Goal: Share content: Share content

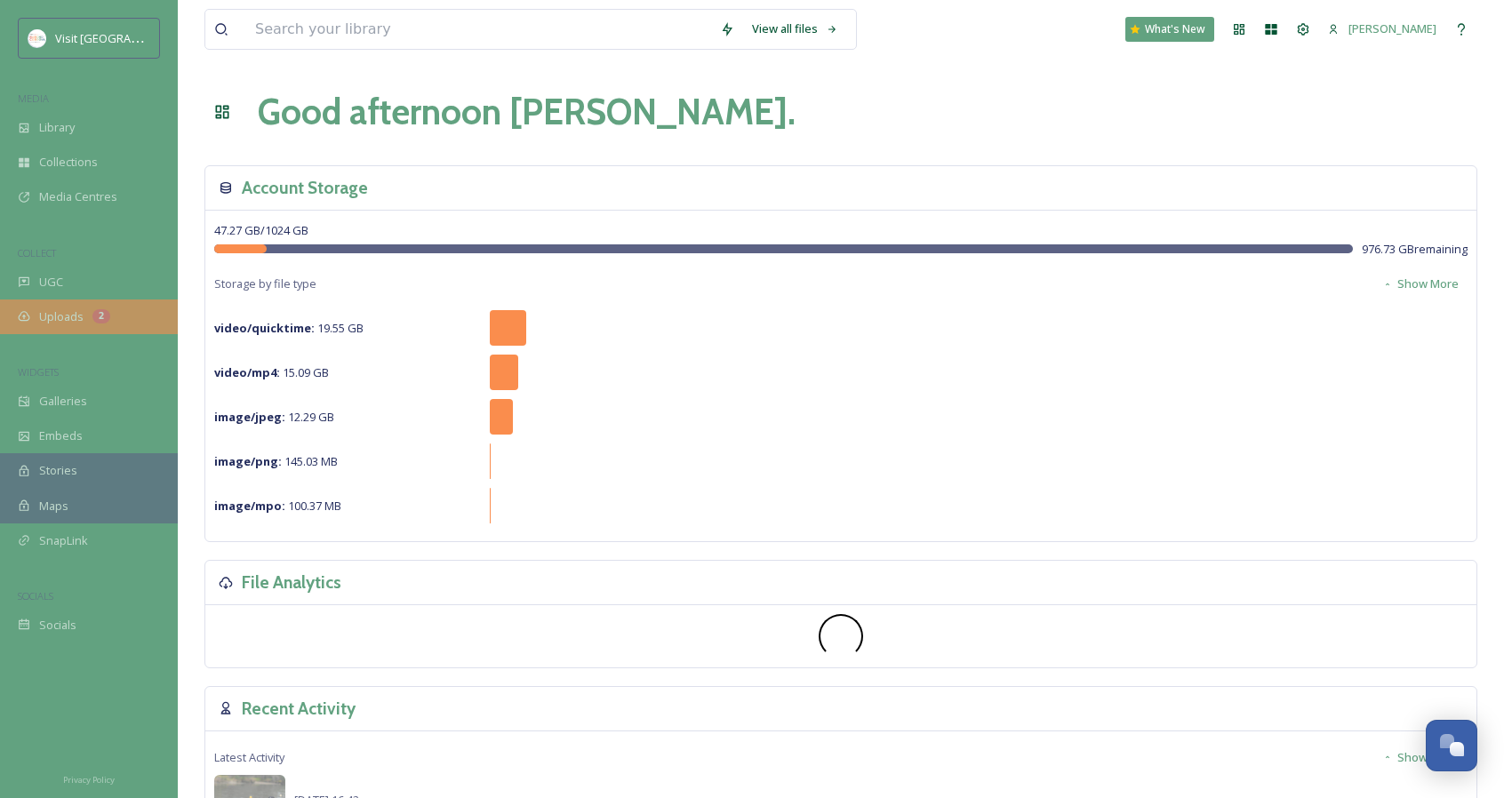
click at [98, 317] on div "2" at bounding box center [101, 316] width 18 height 14
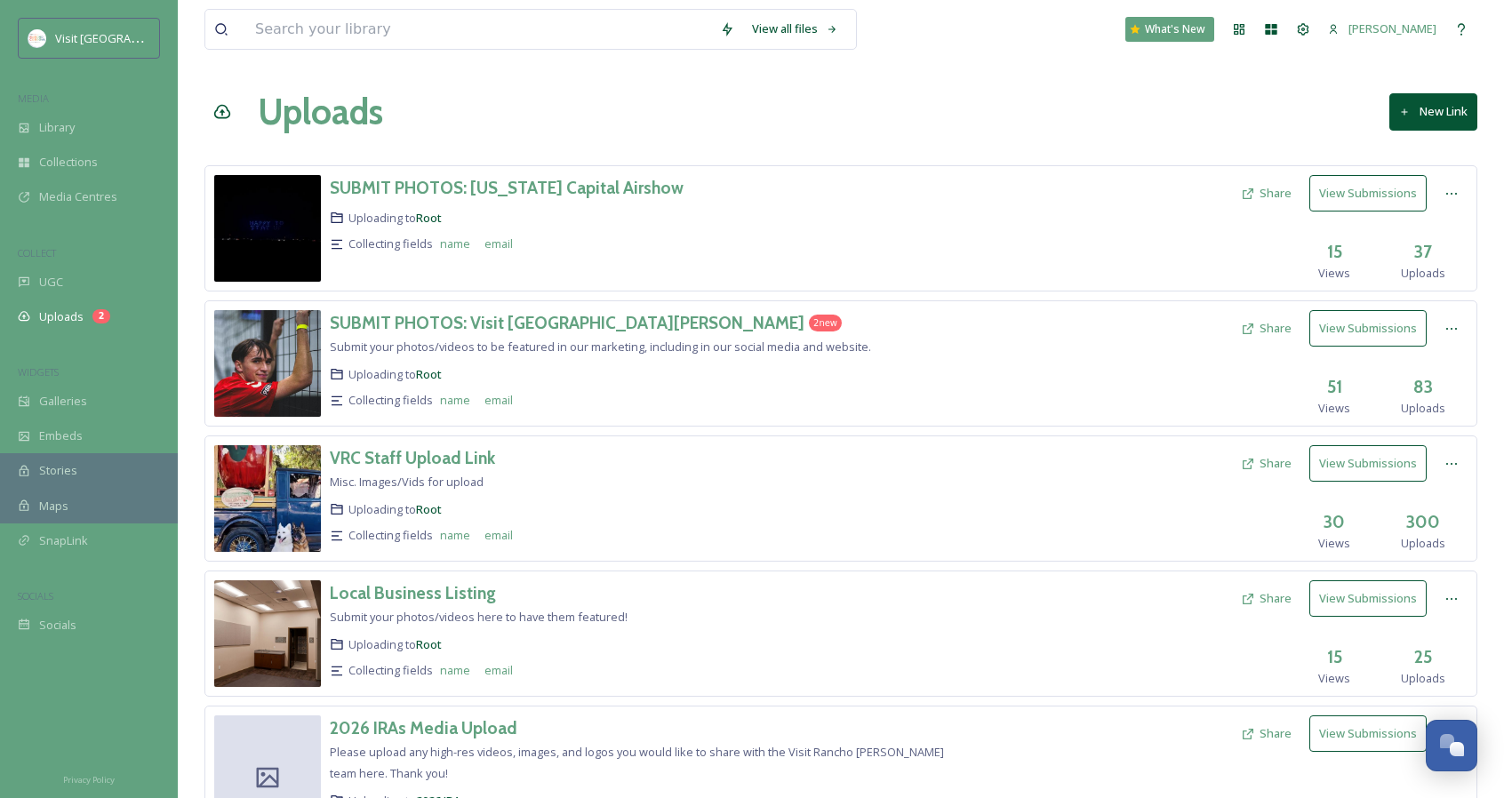
click at [794, 347] on span "Submit your photos/videos to be featured in our marketing, including in our soc…" at bounding box center [600, 347] width 541 height 16
click at [530, 314] on h3 "SUBMIT PHOTOS: Visit [GEOGRAPHIC_DATA][PERSON_NAME]" at bounding box center [567, 322] width 475 height 21
click at [1253, 323] on icon at bounding box center [1247, 328] width 11 height 11
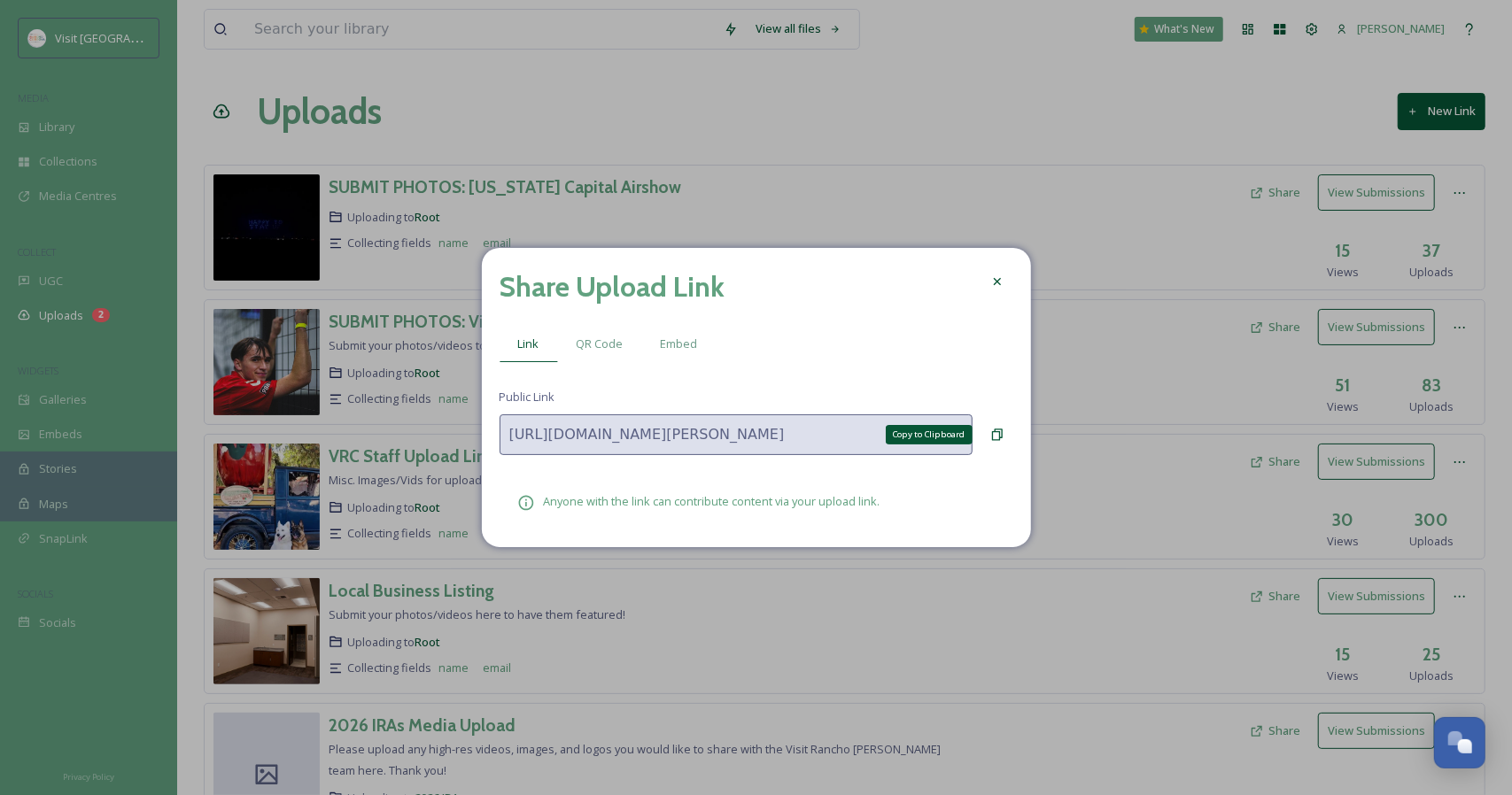
click at [1000, 433] on icon at bounding box center [997, 434] width 14 height 14
click at [1001, 280] on icon at bounding box center [997, 281] width 14 height 14
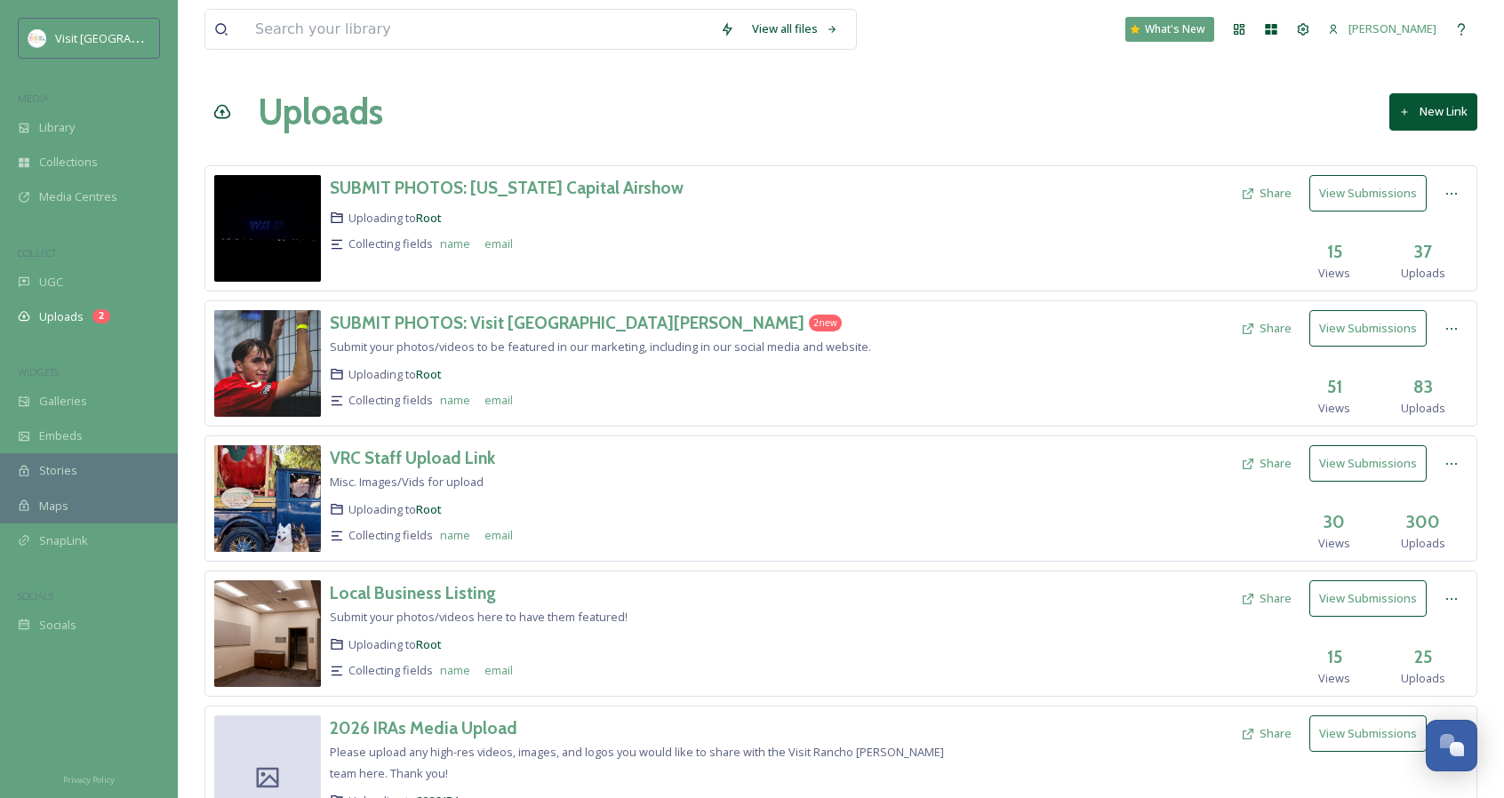
click at [1418, 114] on button "New Link" at bounding box center [1433, 111] width 88 height 36
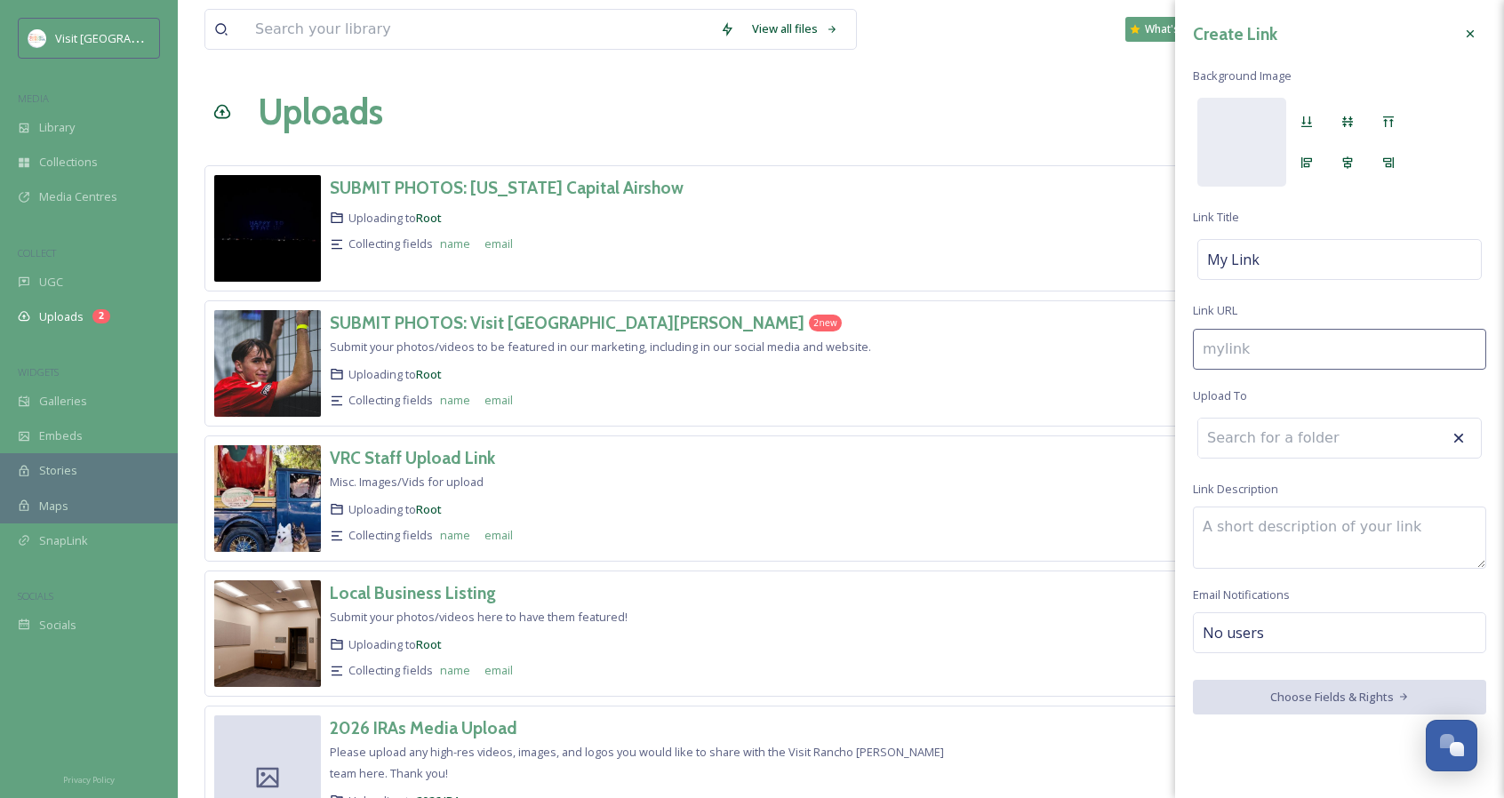
click at [1246, 349] on input at bounding box center [1339, 349] width 293 height 41
click at [1250, 257] on span "My Link" at bounding box center [1233, 259] width 52 height 21
click at [1250, 257] on input at bounding box center [1339, 259] width 293 height 41
type input "s"
type input "S"
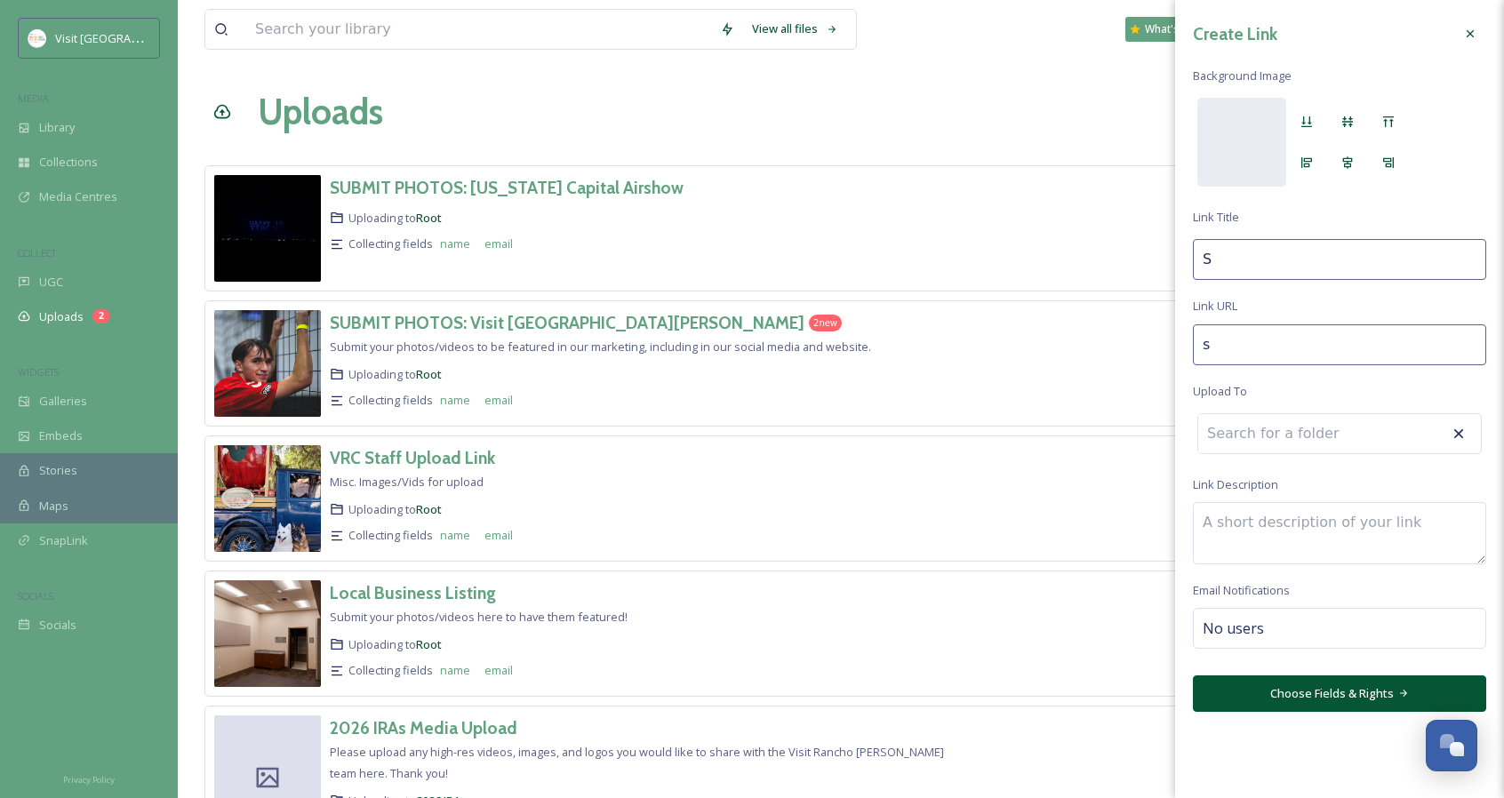
type input "su"
type input "SU"
type input "sub"
type input "SUB"
type input "subm"
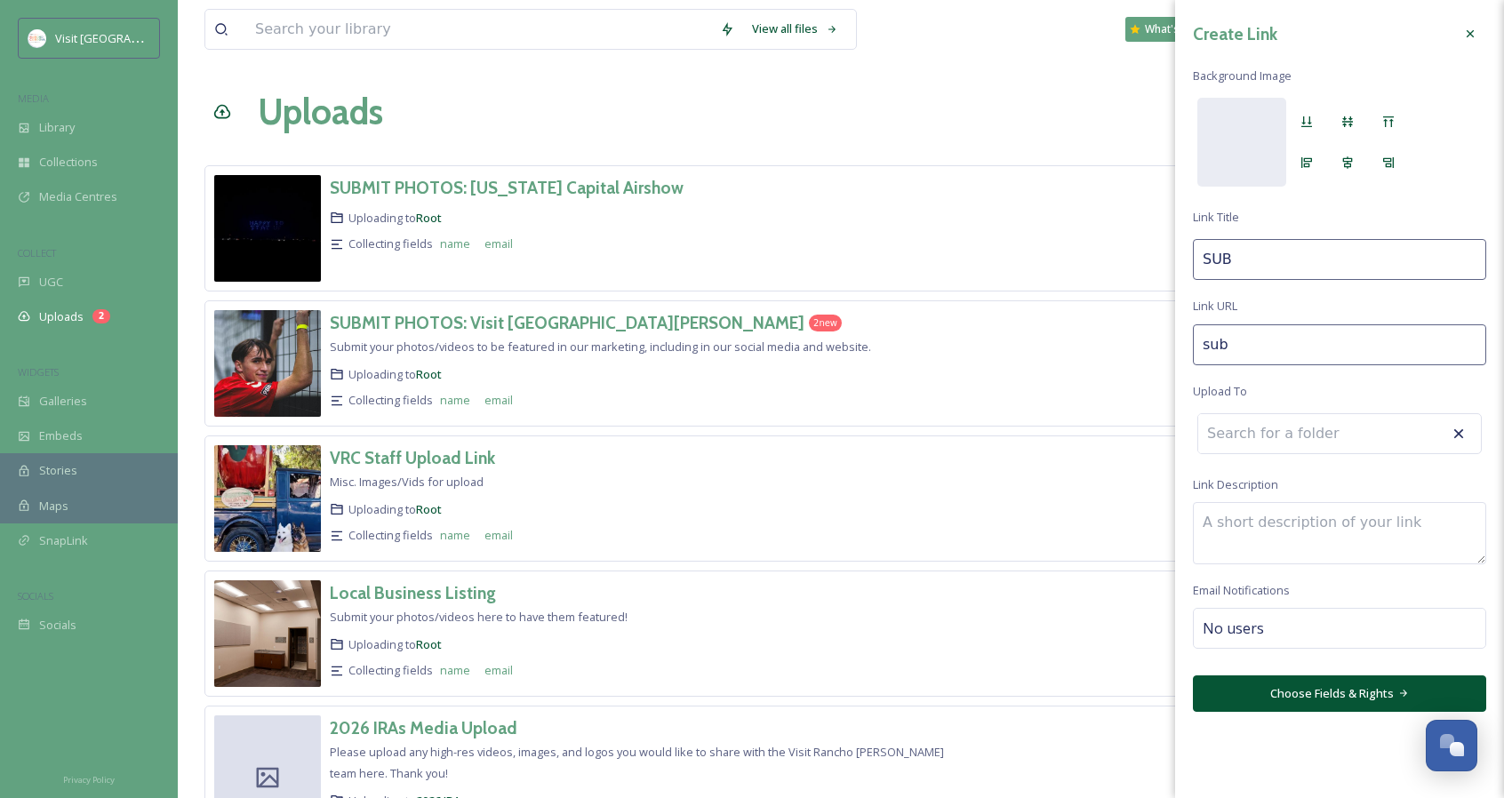
type input "SUBM"
type input "submi"
type input "SUBMI"
type input "submit"
type input "SUBMIT"
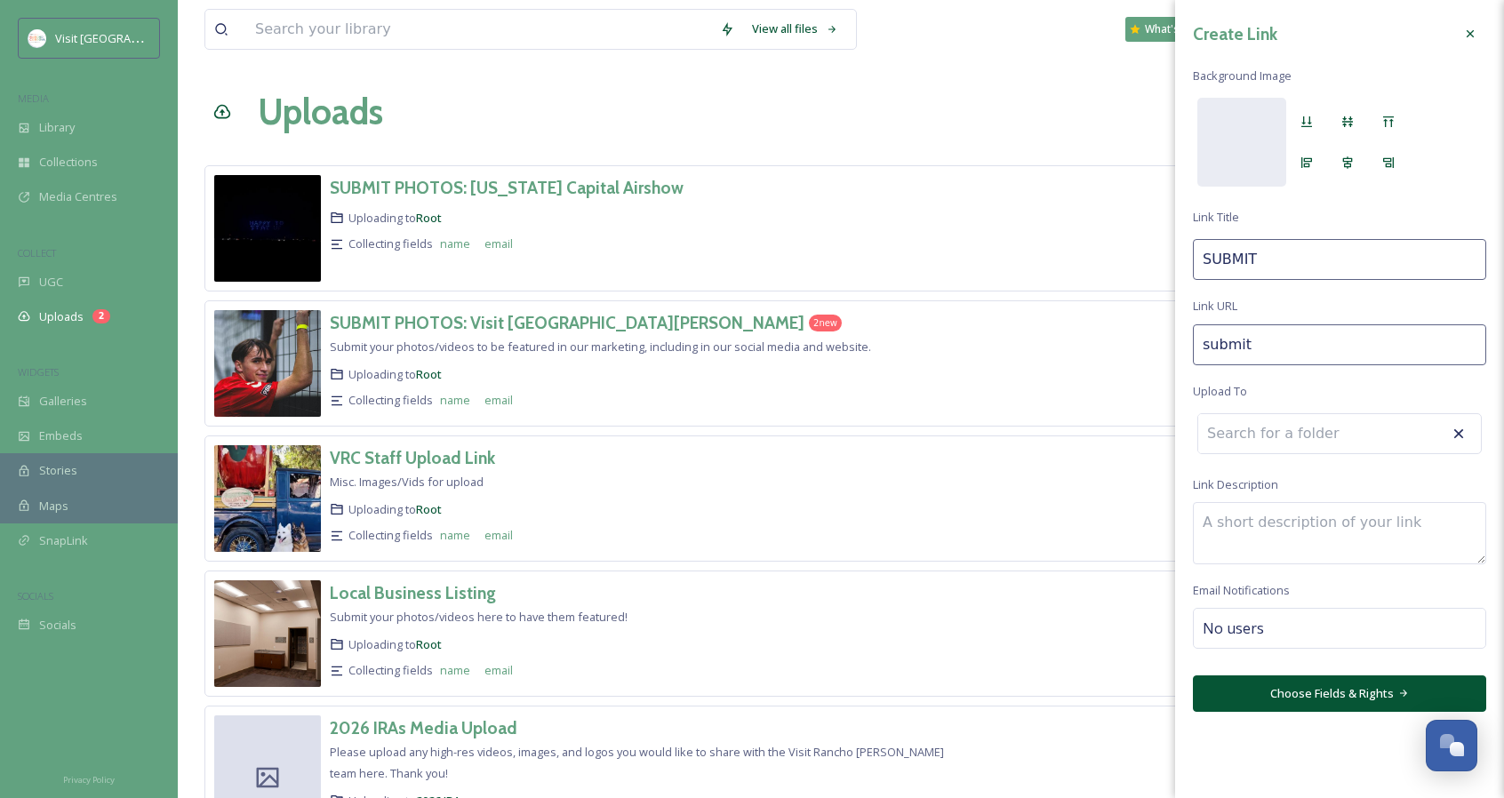
type input "submit-"
type input "SUBMIT"
type input "submit-p"
type input "SUBMIT P"
type input "submit-ph"
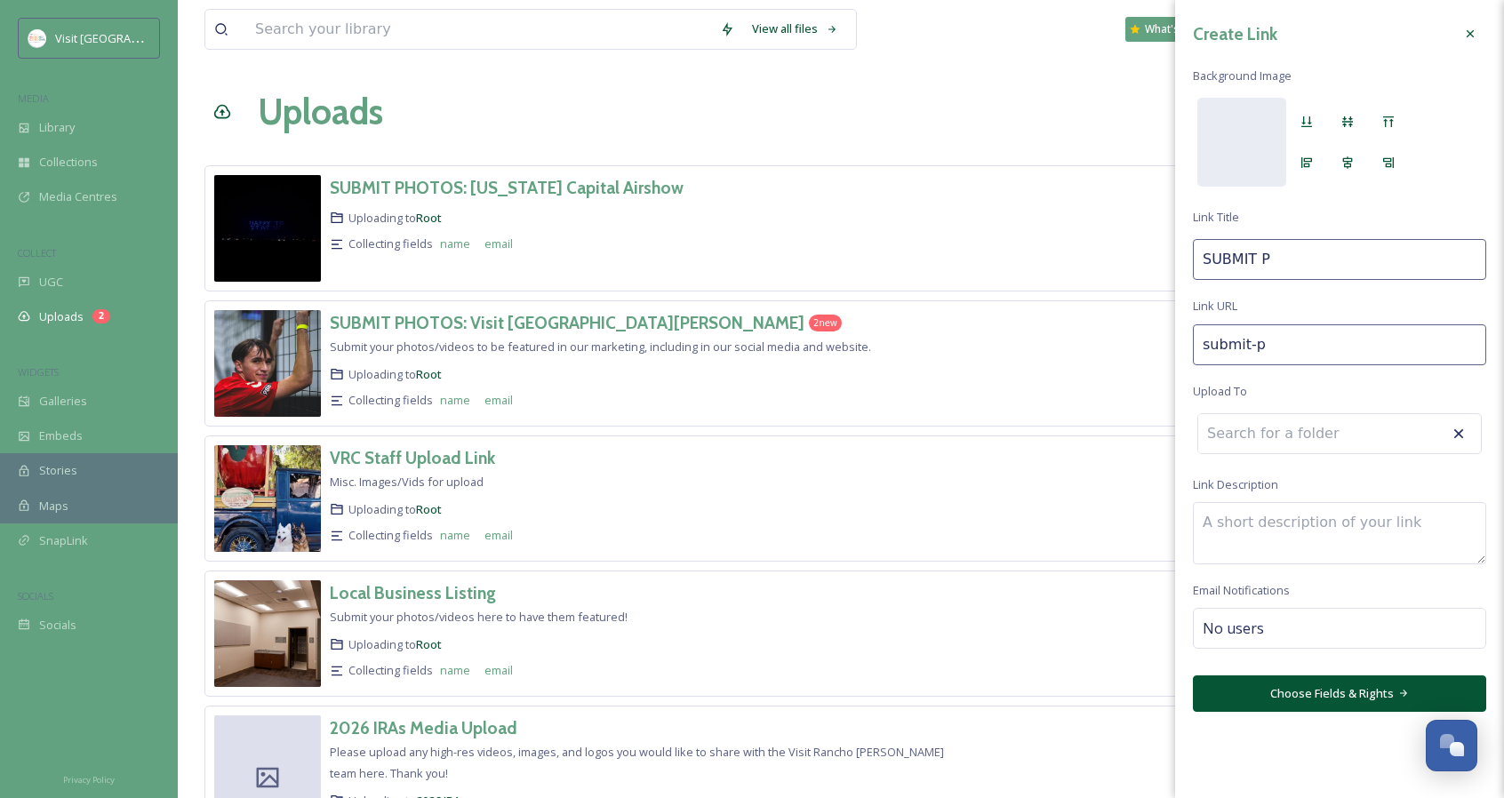
type input "SUBMIT PH"
type input "submit-pho"
type input "SUBMIT PHO"
type input "submit-phot"
type input "SUBMIT PHOT"
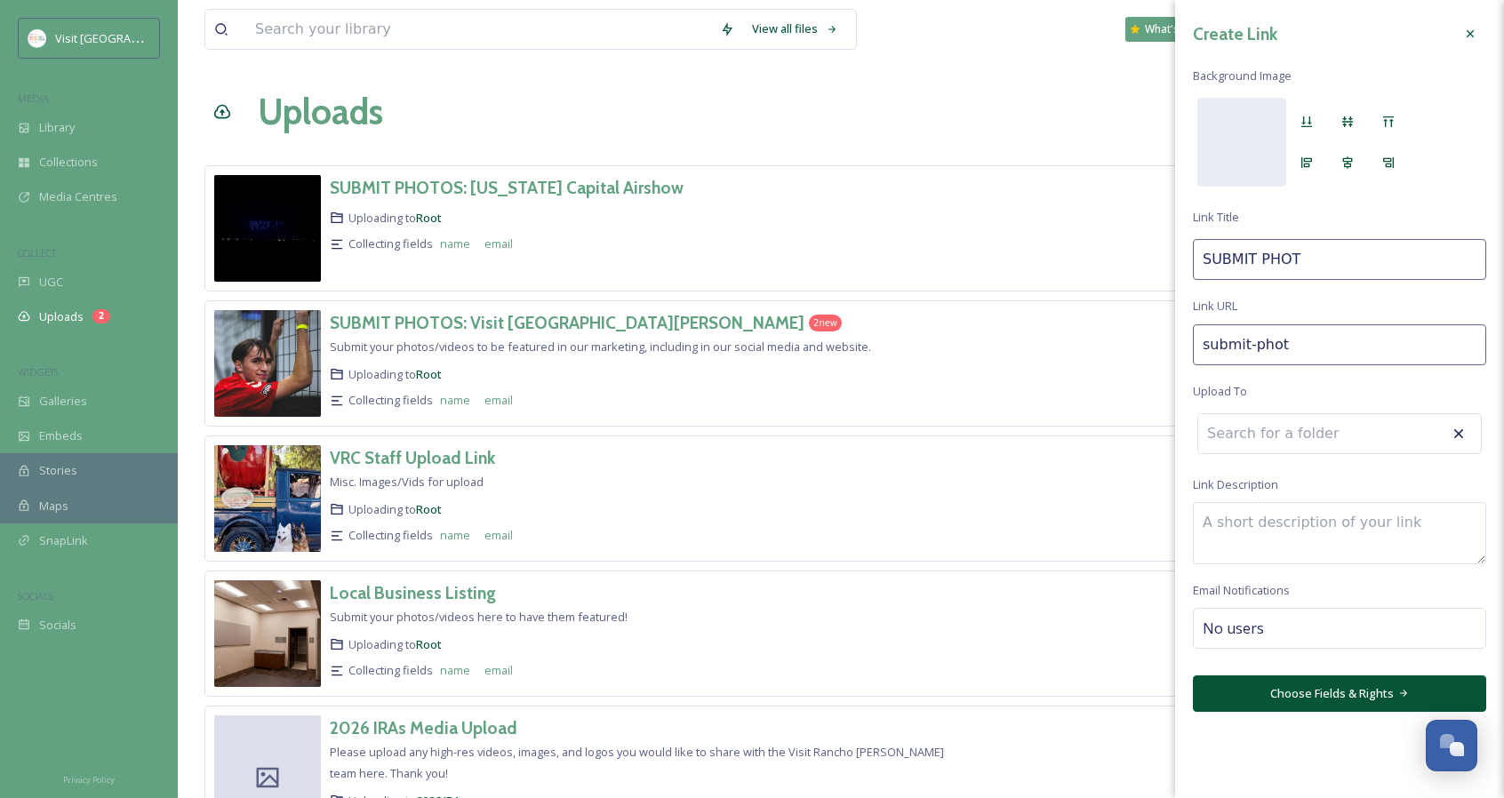
type input "submit-phots"
type input "SUBMIT PHOTS"
type input "submit-phot"
type input "SUBMIT PHOT"
type input "submit-pho"
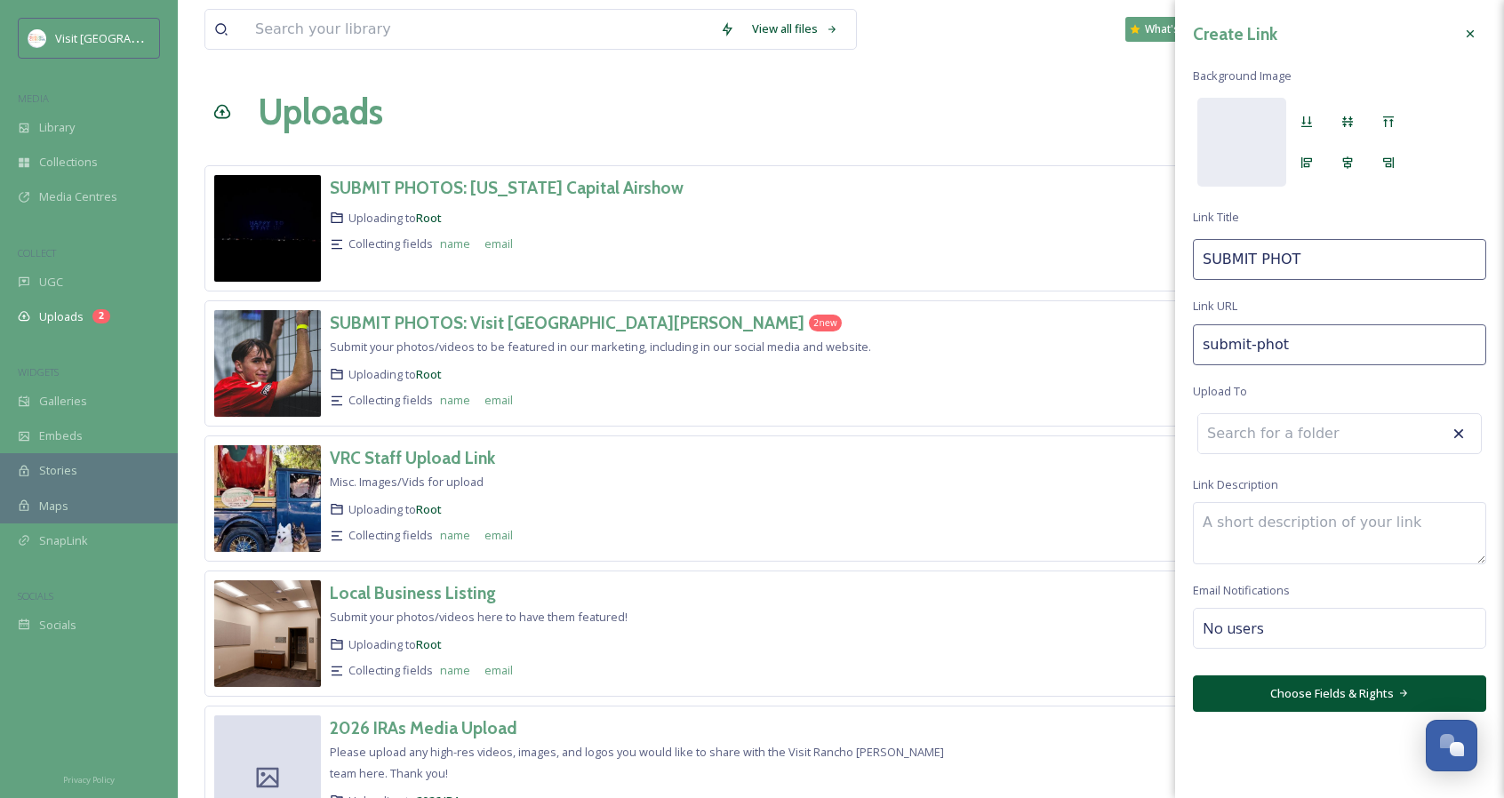
type input "SUBMIT PHO"
type input "submit-ph"
type input "SUBMIT PH"
type input "submit-p"
type input "SUBMIT P"
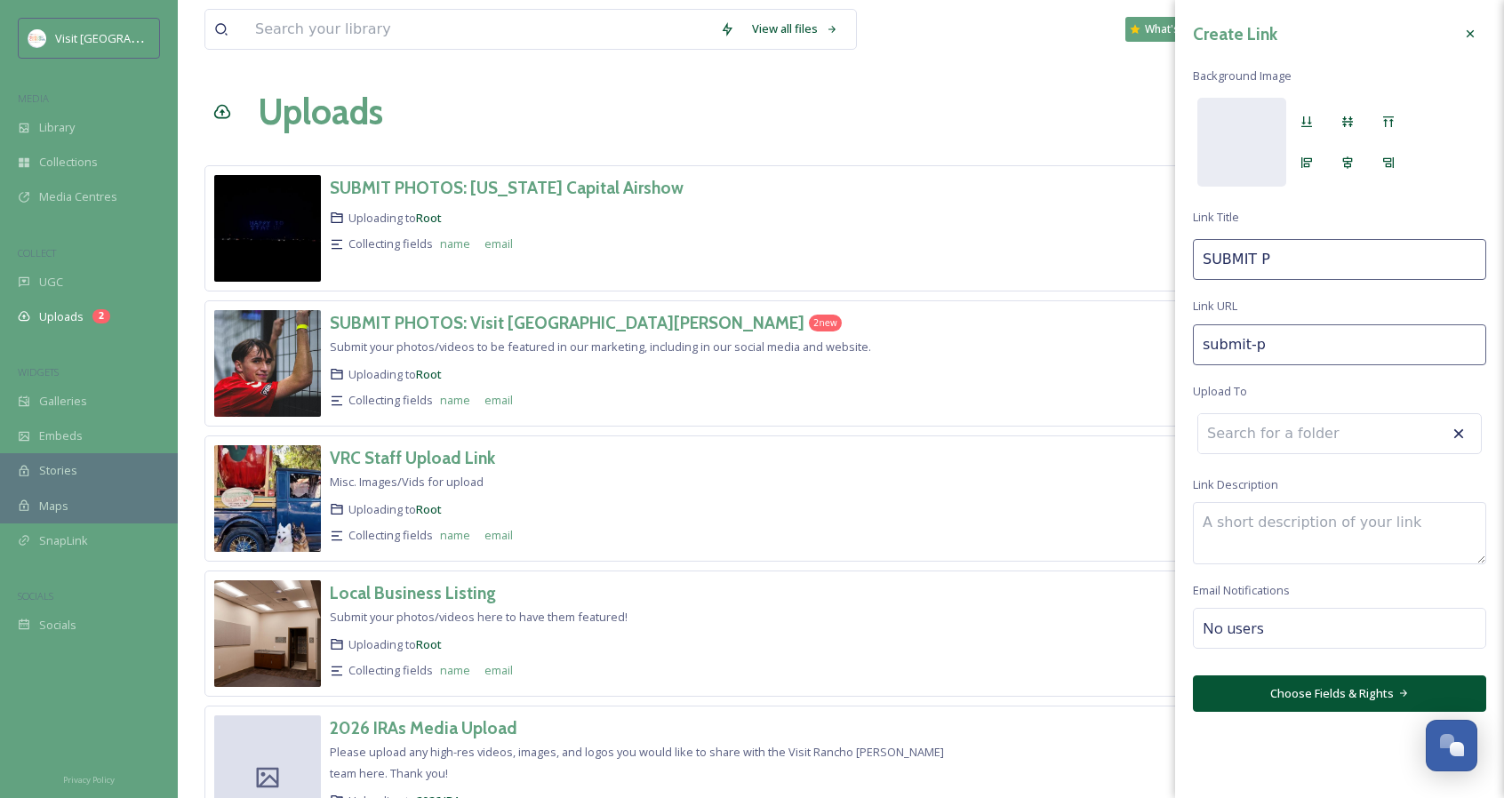
type input "submit-"
type input "SUBMIT"
type input "submit"
type input "SUBMIT"
type input "submi"
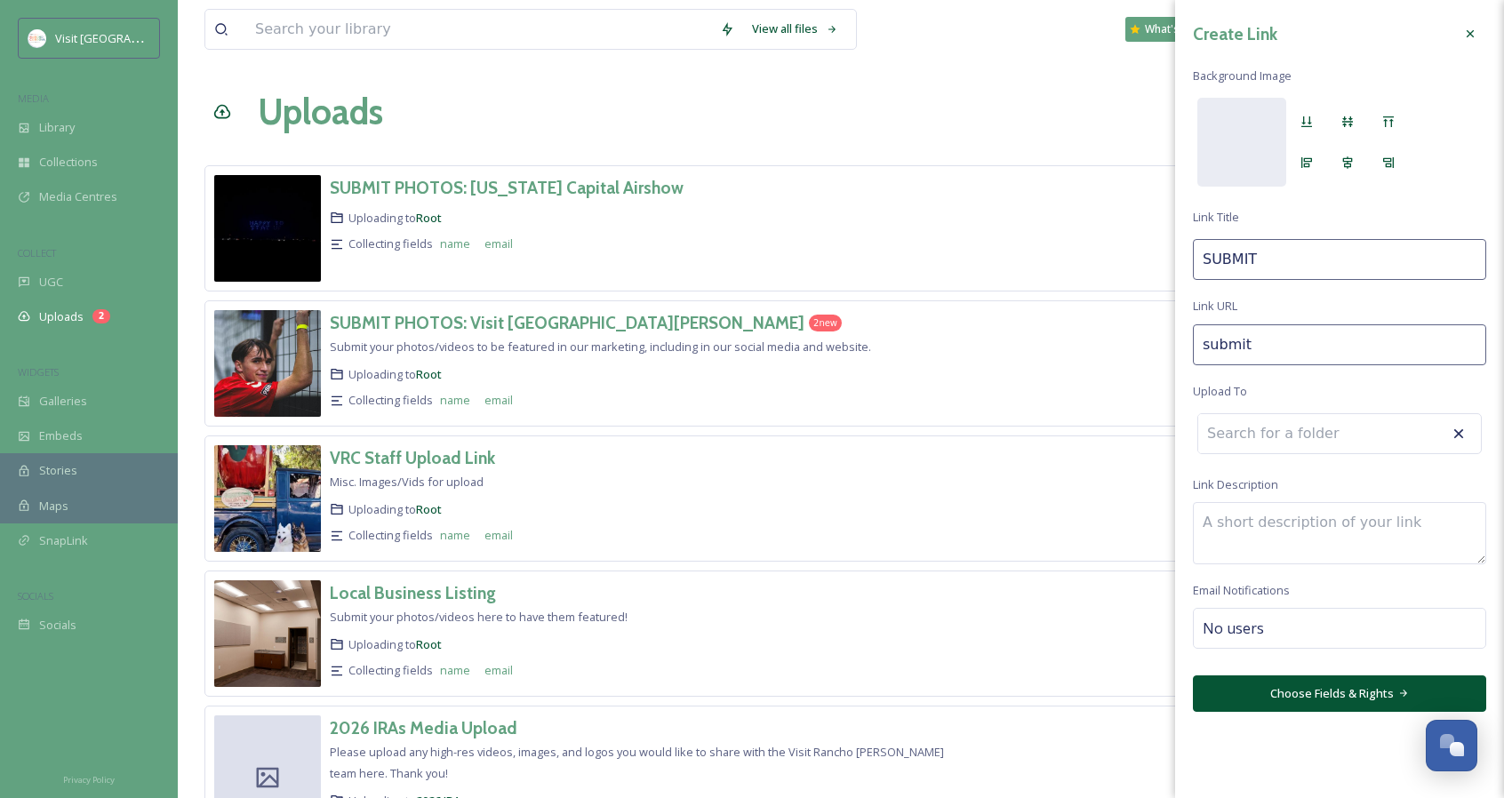
type input "SUBMI"
type input "subm"
type input "SUBM"
type input "sub"
type input "SUB"
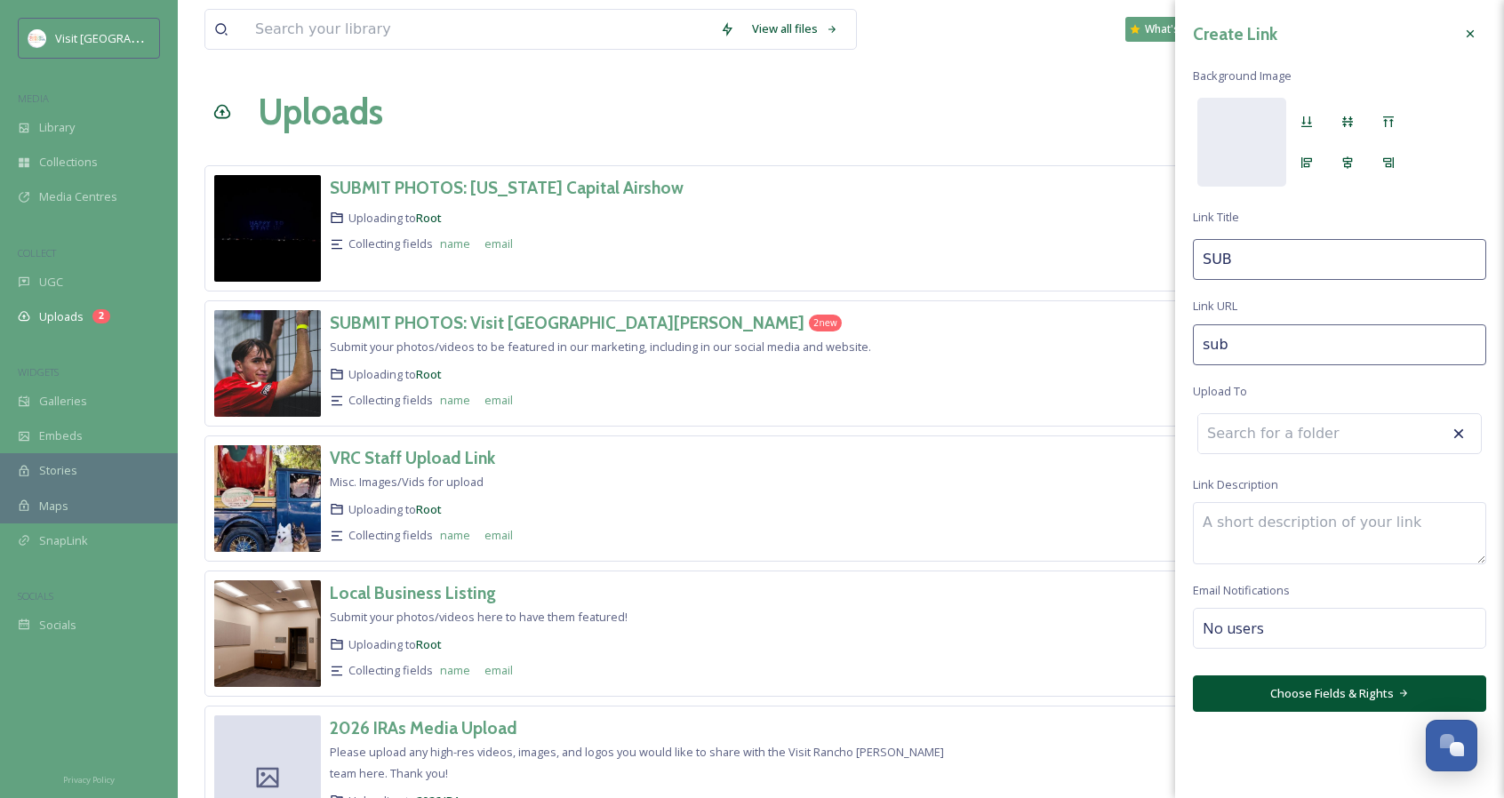
type input "su"
type input "SU"
type input "s"
type input "S"
type input "su"
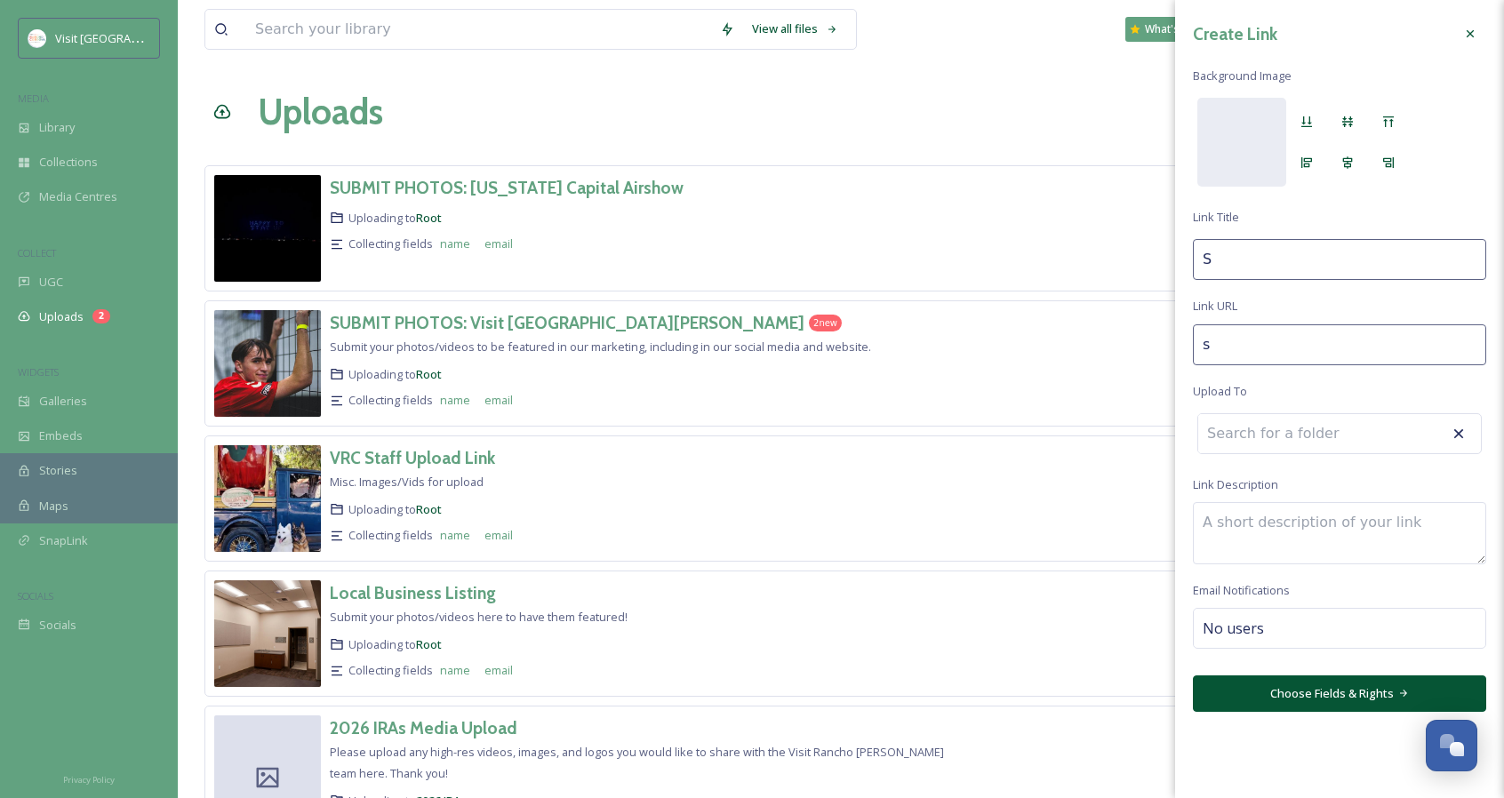
type input "Su"
type input "sub"
type input "Sub"
type input "subm"
type input "Subm"
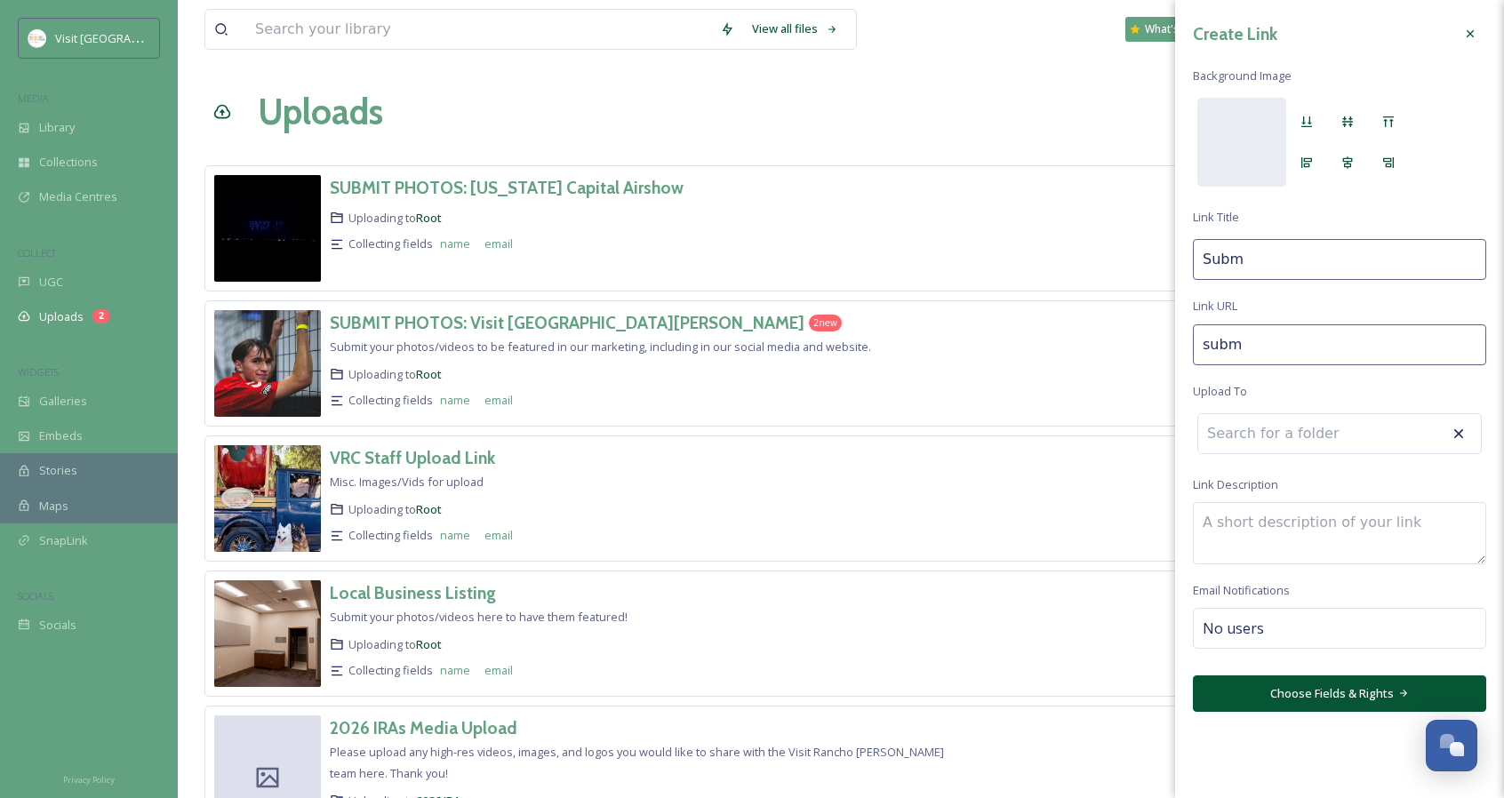
type input "submi"
type input "Submi"
type input "submit"
type input "Submit"
type input "submit-"
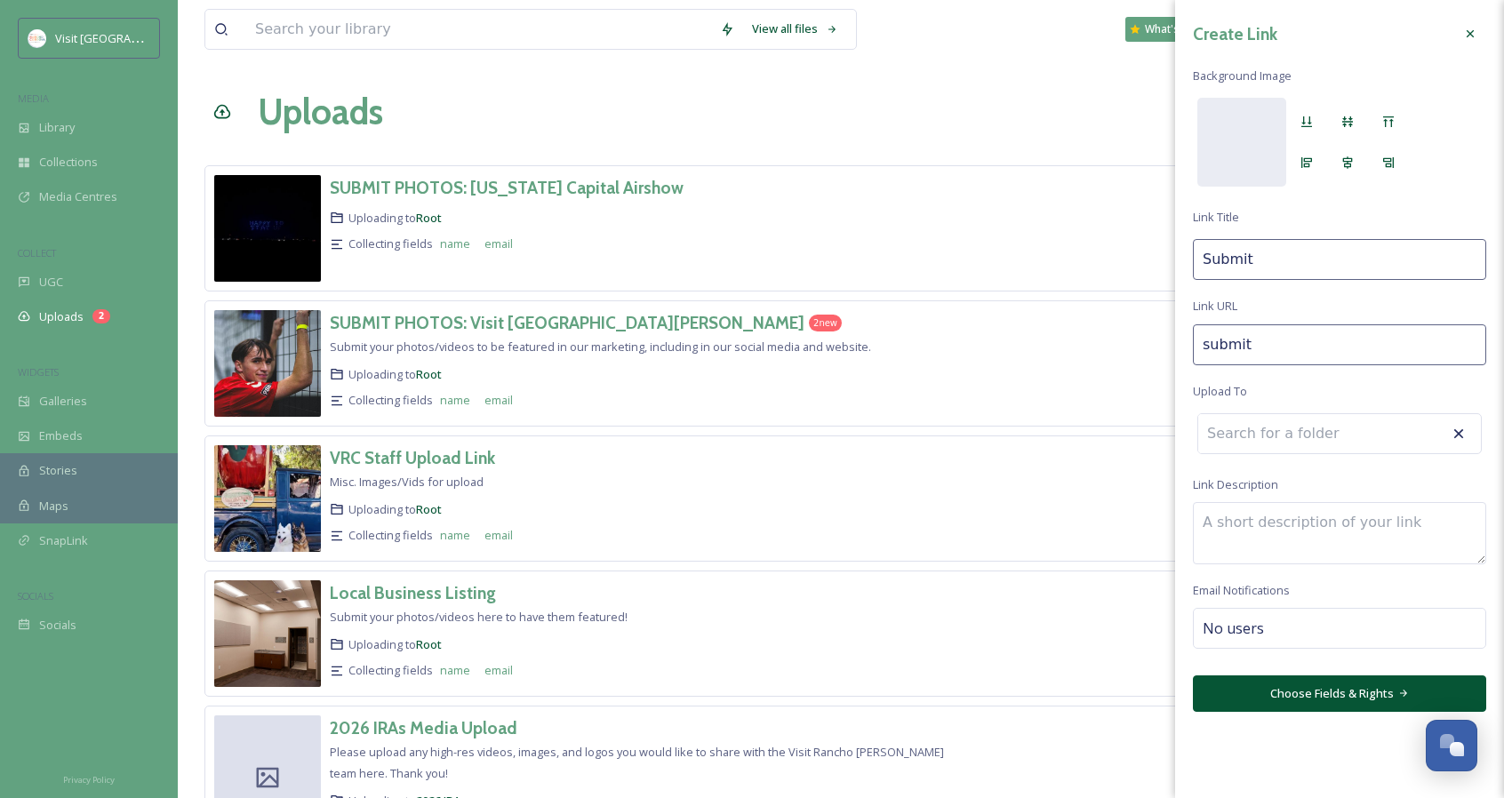
type input "Submit"
type input "submit-p"
type input "Submit P"
type input "submit-ph"
type input "Submit Ph"
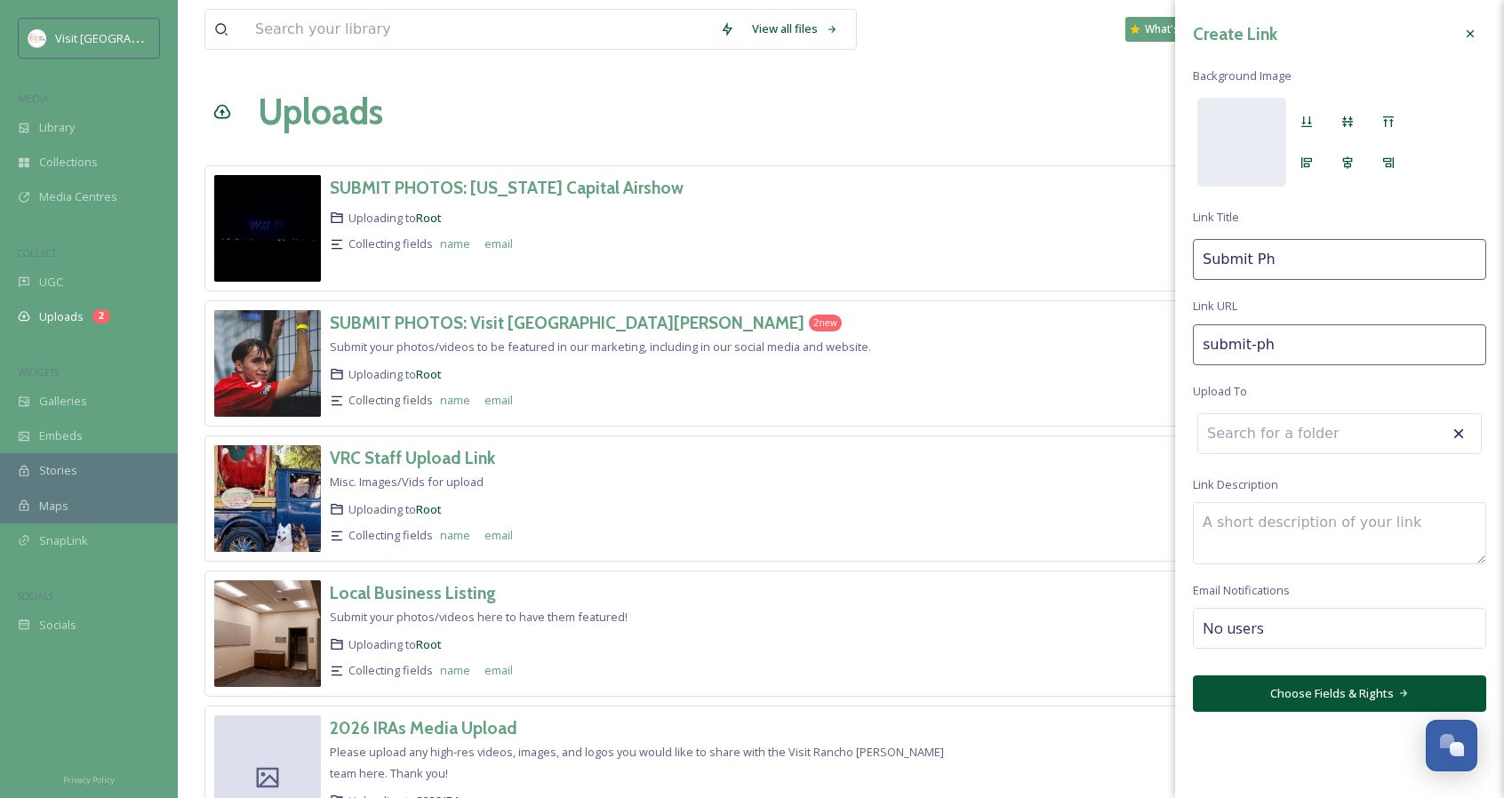
type input "submit-pho"
type input "Submit Pho"
type input "submit-phot"
type input "Submit Phot"
type input "submit-photo"
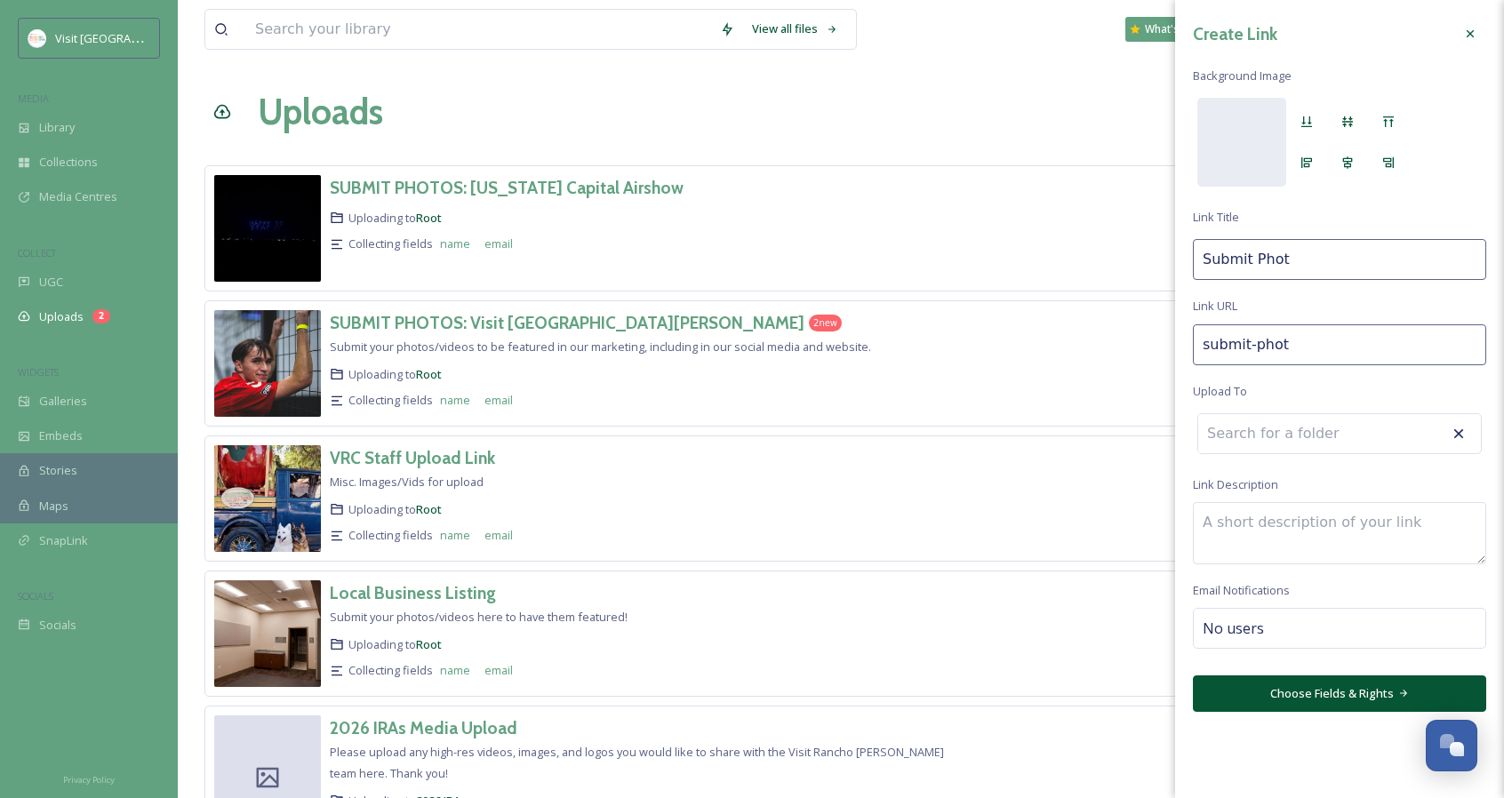
type input "Submit Photo"
type input "submit-photos"
type input "Submit Photos"
type input "submit-photos-"
type input "Submit Photos &"
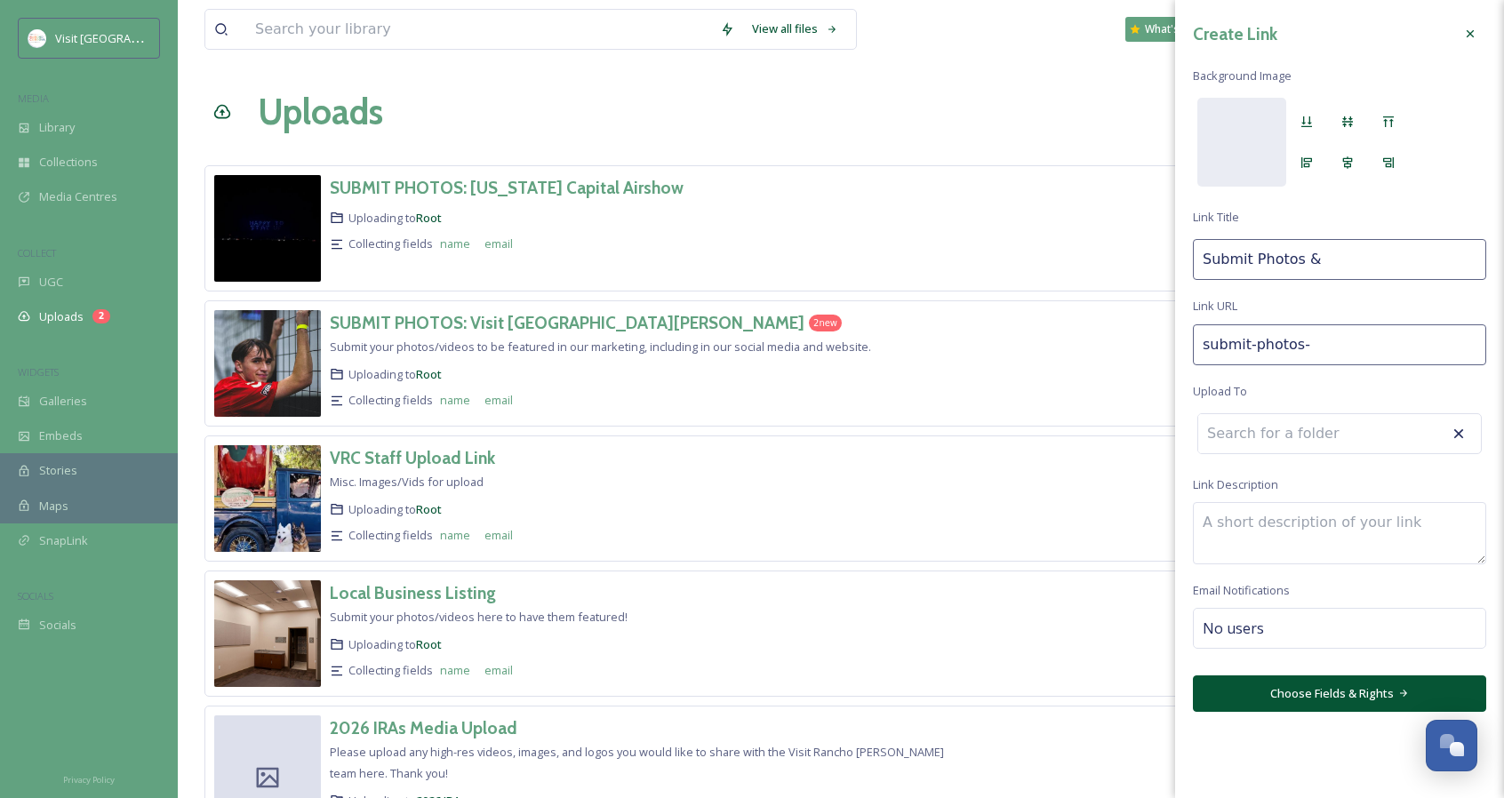
type input "submit-photos--"
type input "Submit Photos &"
type input "submit-photos--v"
type input "Submit Photos & V"
type input "submit-photos--vi"
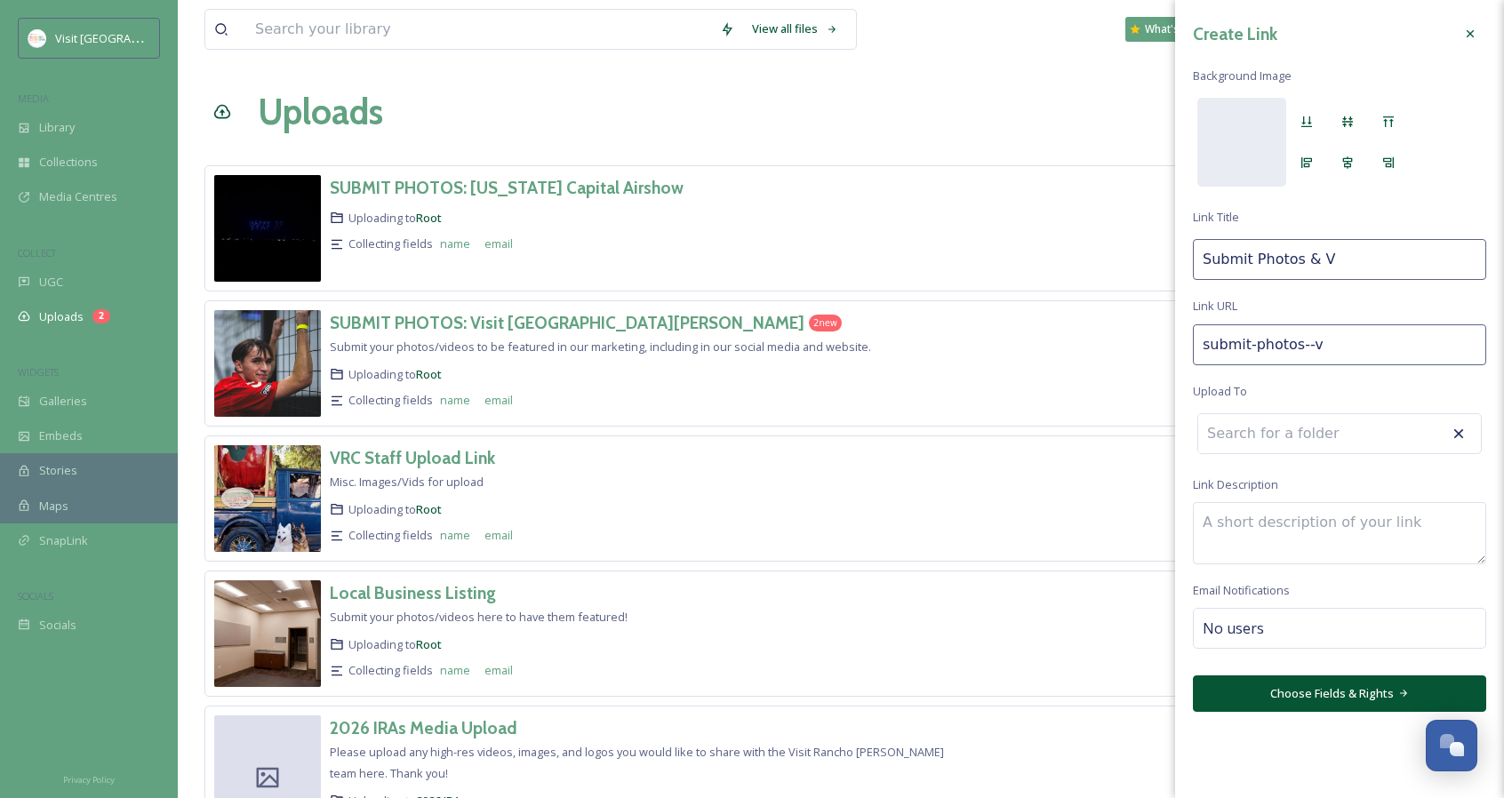
type input "Submit Photos & Vi"
type input "submit-photos--vid"
type input "Submit Photos & Vid"
type input "submit-photos--vide"
type input "Submit Photos & Vide"
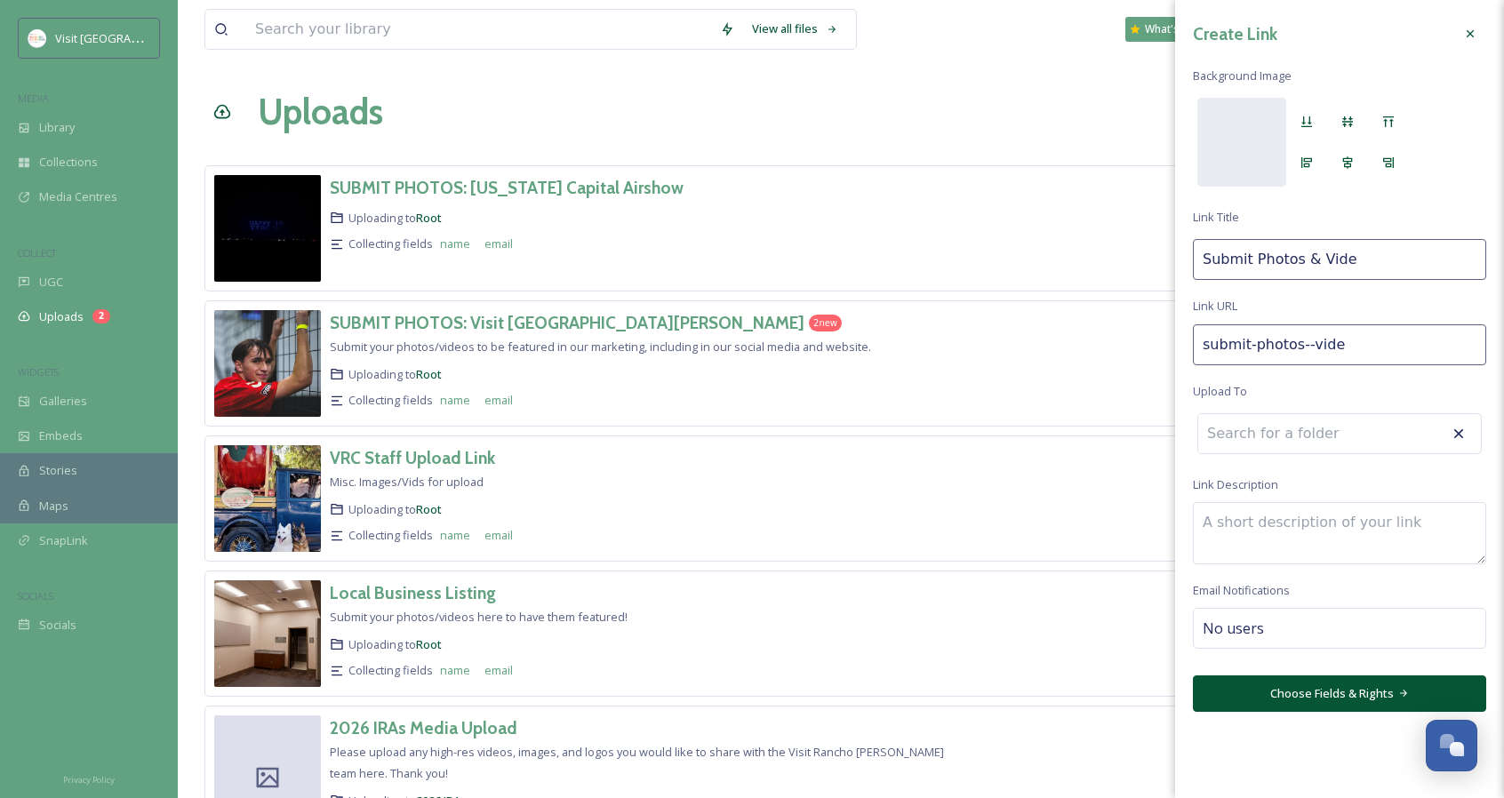
type input "submit-photos--video"
type input "Submit Photos & Video:"
type input "submit-photos--video-"
type input "Submit Photos & Video:"
type input "submit-photos--video-h"
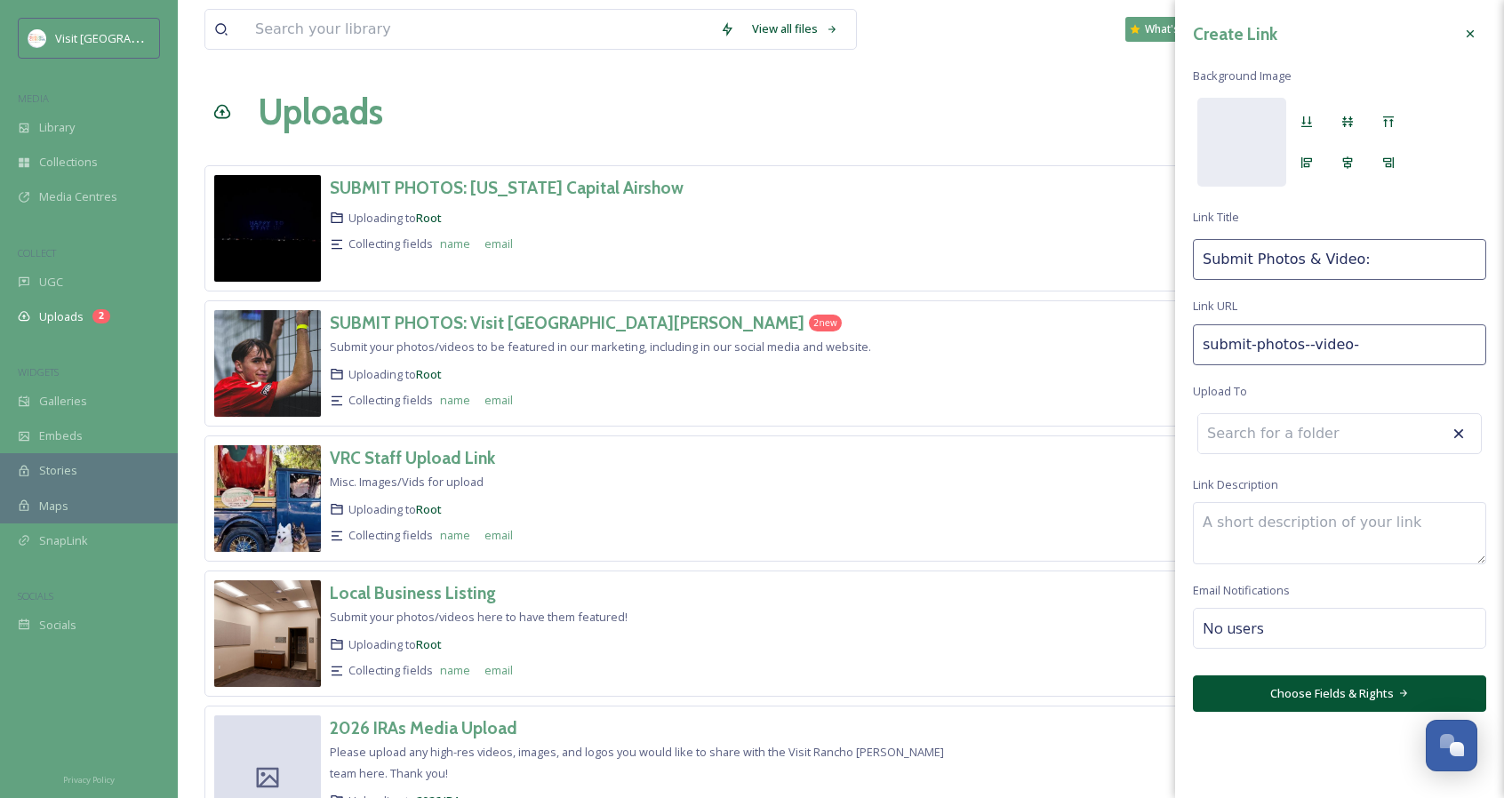
type input "Submit Photos & Video: H"
type input "submit-photos--video-he"
type input "Submit Photos & Video: HE"
type input "submit-photos--video-hea"
type input "Submit Photos & Video: HEa"
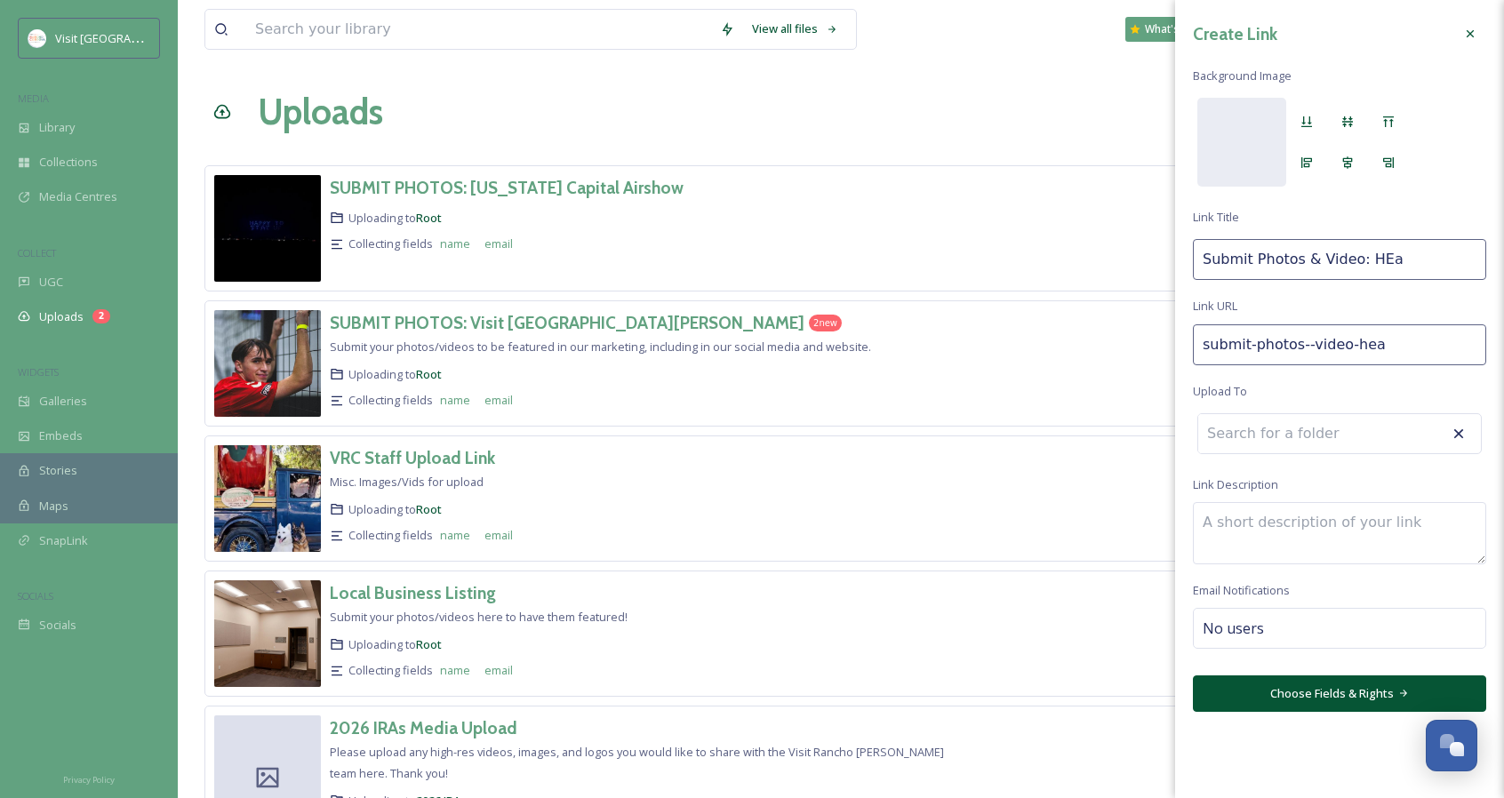
type input "submit-photos--video-hear"
type input "Submit Photos & Video: HEar"
type input "submit-photos--video-heart"
type input "Submit Photos & Video: HEart"
type input "submit-photos--video-hear"
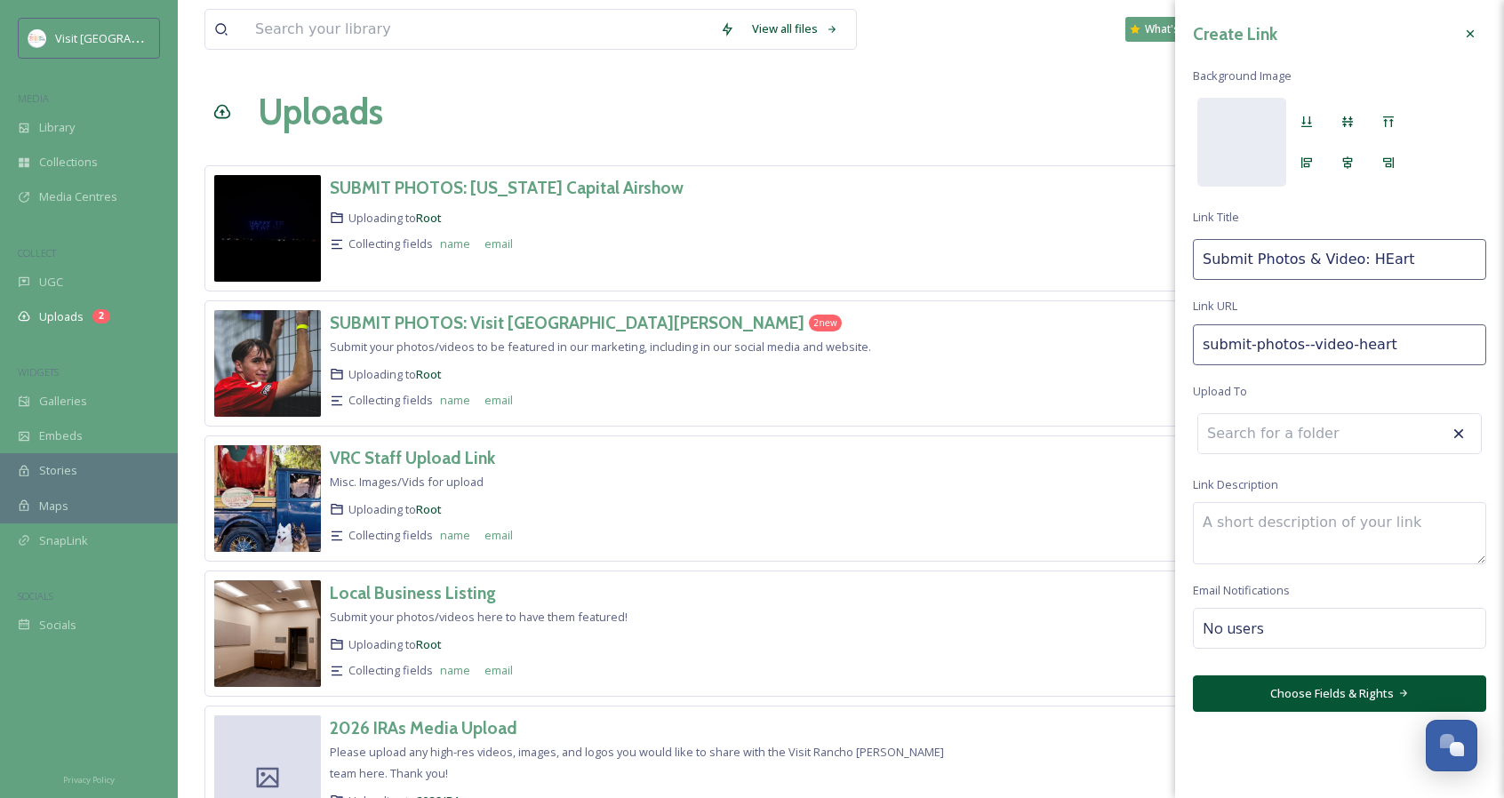
type input "Submit Photos & Video: HEar"
type input "submit-photos--video-hea"
type input "Submit Photos & Video: HEa"
type input "submit-photos--video-he"
type input "Submit Photos & Video: HE"
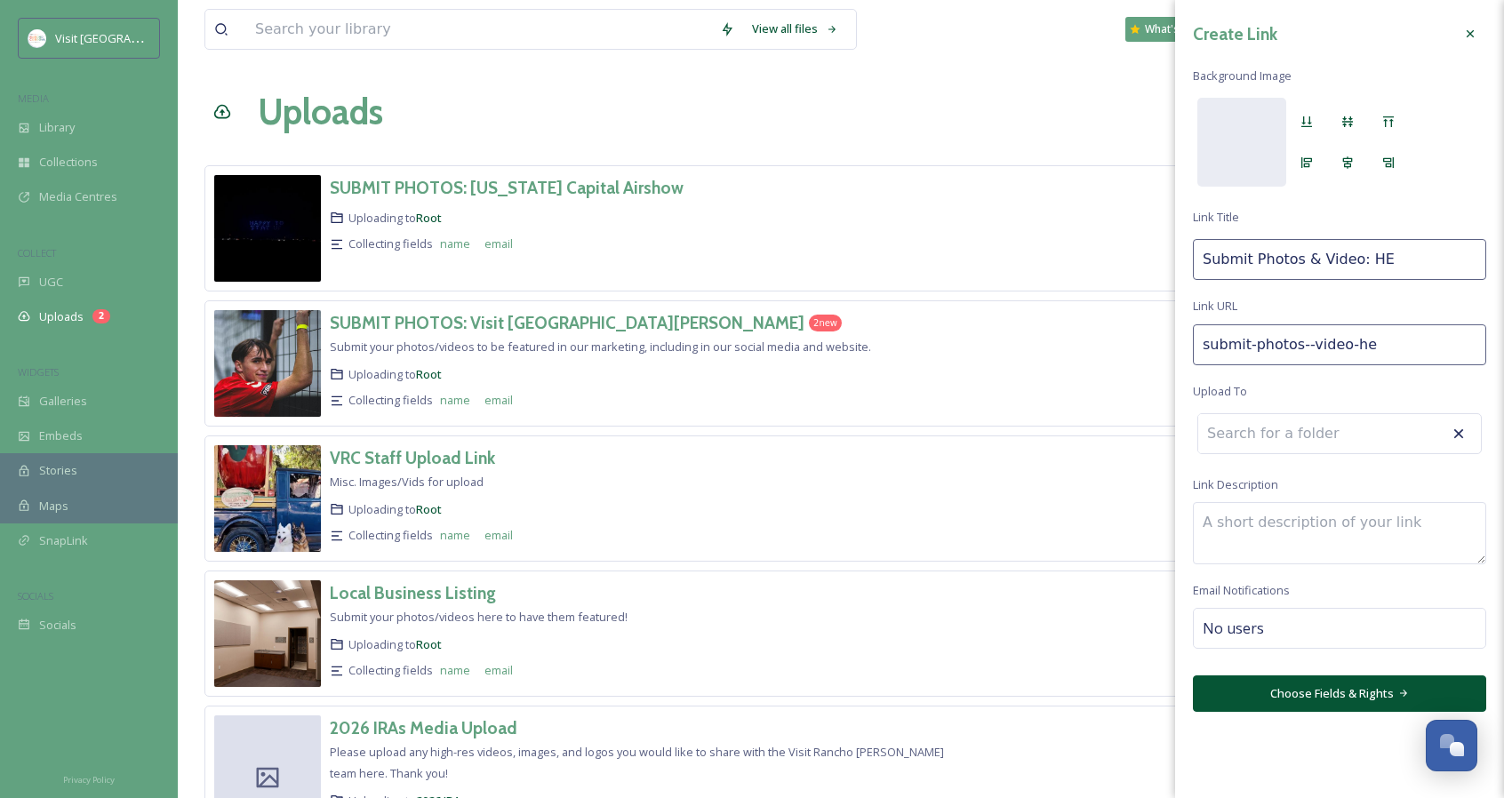
type input "submit-photos--video-h"
type input "Submit Photos & Video: H"
type input "submit-photos--video-he"
type input "Submit Photos & Video: He"
type input "submit-photos--video-hea"
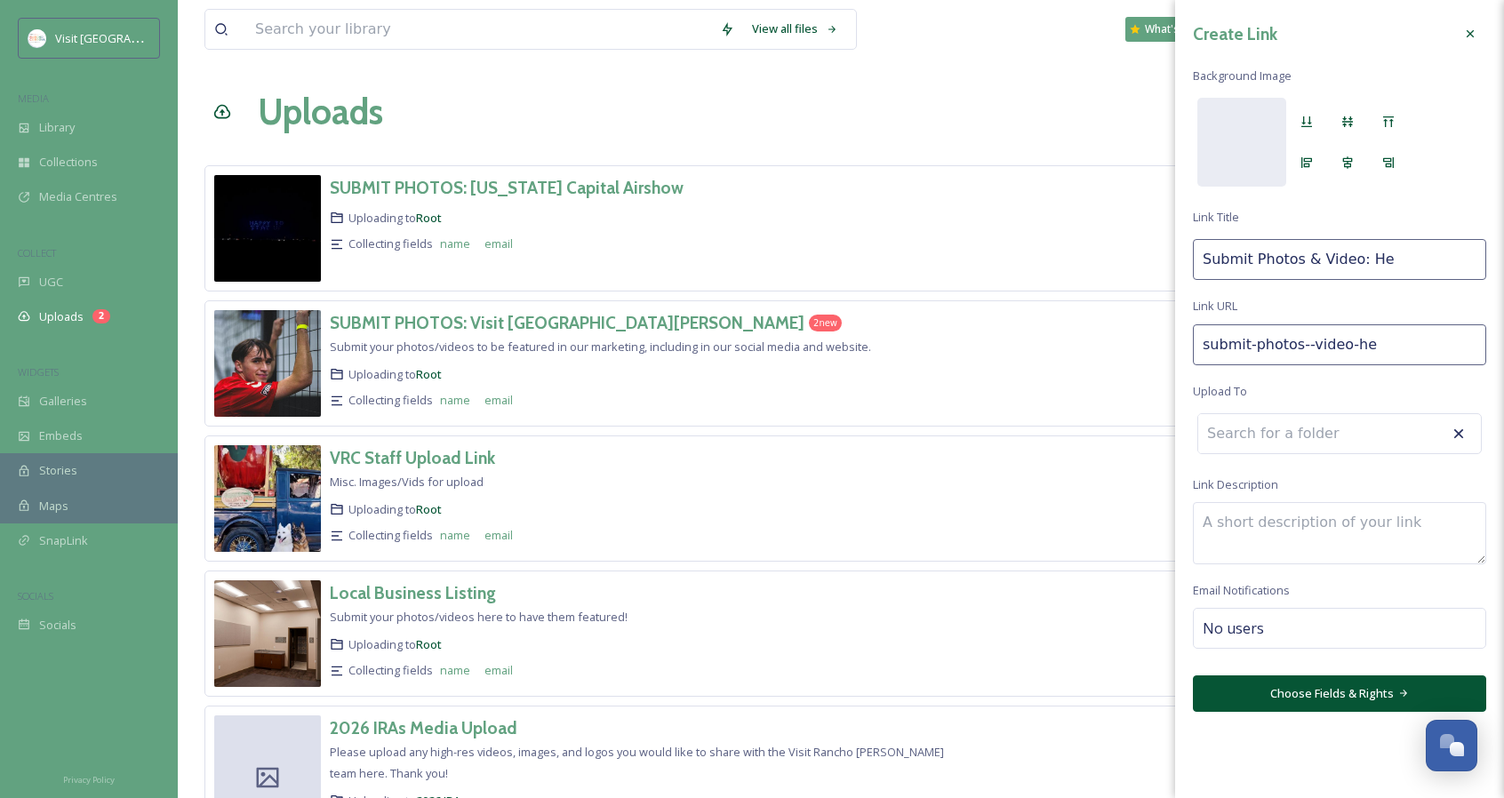
type input "Submit Photos & Video: Hea"
type input "submit-photos--video-hear"
type input "Submit Photos & Video: Hear"
type input "submit-photos--video-heart"
type input "Submit Photos & Video: Heart"
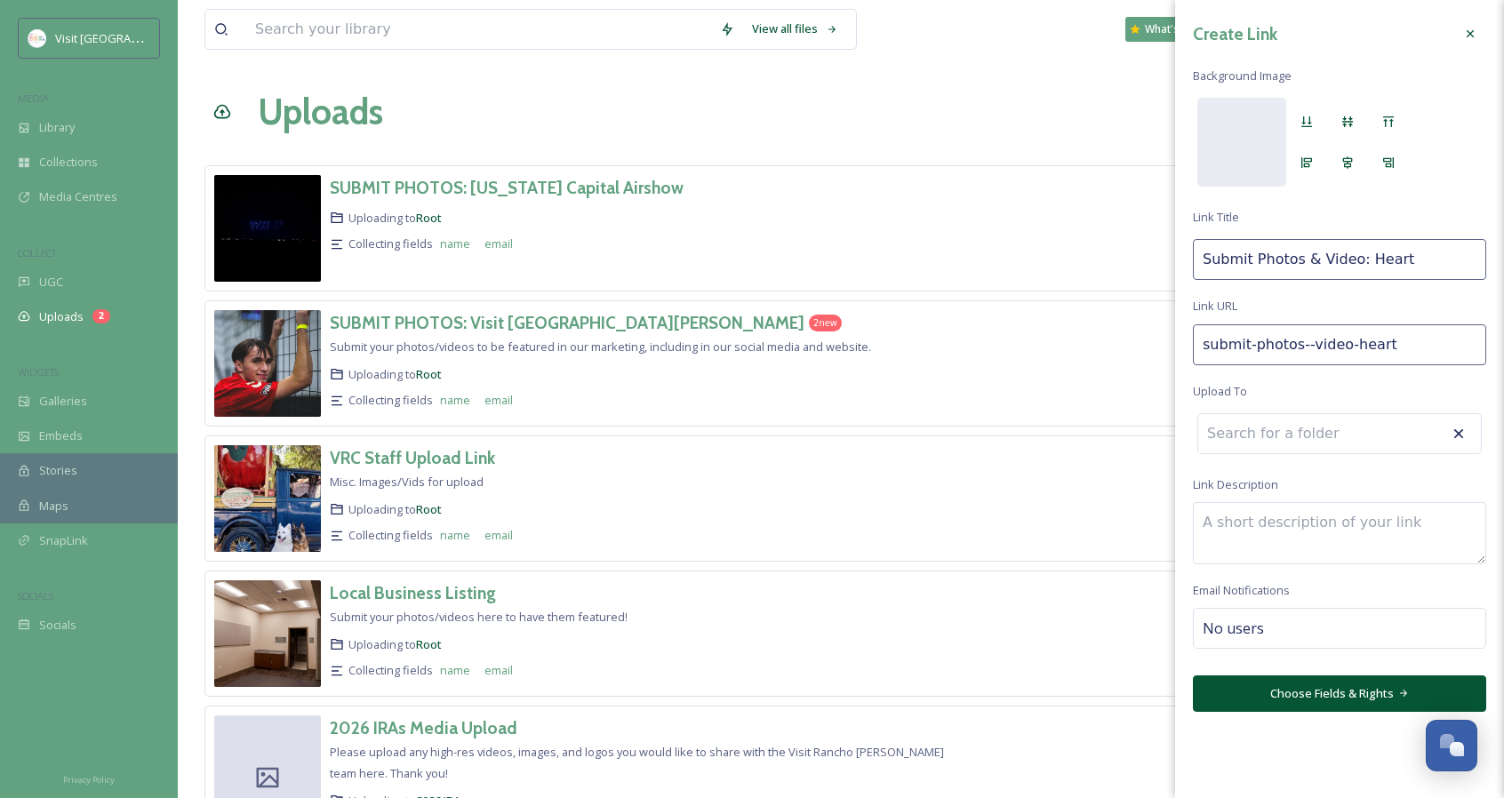
type input "submit-photos--video-hearts"
type input "Submit Photos & Video: Hearts"
type input "submit-photos--video-heartst"
type input "Submit Photos & Video: Heartst"
type input "submit-photos--video-heartsto"
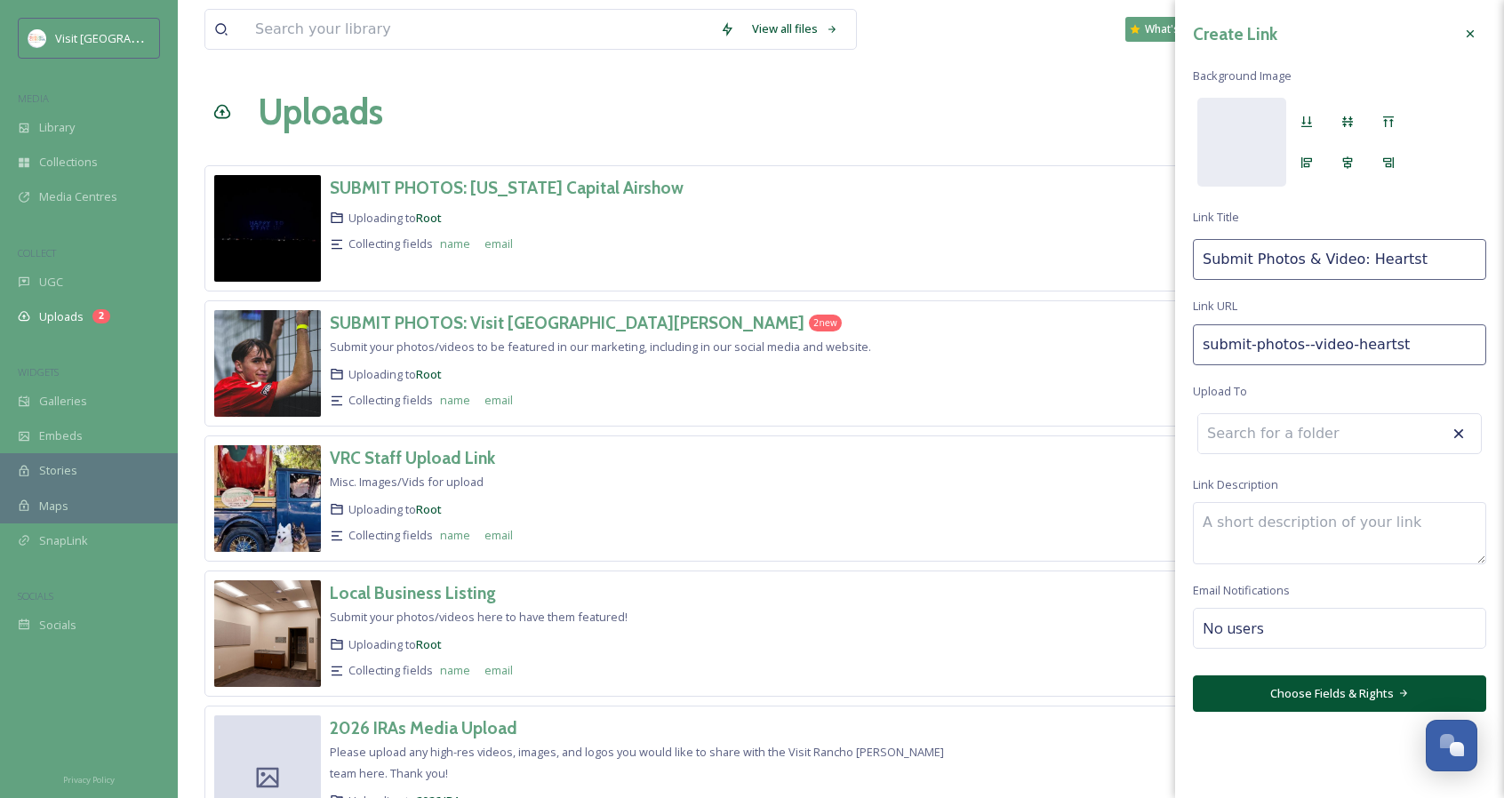
type input "Submit Photos & Video: Heartsto"
type input "submit-photos--video-heartstop"
type input "Submit Photos & Video: Heartstop"
type input "submit-photos--video-heartstopp"
type input "Submit Photos & Video: Heartstopp"
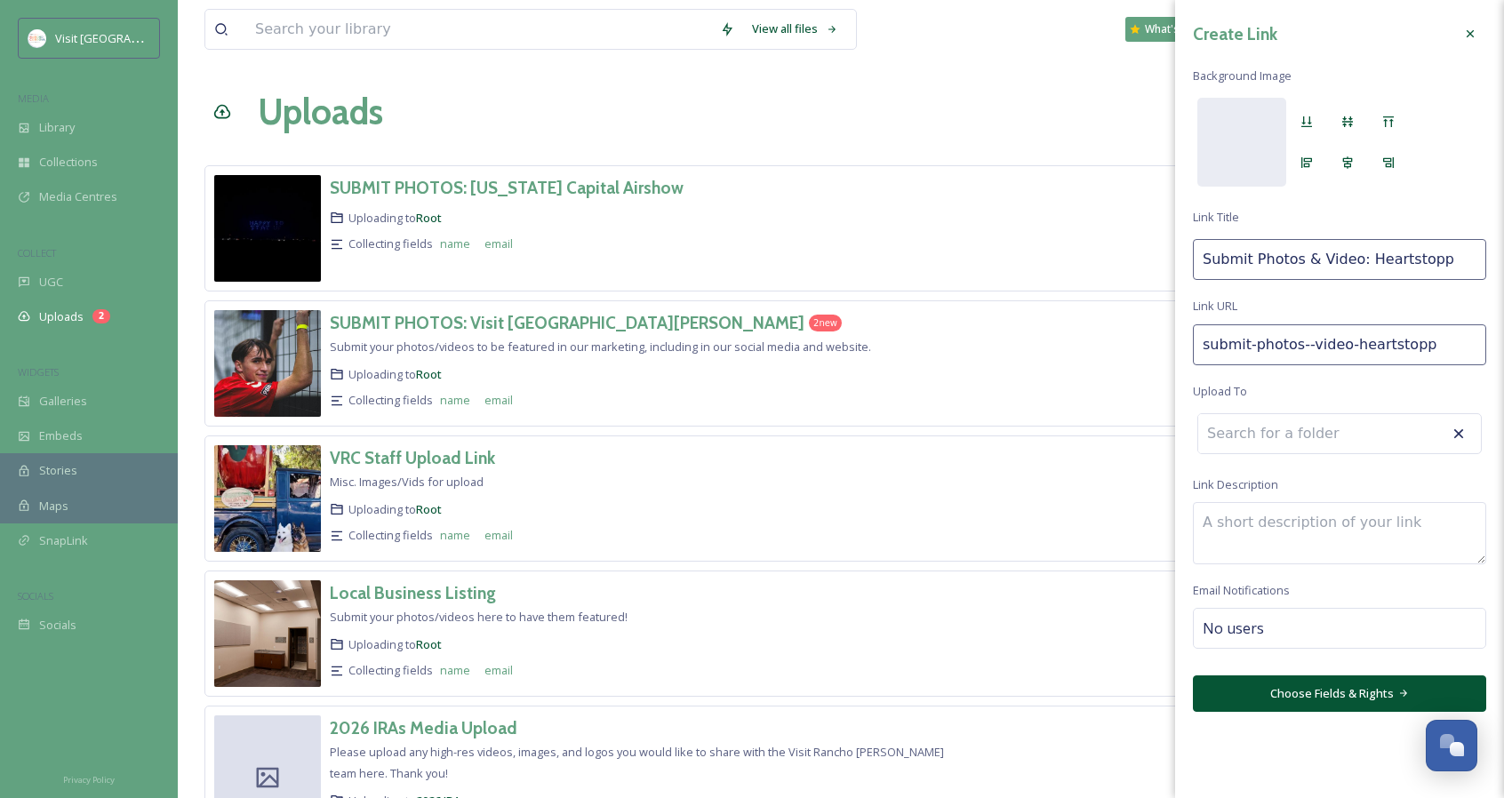
type input "submit-photos--video-heartstoppe"
type input "Submit Photos & Video: Heartstoppe"
type input "submit-photos--video-heartstopper"
type input "Submit Photos & Video: Heartstopper"
type input "submit-photos--video-heartstoppers"
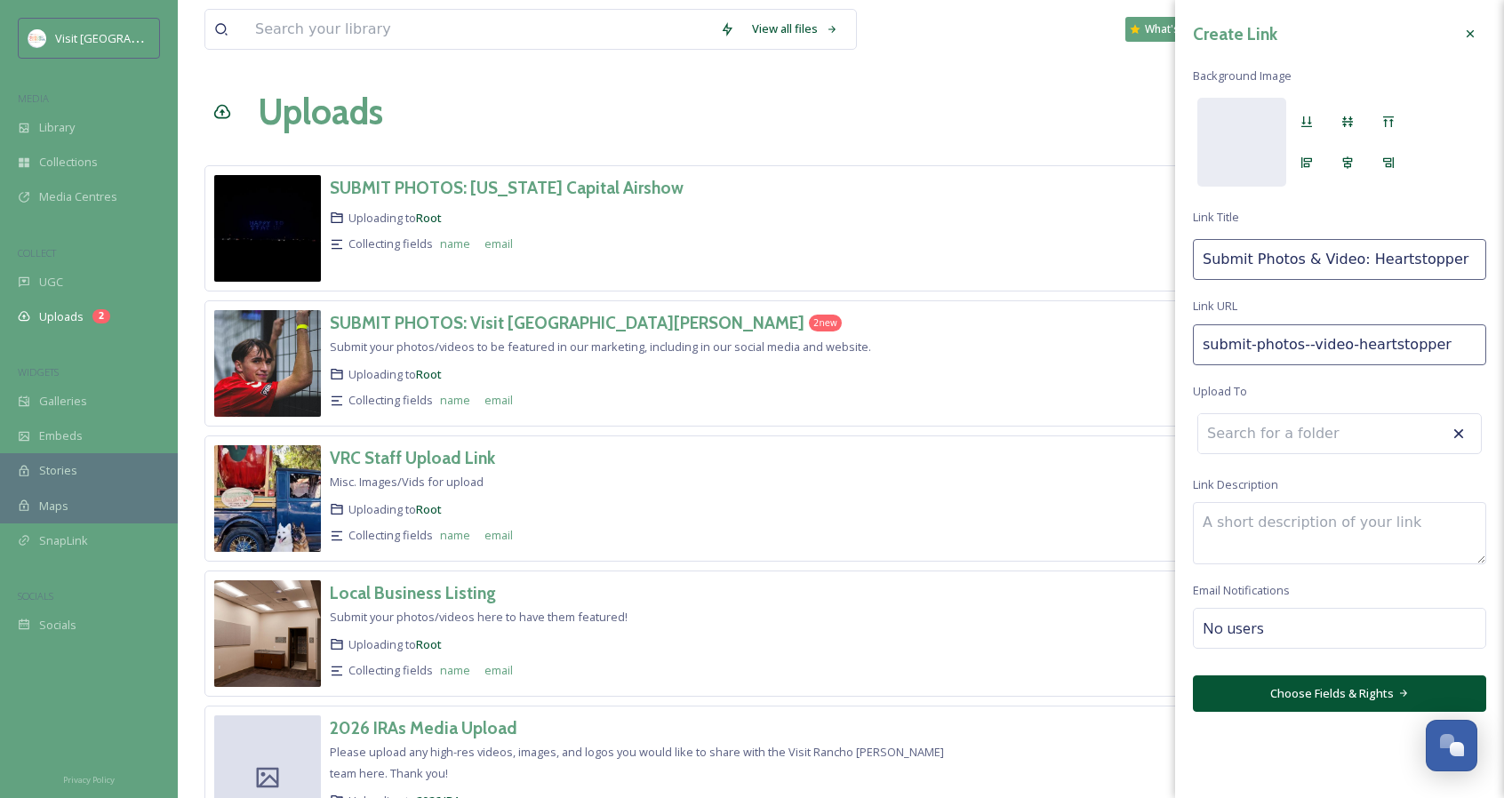
type input "Submit Photos & Video: Heartstoppers"
type input "submit-photos--video-heartstoppers-"
type input "Submit Photos & Video: Heartstoppers"
type input "submit-photos--video-heartstoppers-h"
type input "Submit Photos & Video: Heartstoppers H"
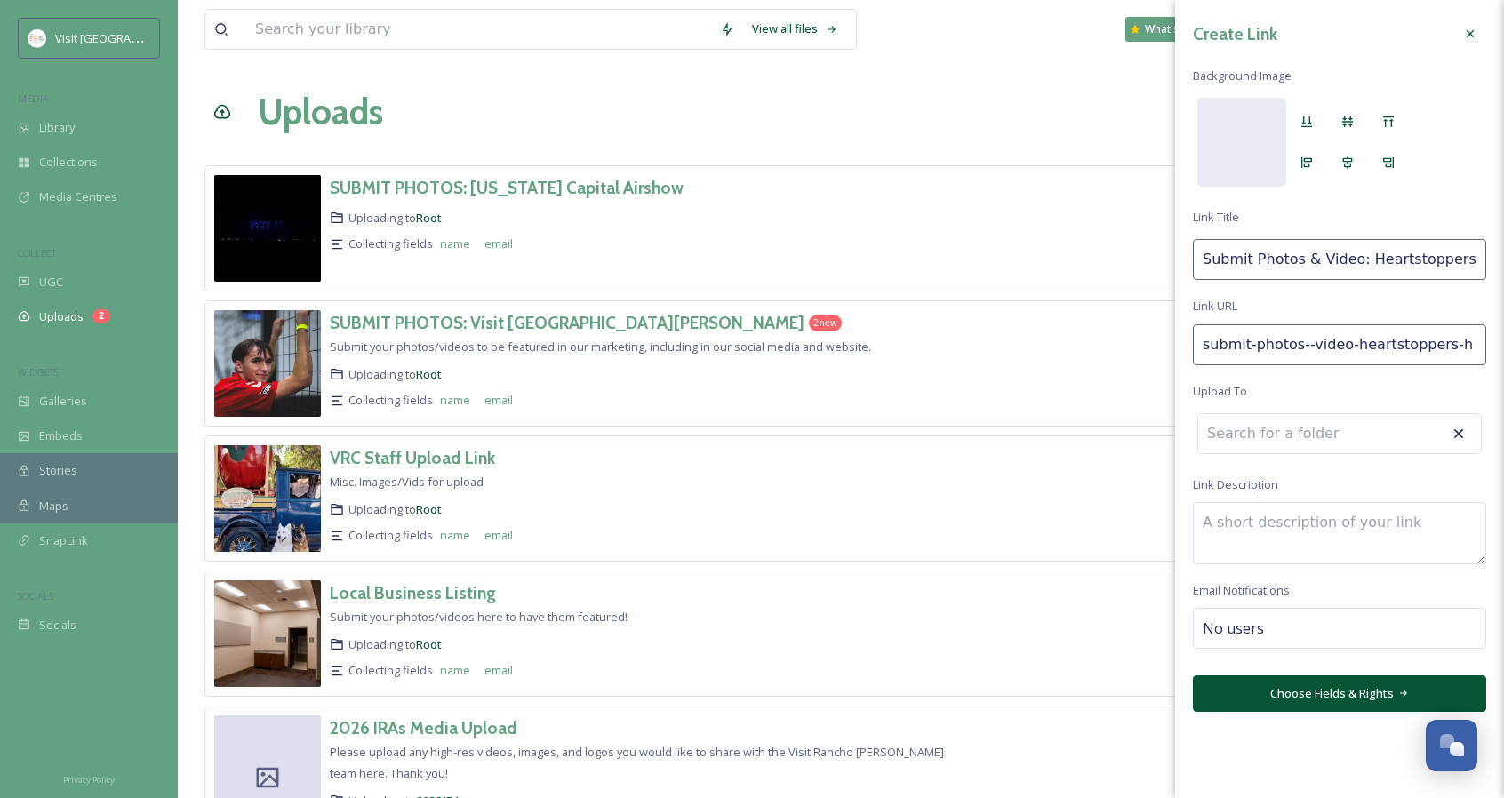
type input "submit-photos--video-heartstoppers-ha"
type input "Submit Photos & Video: Heartstoppers Ha"
type input "submit-photos--video-heartstoppers-hau"
type input "Submit Photos & Video: Heartstoppers Hau"
type input "submit-photos--video-heartstoppers-[PERSON_NAME]"
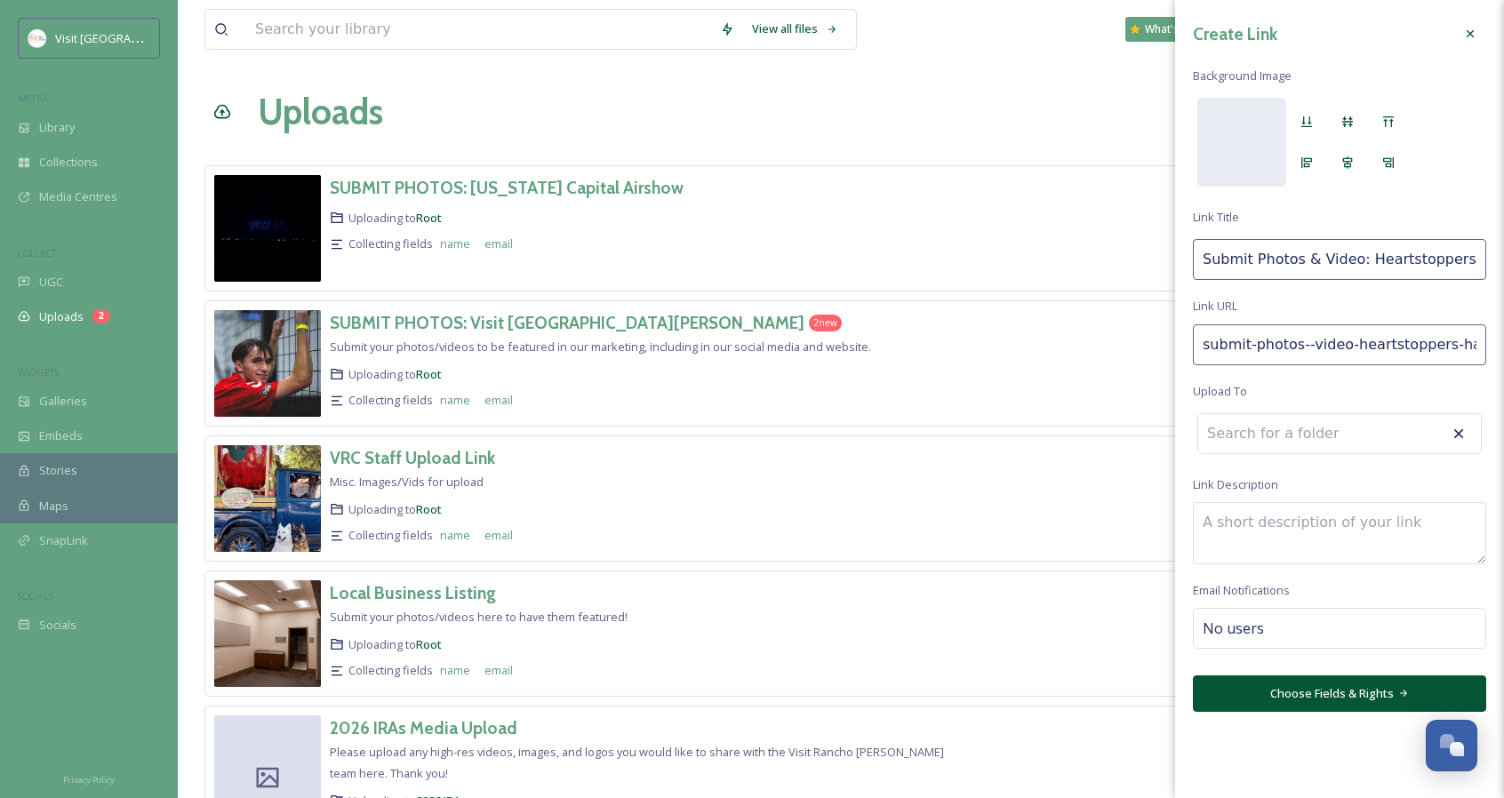
type input "Submit Photos & Video: Heartstoppers [PERSON_NAME]"
type input "submit-photos--video-heartstoppers-haunt"
type input "Submit Photos & Video: Heartstoppers Haunt"
type input "submit-photos--video-heartstoppers-haunte"
type input "Submit Photos & Video: Heartstoppers Haunte"
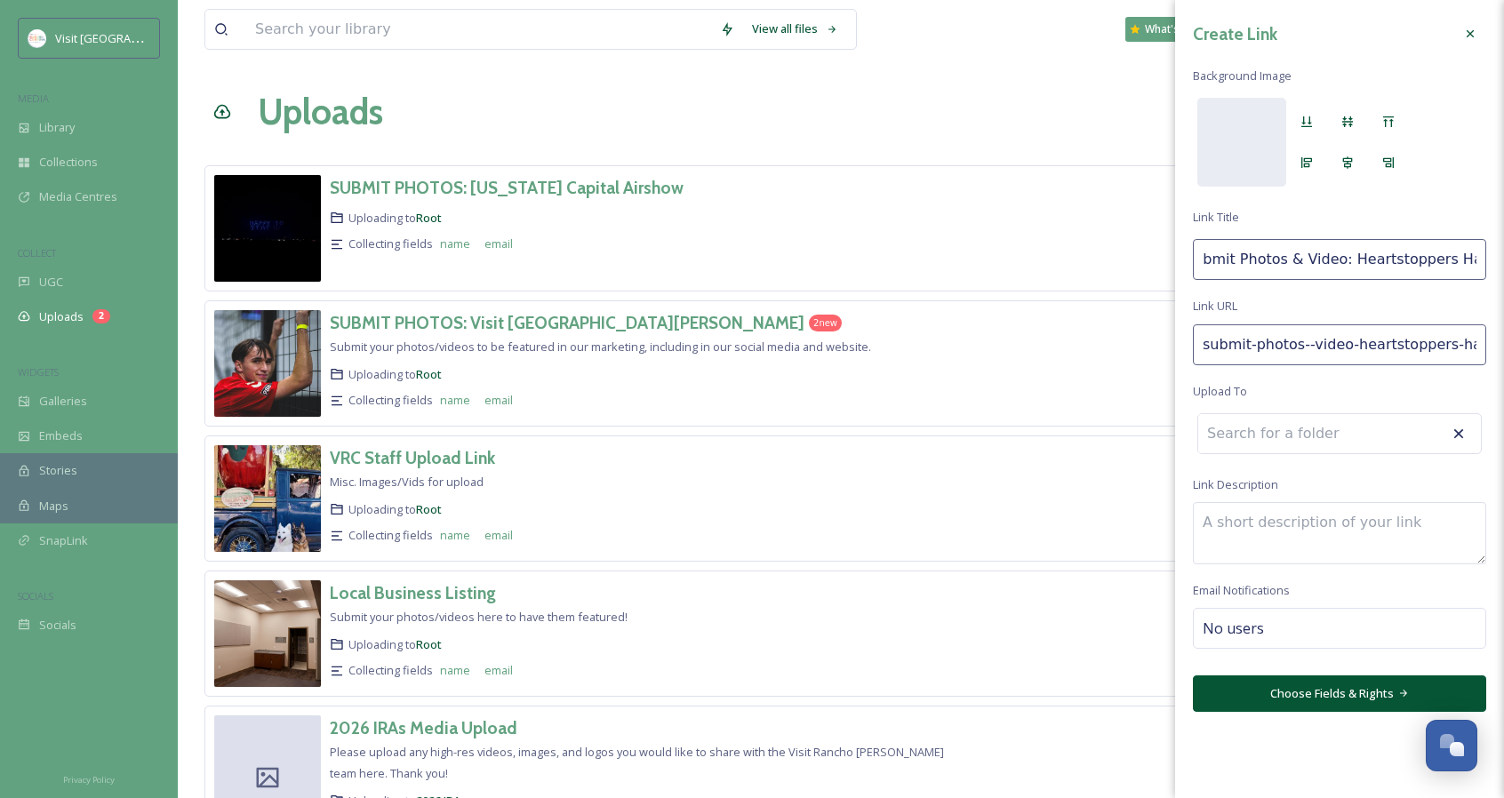
type input "submit-photos--video-heartstoppers-haunted"
type input "Submit Photos & Video: Heartstoppers Haunted"
type input "submit-photos--video-heartstoppers-haunted-"
type input "Submit Photos & Video: Heartstoppers Haunted"
type input "submit-photos--video-heartstoppers-haunted-h"
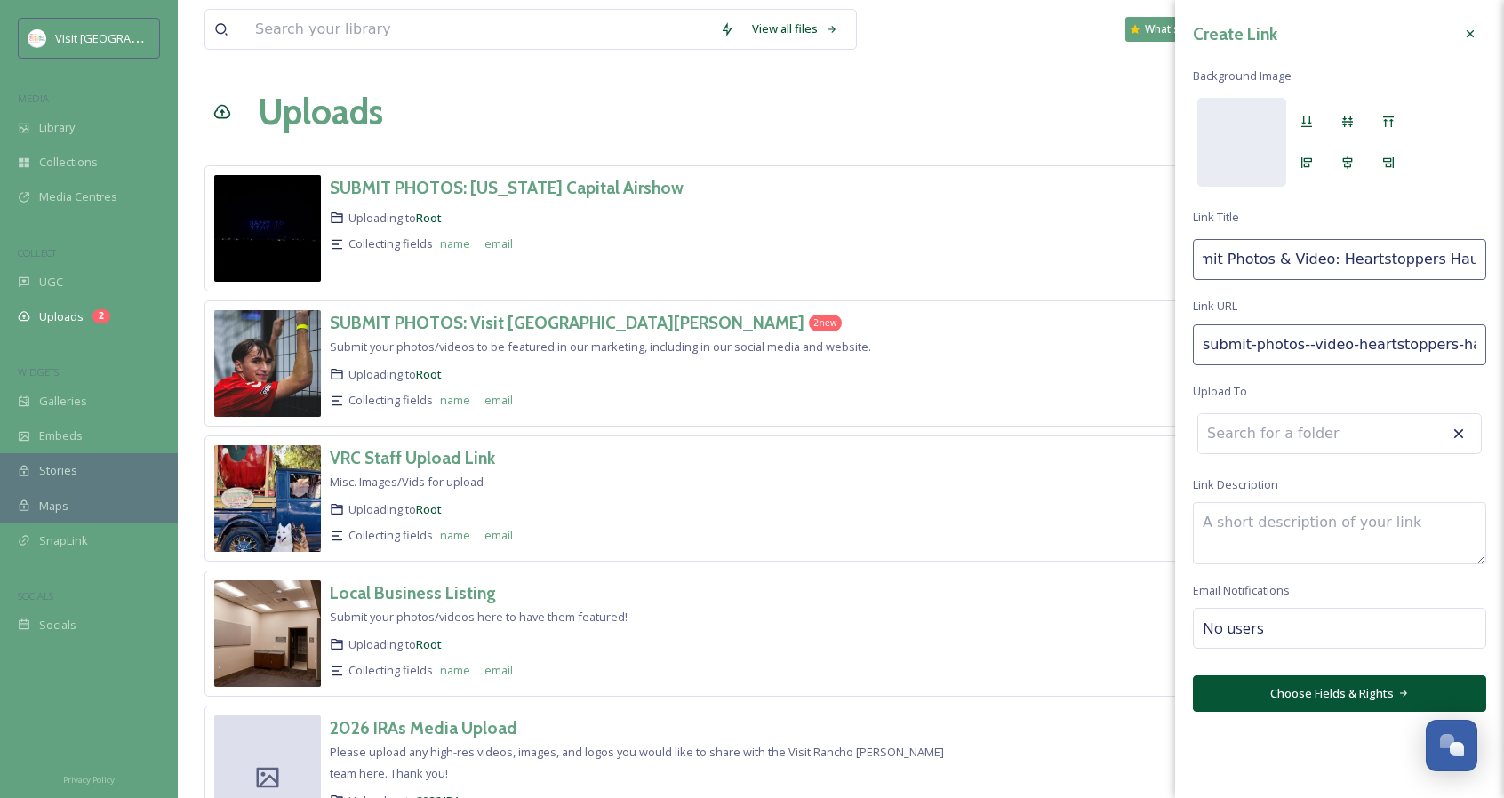
type input "Submit Photos & Video: Heartstoppers Haunted H"
type input "submit-photos--video-heartstoppers-haunted-ho"
type input "Submit Photos & Video: Heartstoppers Haunted Ho"
type input "submit-photos--video-heartstoppers-haunted-hou"
type input "Submit Photos & Video: Heartstoppers Haunted Hou"
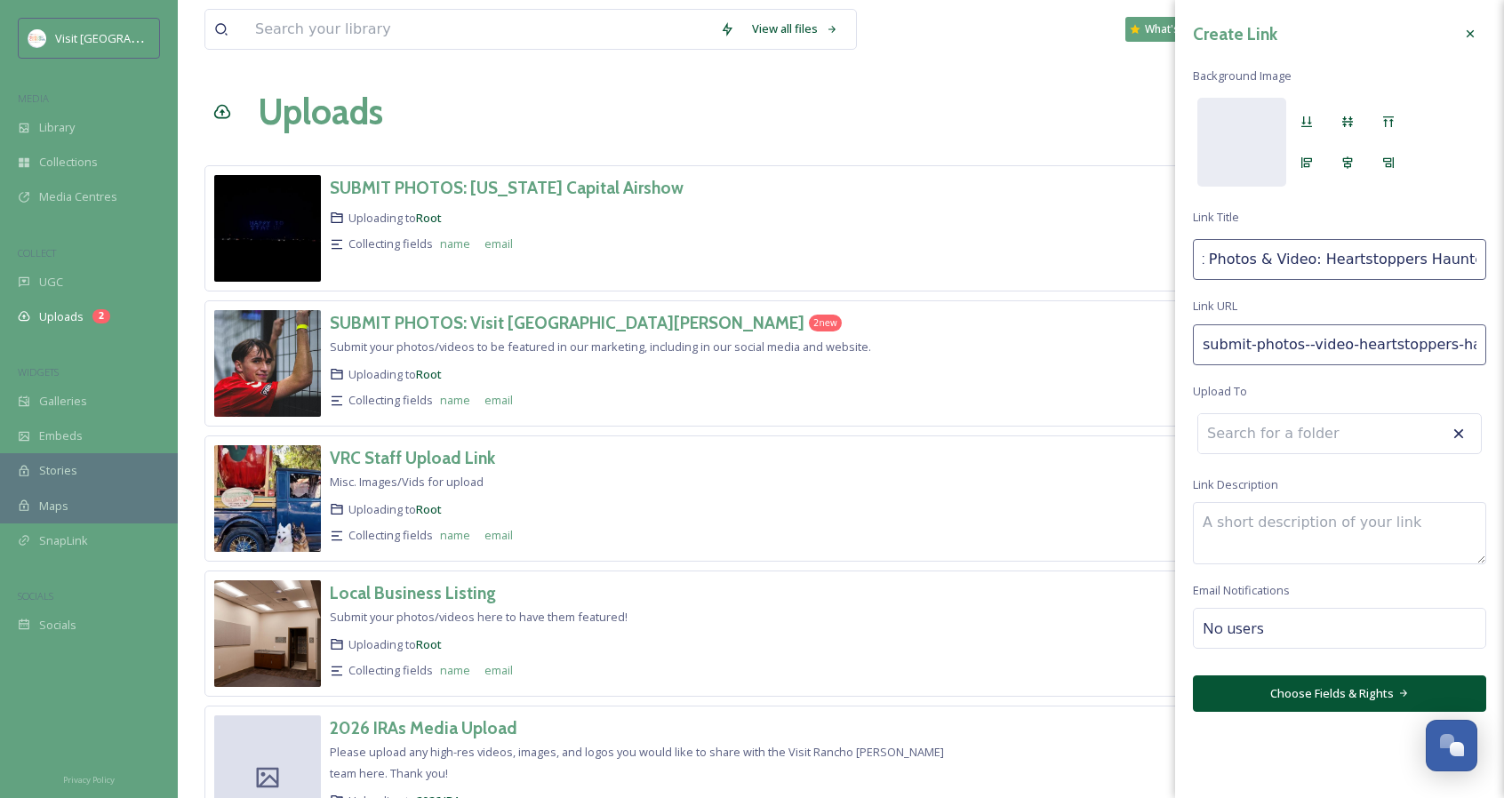
type input "submit-photos--video-heartstoppers-haunted-hous"
type input "Submit Photos & Video: Heartstoppers Haunted Hous"
type input "submit-photos--video-heartstoppers-haunted-house"
type input "Submit Photos & Video: Heartstoppers Haunted House"
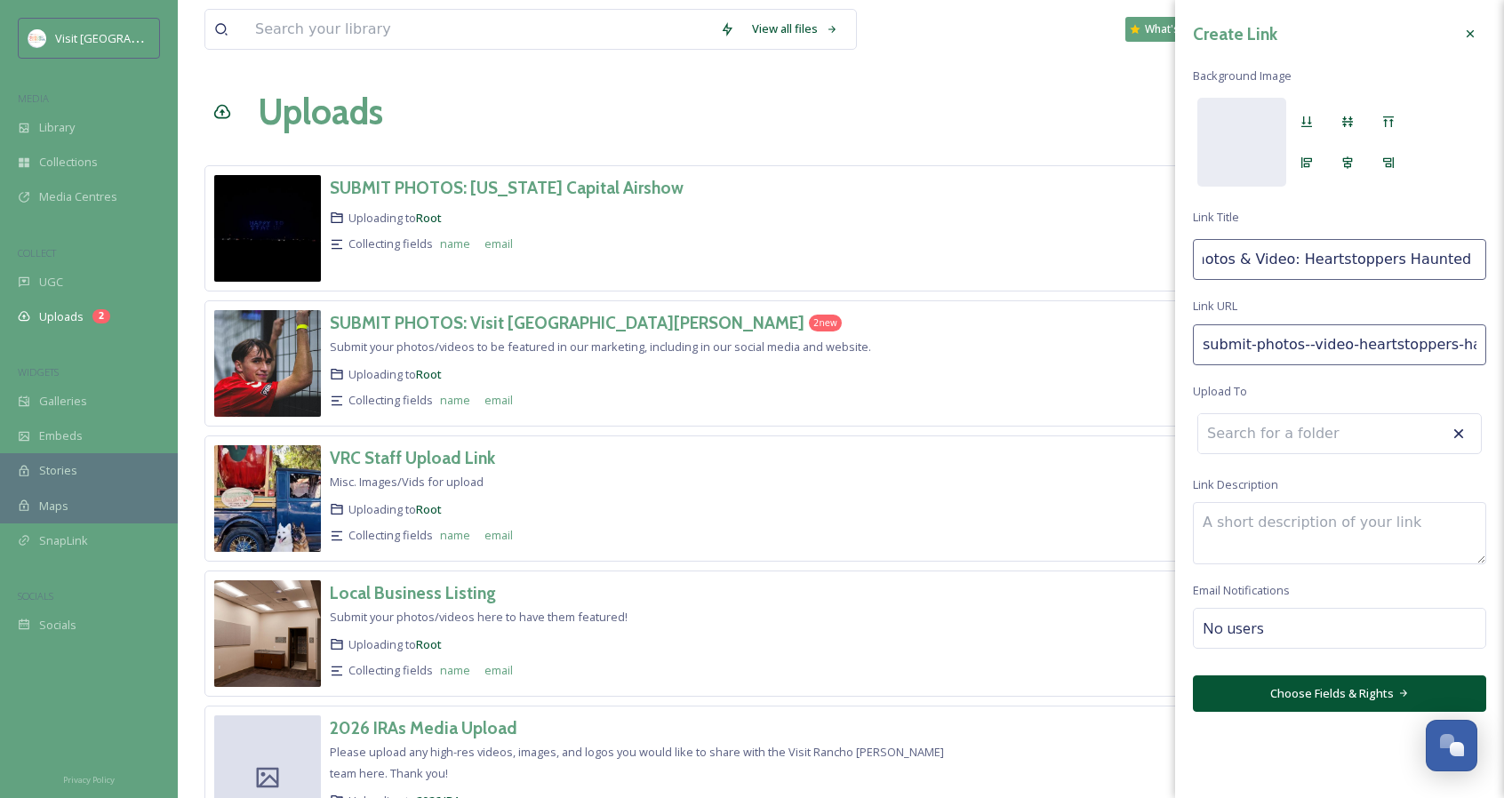
click at [1303, 433] on div "Create Link Background Image [PERSON_NAME] Submit Photos & Video: Heartstoppers…" at bounding box center [1339, 365] width 329 height 730
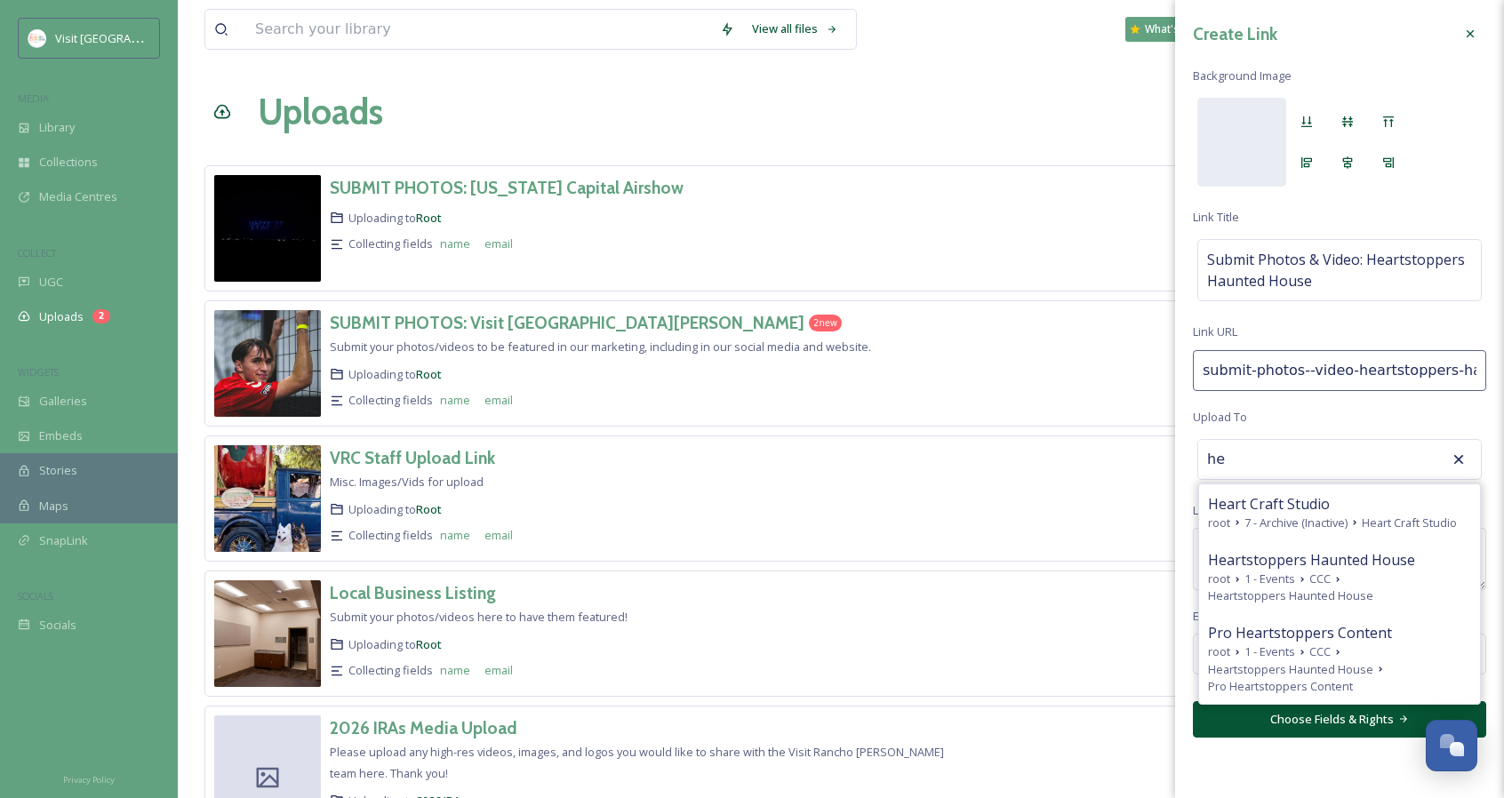
type input "h"
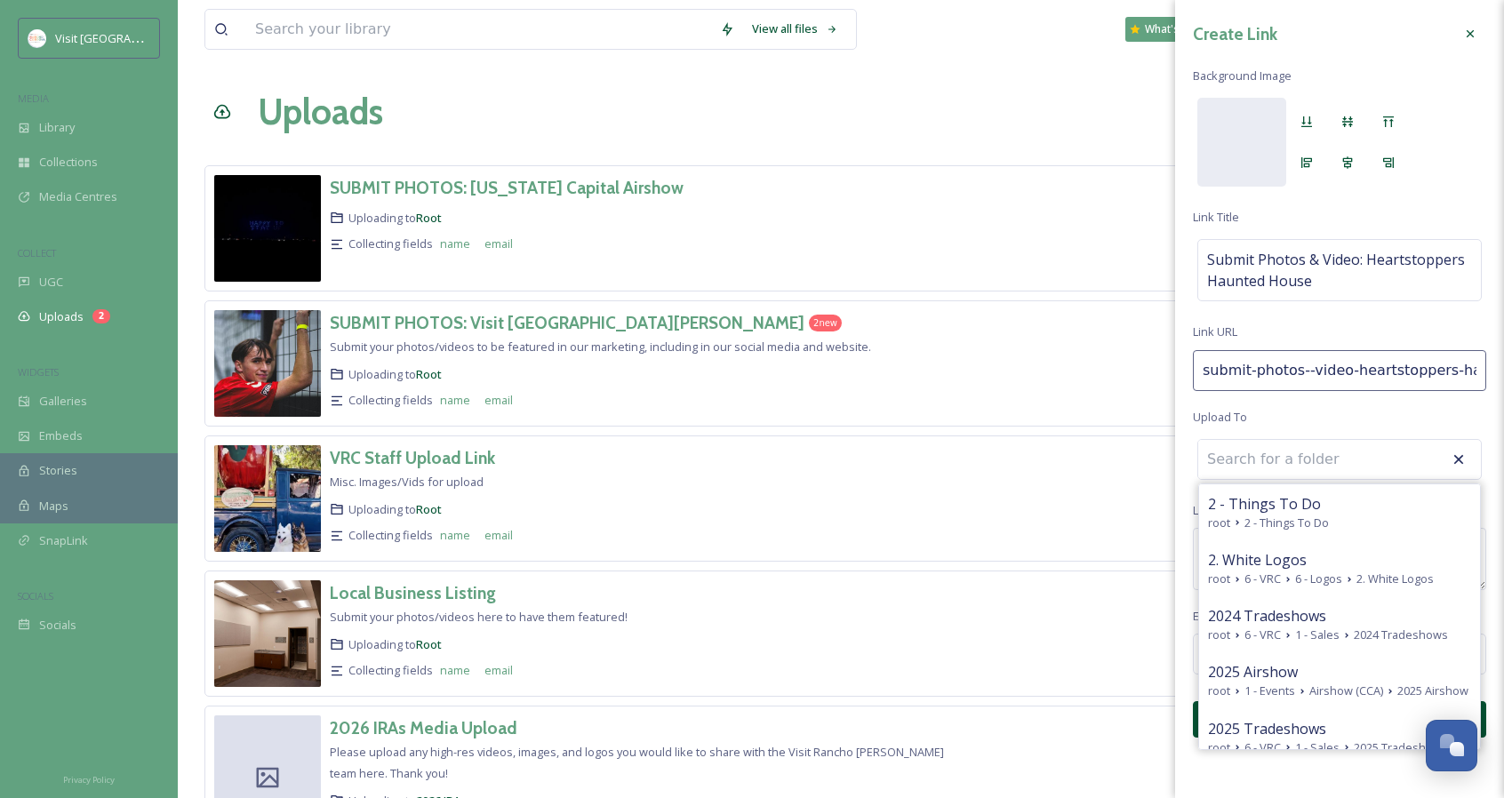
click at [1303, 420] on div "Create Link Background Image [PERSON_NAME] Submit Photos & Video: Heartstoppers…" at bounding box center [1339, 377] width 329 height 755
click at [1268, 460] on input at bounding box center [1295, 459] width 195 height 39
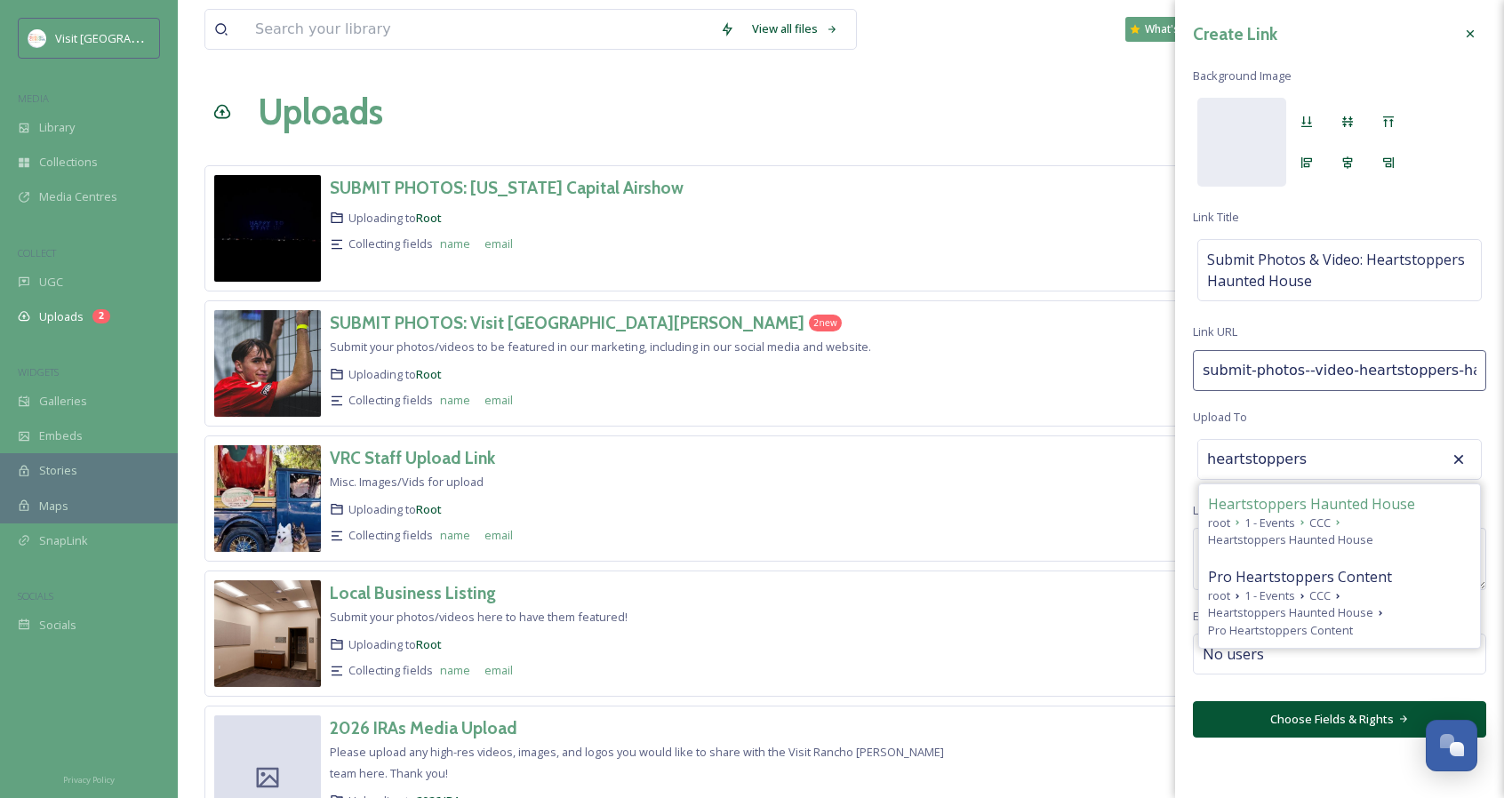
click at [1408, 529] on div "root 1 - Events CCC Heartstoppers Haunted House" at bounding box center [1339, 532] width 263 height 34
type input "Heartstoppers Haunted House"
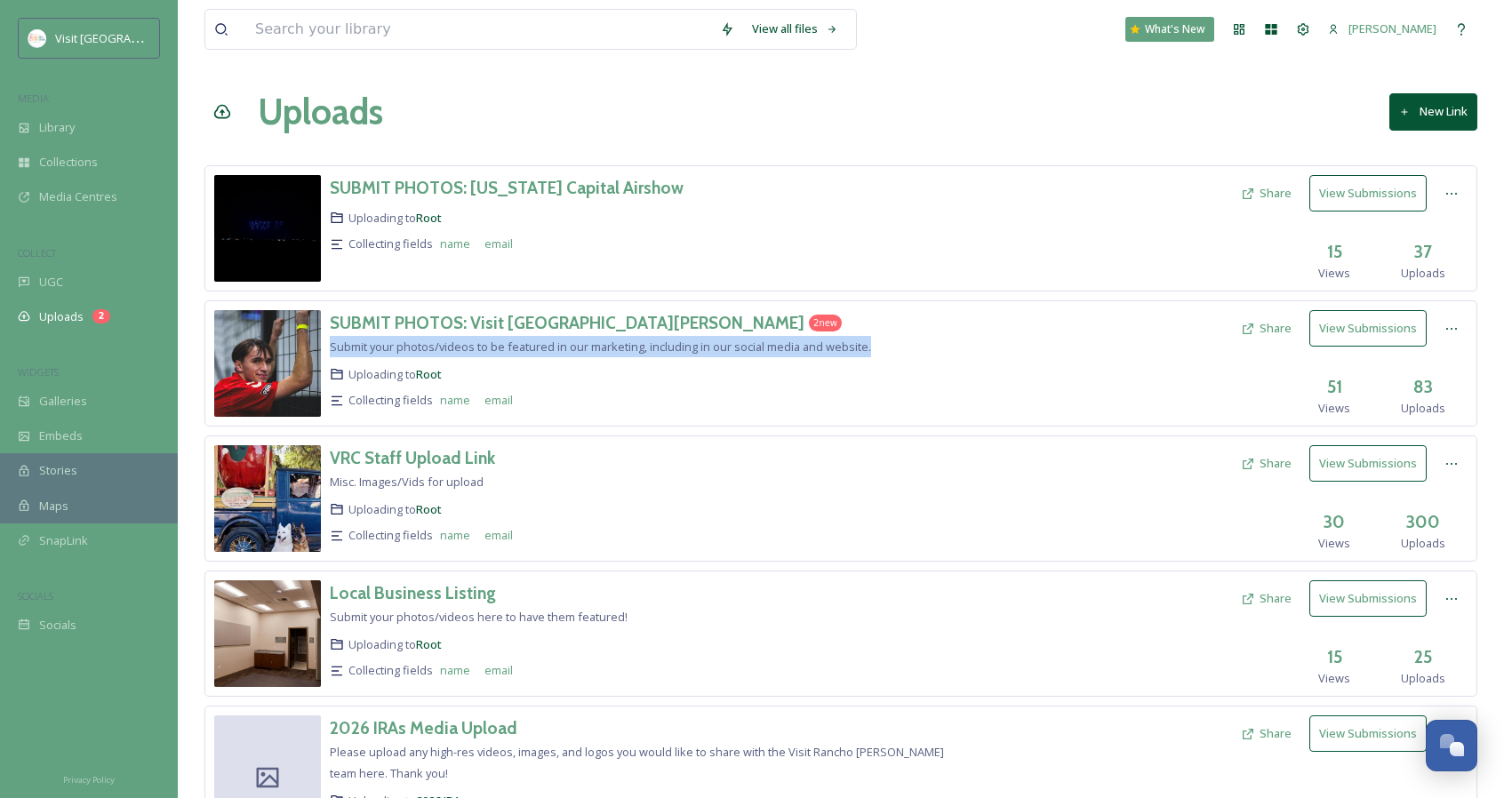
drag, startPoint x: 329, startPoint y: 345, endPoint x: 878, endPoint y: 352, distance: 549.2
click at [878, 352] on div "SUBMIT PHOTOS: Visit [GEOGRAPHIC_DATA][PERSON_NAME] 2 new Submit your photos/vi…" at bounding box center [643, 363] width 626 height 107
copy span "Submit your photos/videos to be featured in our marketing, including in our soc…"
click at [1420, 116] on button "New Link" at bounding box center [1433, 111] width 88 height 36
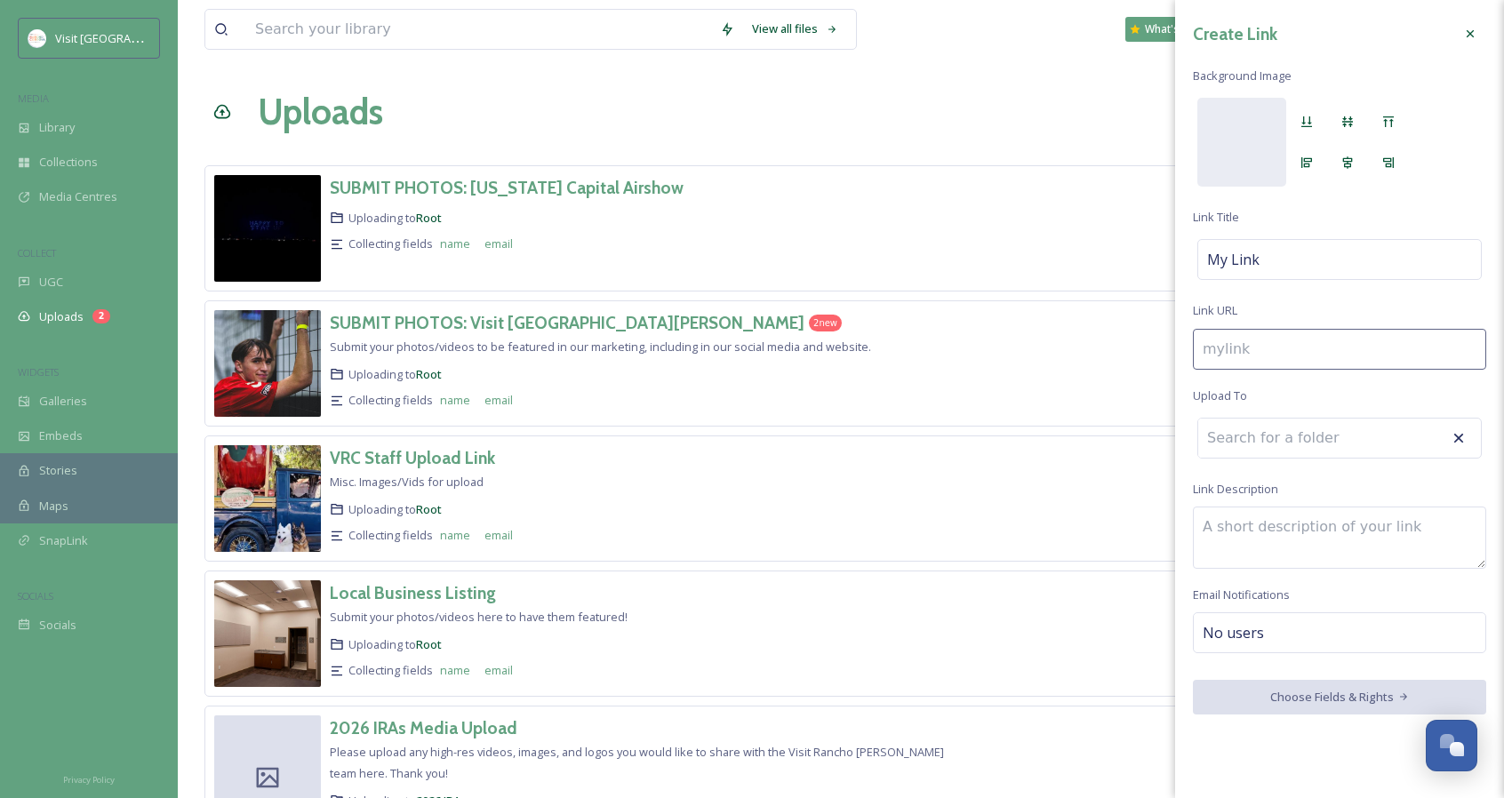
click at [1267, 524] on textarea at bounding box center [1339, 538] width 293 height 62
paste textarea "Submit your photos/videos to be featured in our marketing, including in our soc…"
click at [1440, 528] on textarea "Submit your photos/videos to be featured in our marketing, including in our soc…" at bounding box center [1339, 538] width 293 height 62
type textarea "Submit your photos/videos to be featured in our marketing, including our social…"
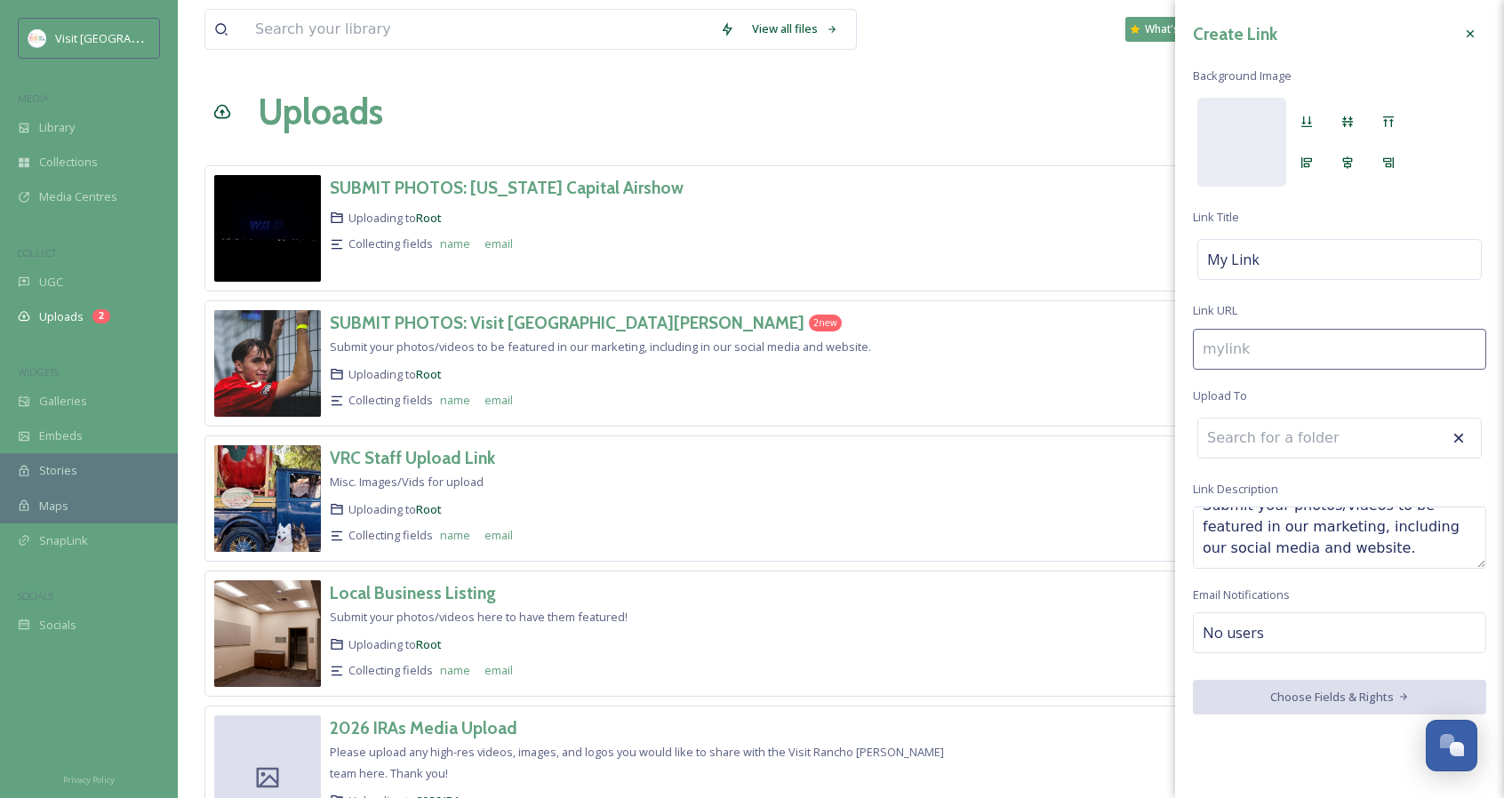
click at [1306, 451] on input at bounding box center [1295, 438] width 195 height 39
type input "h"
type input "e"
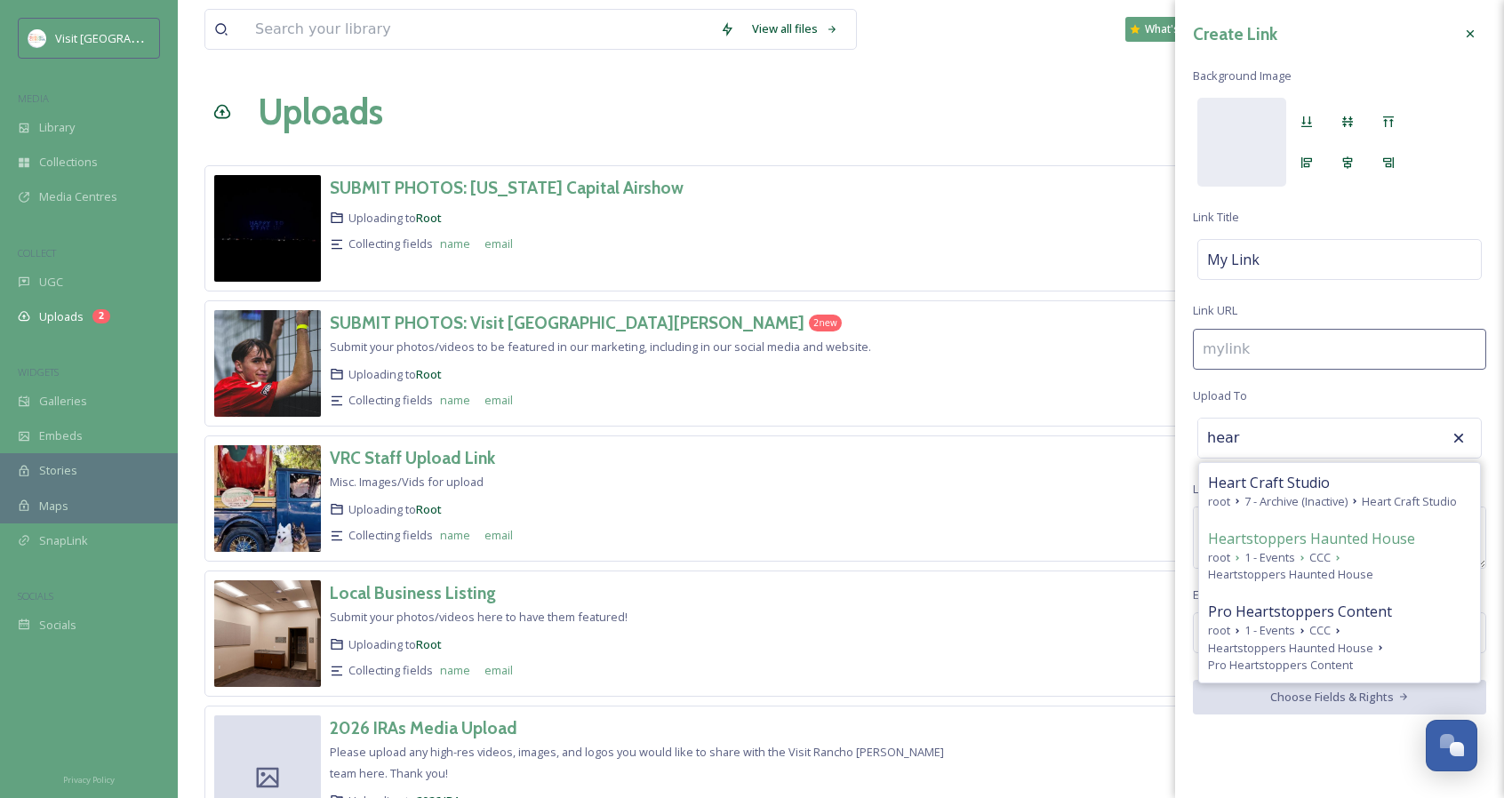
click at [1320, 543] on span "Heartstoppers Haunted House" at bounding box center [1311, 538] width 207 height 21
type input "Heartstoppers Haunted House"
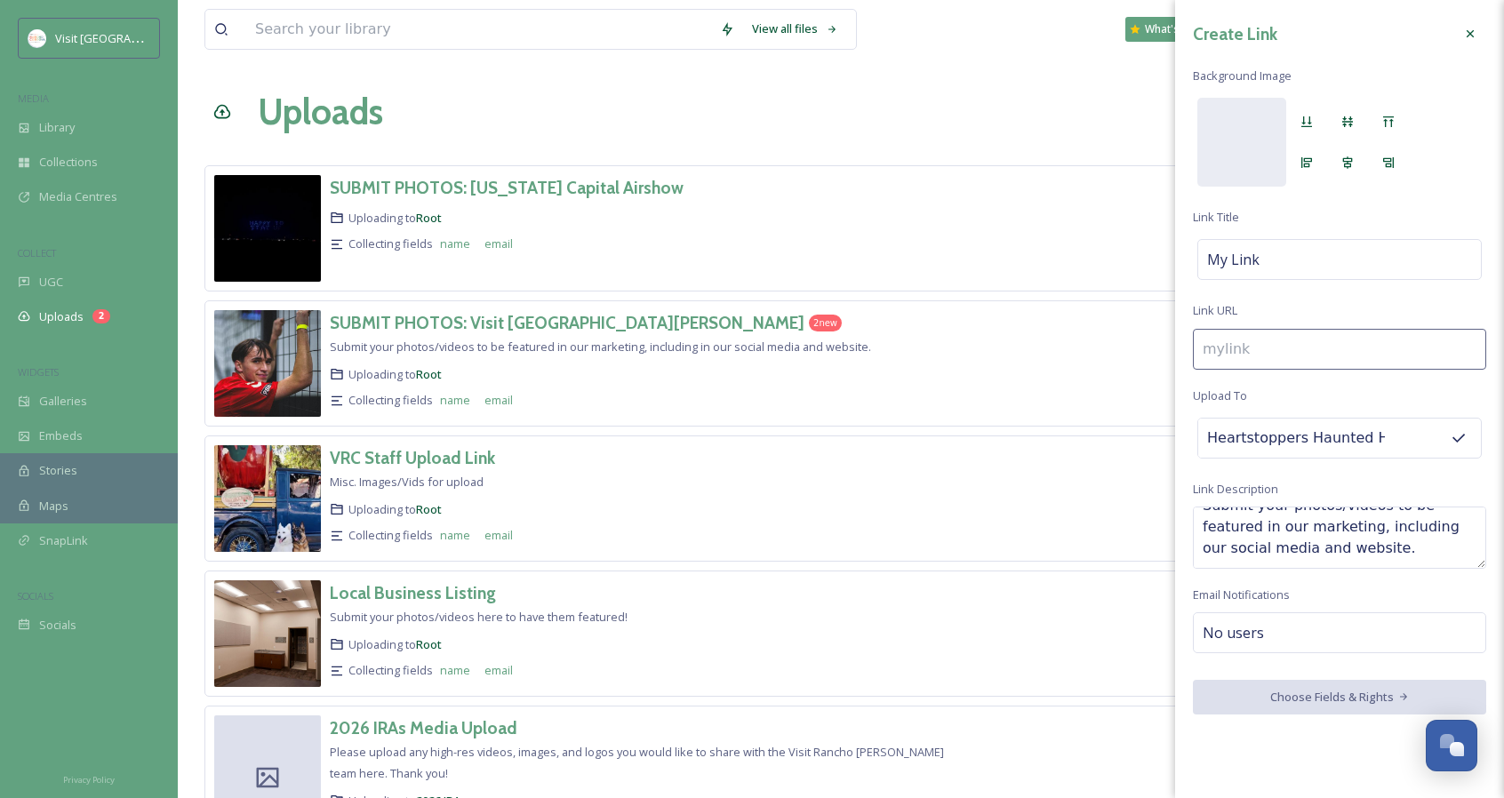
click at [1263, 333] on input at bounding box center [1339, 349] width 293 height 41
click at [1258, 260] on div "My Link" at bounding box center [1339, 259] width 284 height 41
click at [1258, 260] on input at bounding box center [1339, 259] width 293 height 41
type input "s"
type input "S"
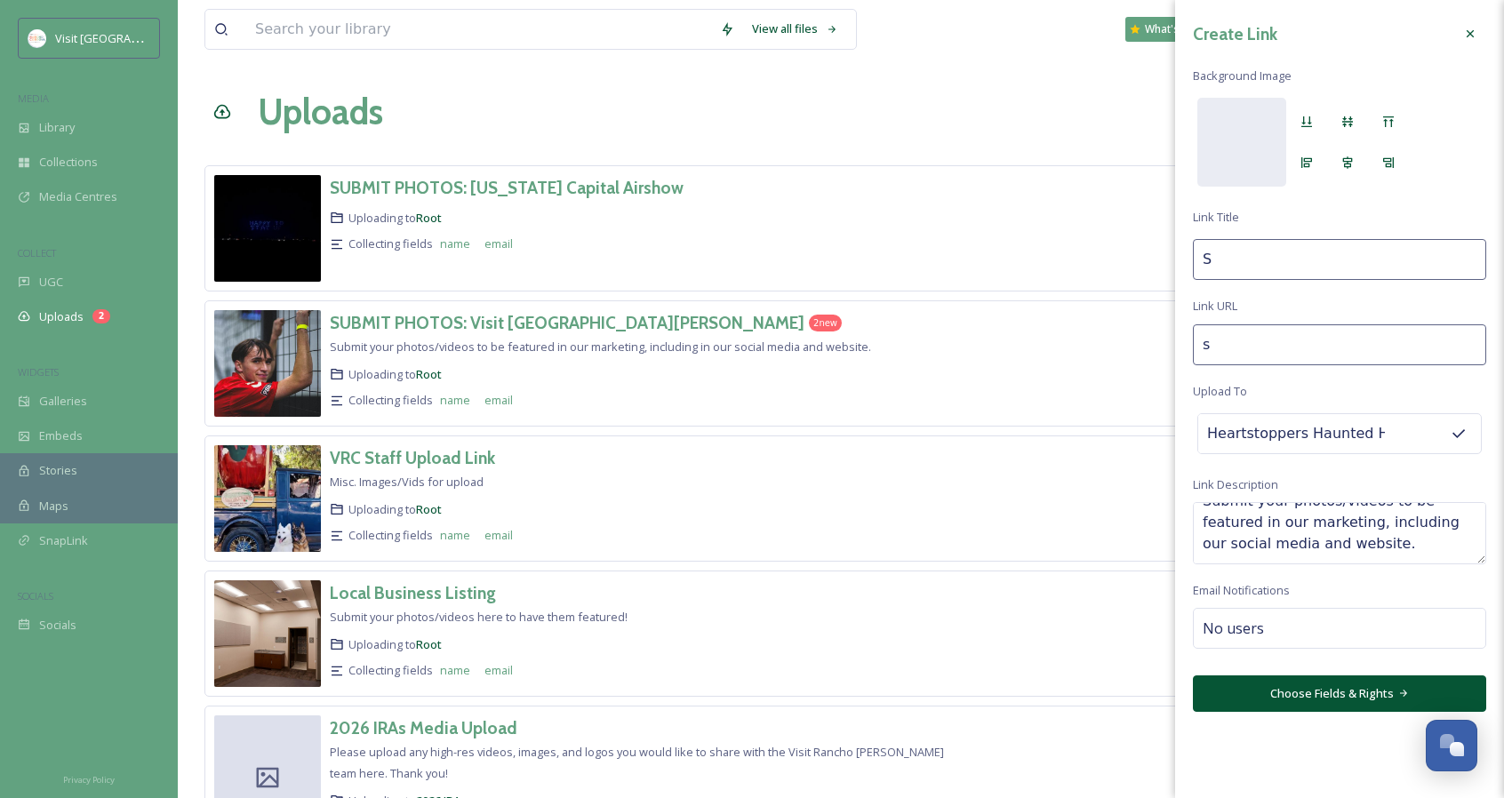
type input "su"
type input "Su"
type input "sub"
type input "Sub"
type input "subm"
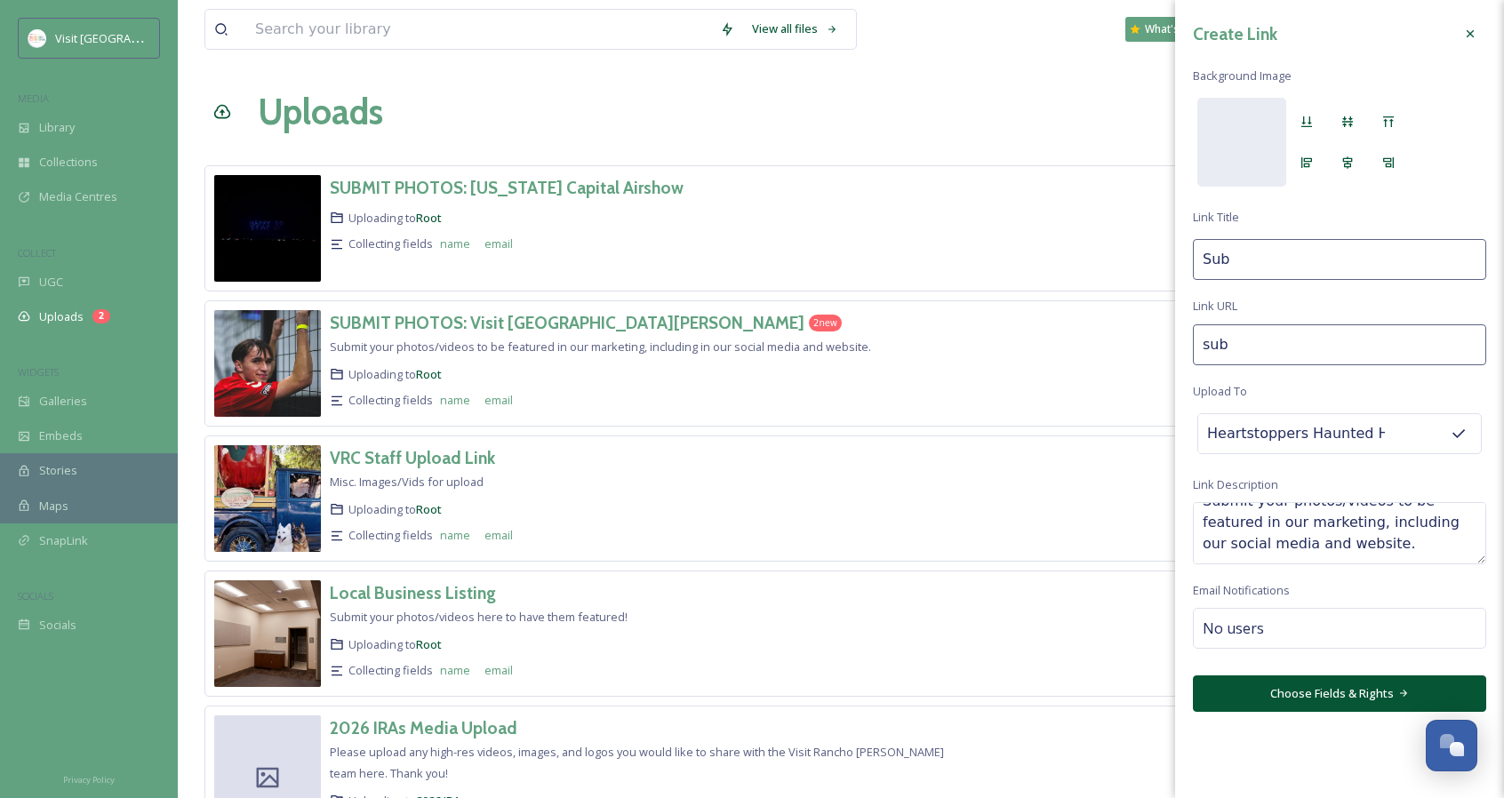
type input "Subm"
type input "submi"
type input "Submi"
type input "submit"
type input "Submit"
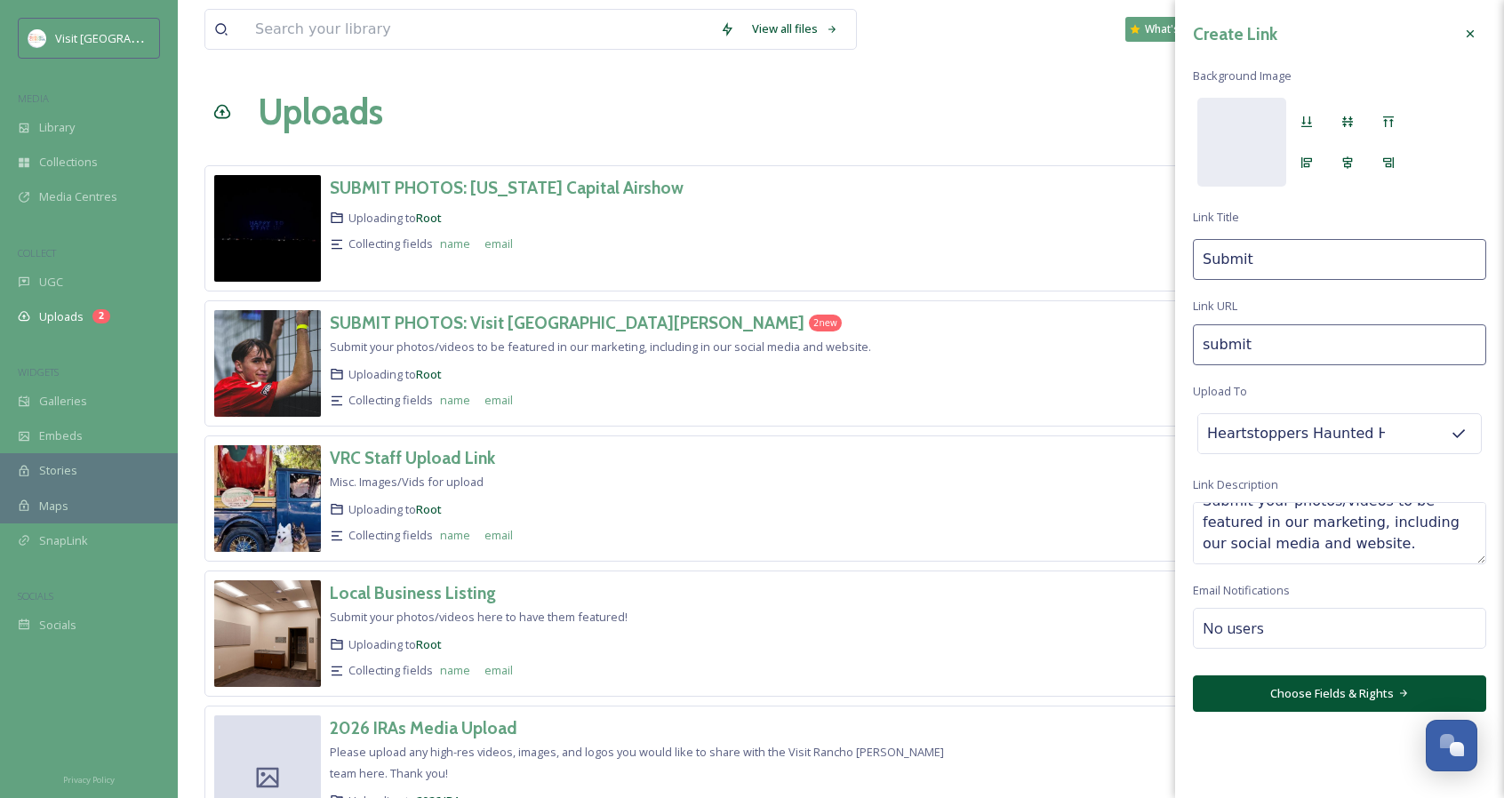
type input "submit-"
type input "Submit"
type input "submit-p"
type input "Submit P"
type input "submit-ph"
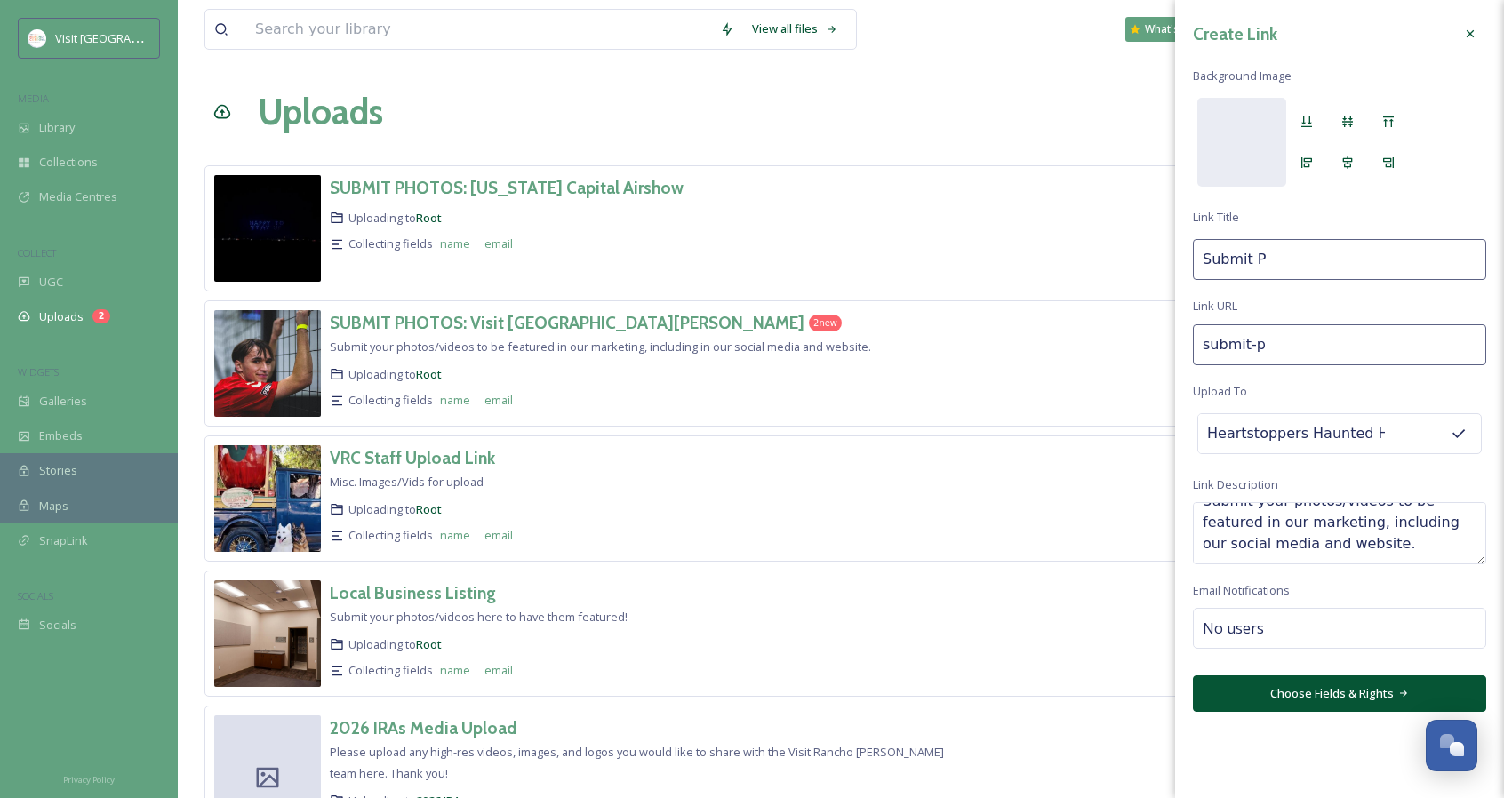
type input "Submit Ph"
type input "submit-pho"
type input "Submit Pho"
type input "submit-phot"
type input "Submit Phot"
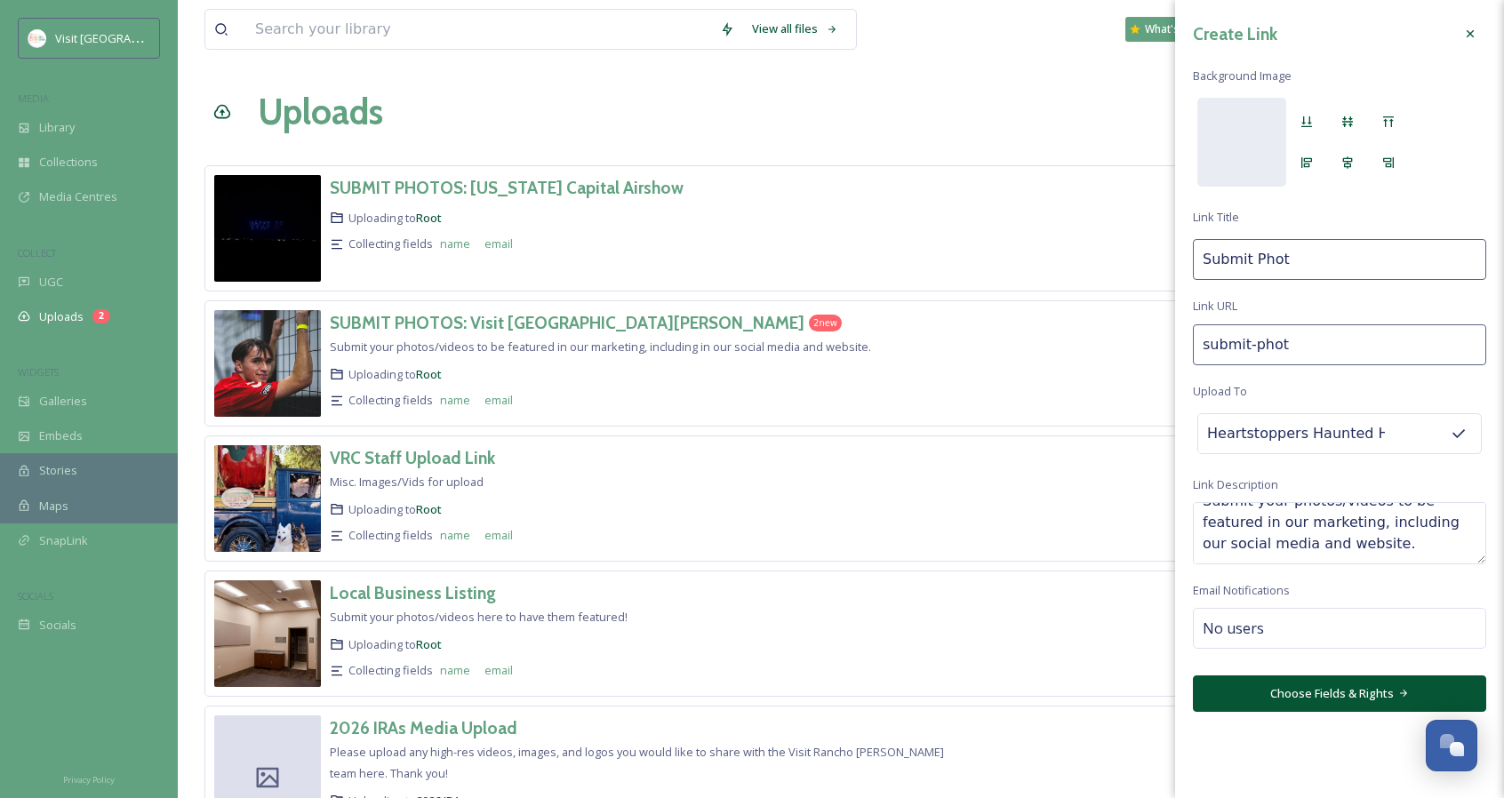
type input "submit-photo"
type input "Submit Photo"
type input "submit-photos"
type input "Submit Photos"
type input "submit-photos-"
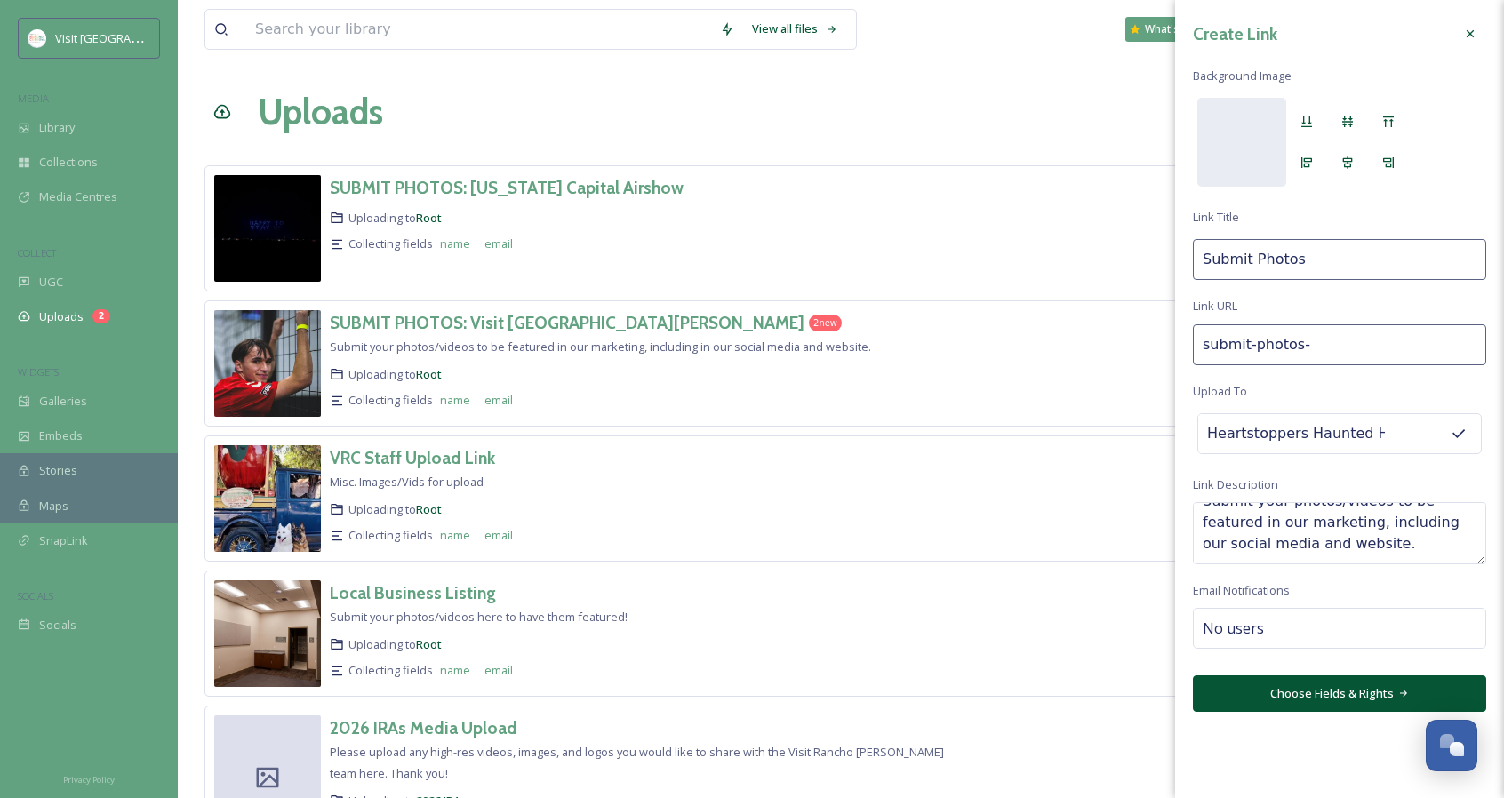
type input "Submit Photos &"
type input "submit-photos--"
type input "Submit Photos &"
type input "submit-photos--v"
type input "Submit Photos & V"
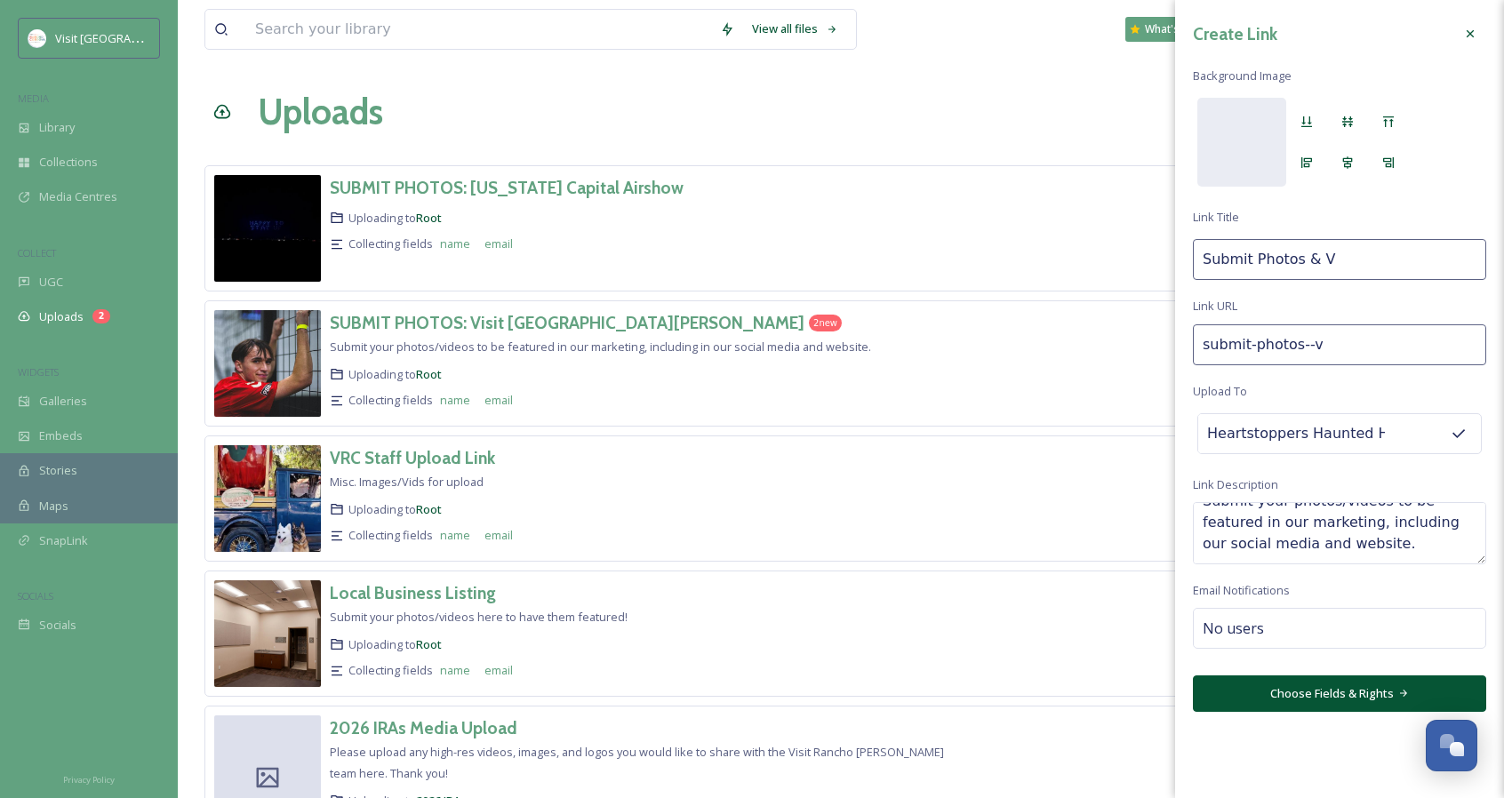
type input "submit-photos--vi"
type input "Submit Photos & Vi"
type input "submit-photos--vid"
type input "Submit Photos & Vid"
type input "submit-photos--vide"
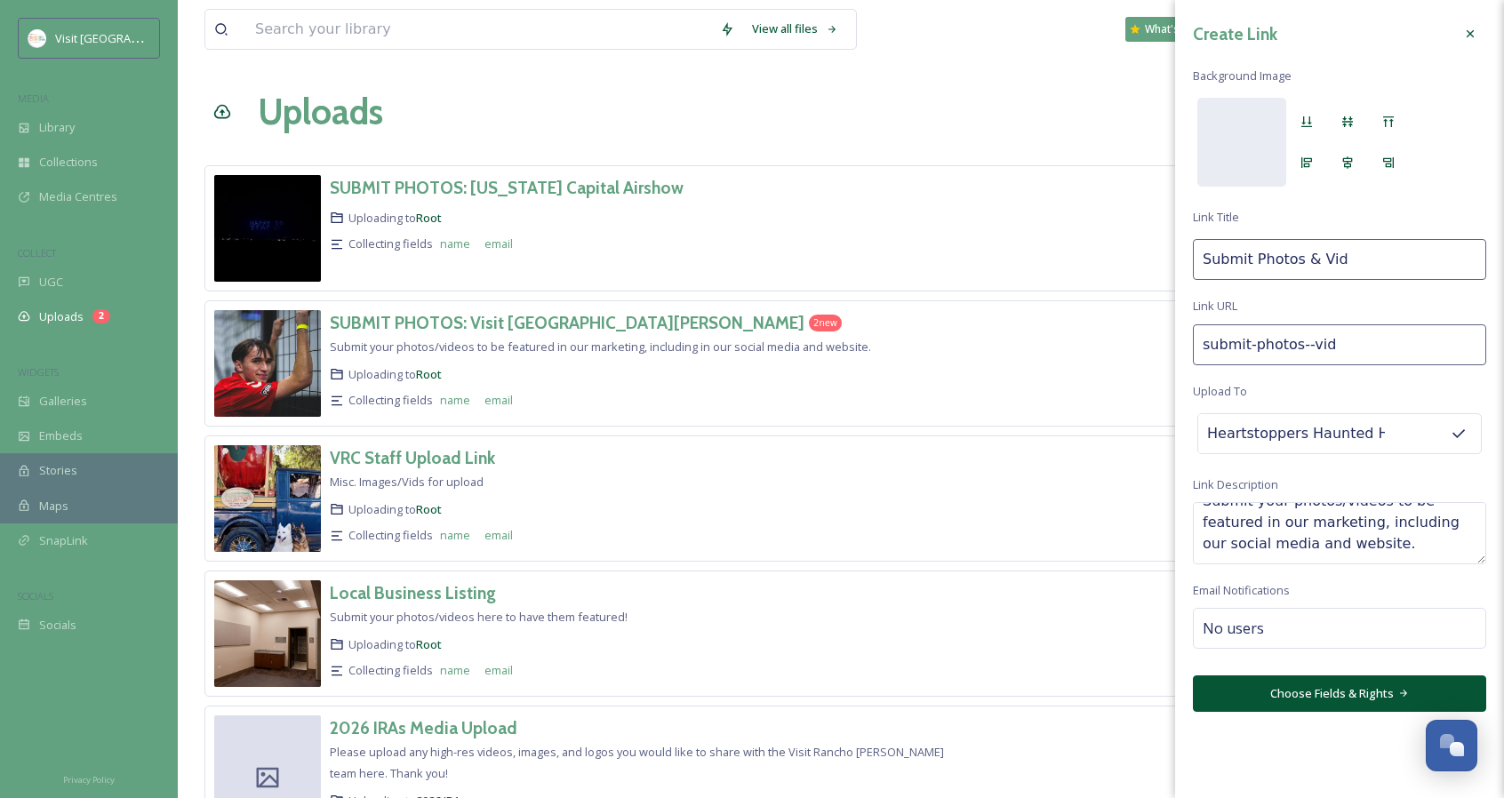
type input "Submit Photos & Vide"
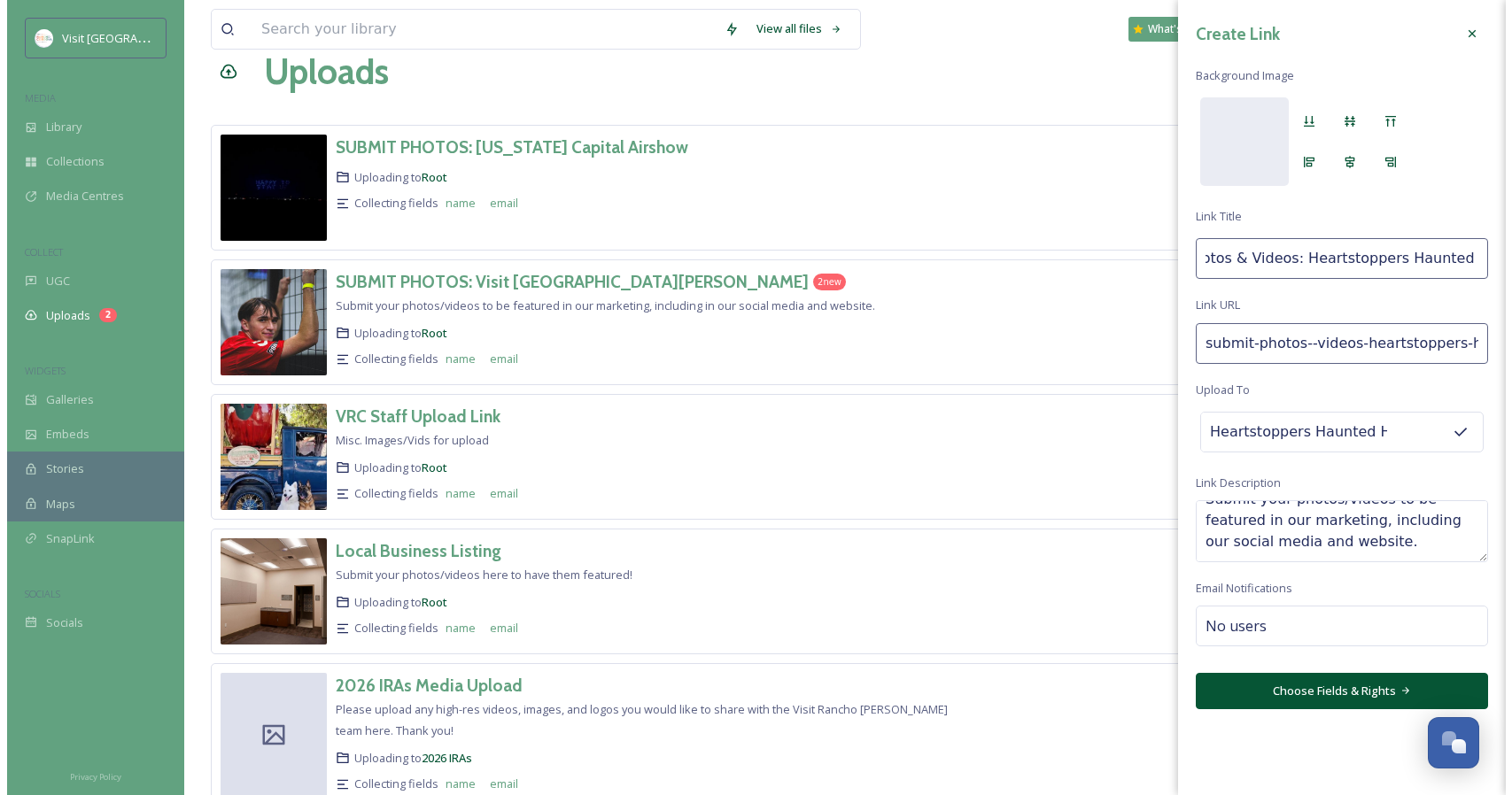
scroll to position [0, 0]
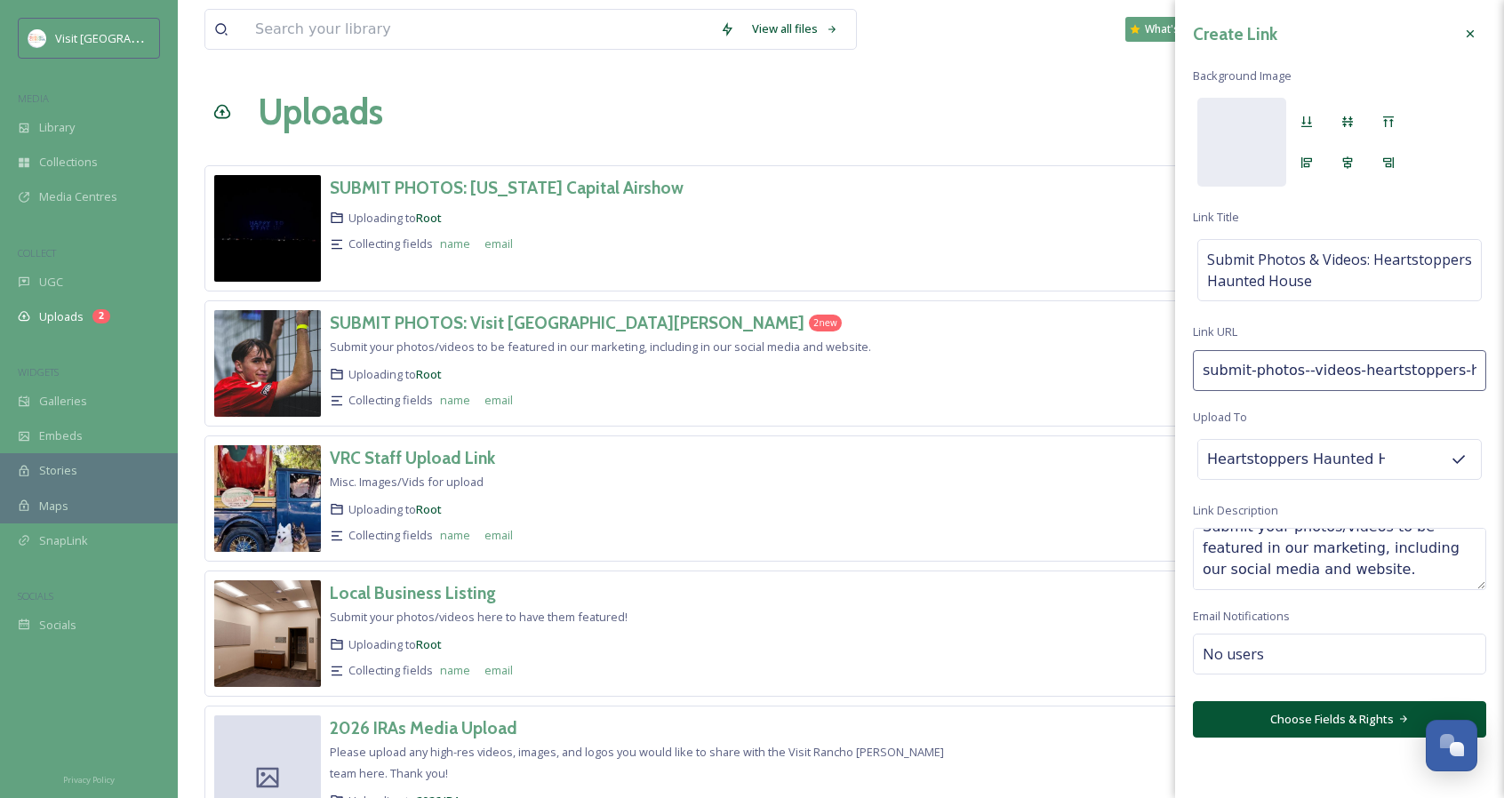
click at [1277, 634] on div "No users" at bounding box center [1339, 654] width 293 height 41
click at [1271, 646] on input at bounding box center [1291, 653] width 178 height 21
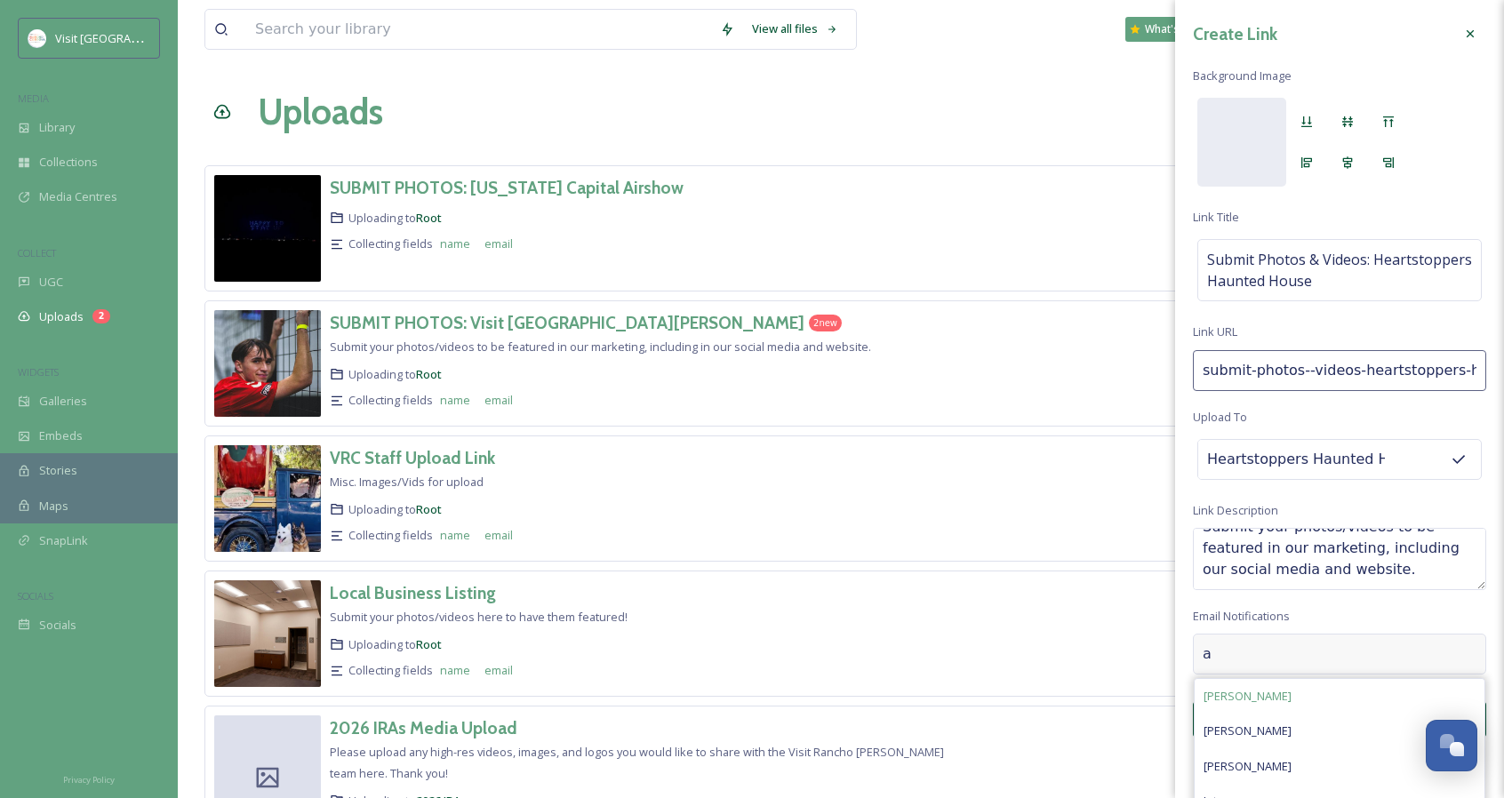
click at [1267, 696] on div "[PERSON_NAME]" at bounding box center [1339, 696] width 290 height 35
click at [1308, 749] on div "Create Link Background Image [PERSON_NAME] Submit Photos & Videos: Heartstopper…" at bounding box center [1339, 399] width 329 height 798
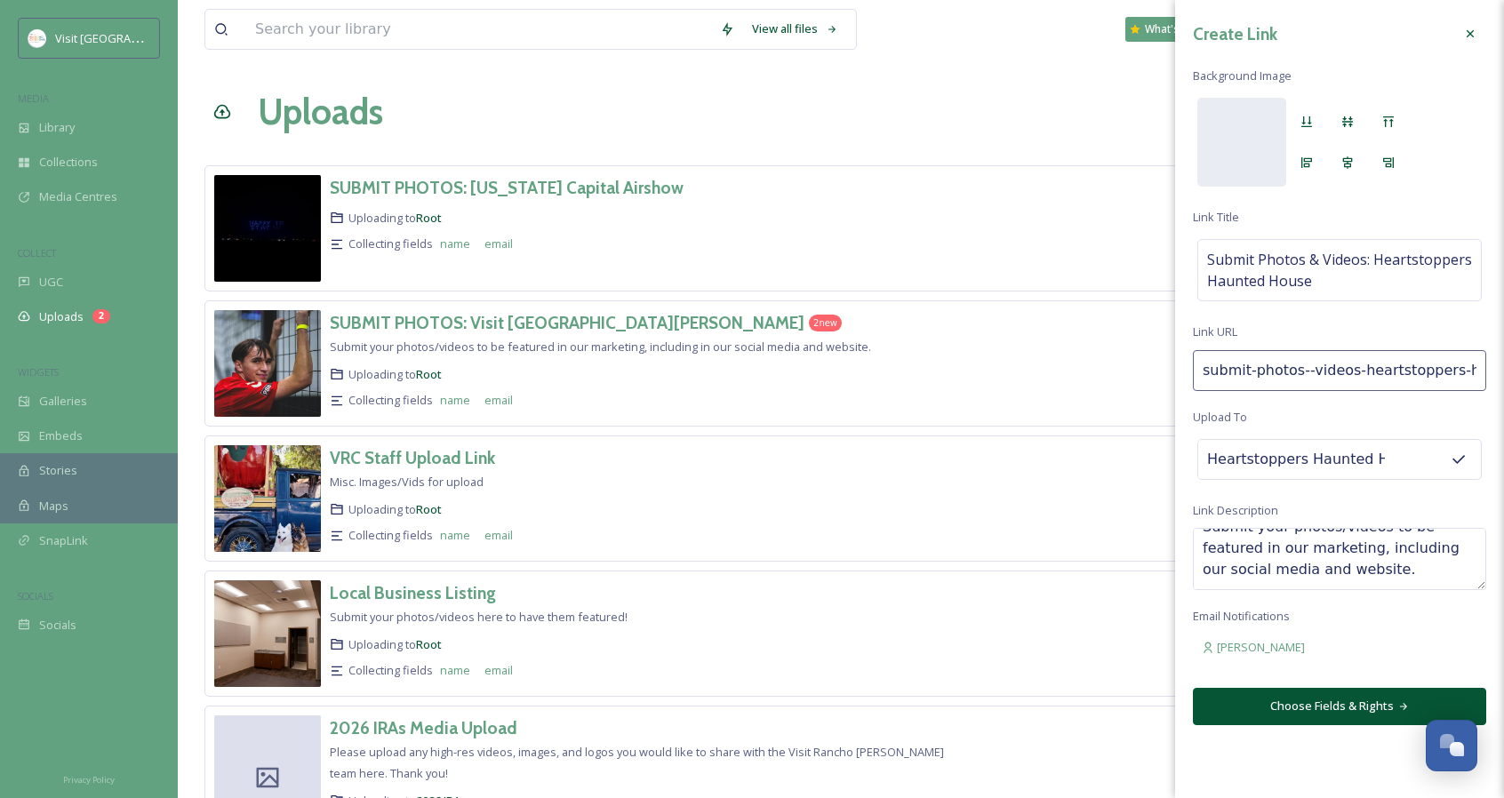
click at [1288, 705] on button "Choose Fields & Rights" at bounding box center [1339, 706] width 293 height 36
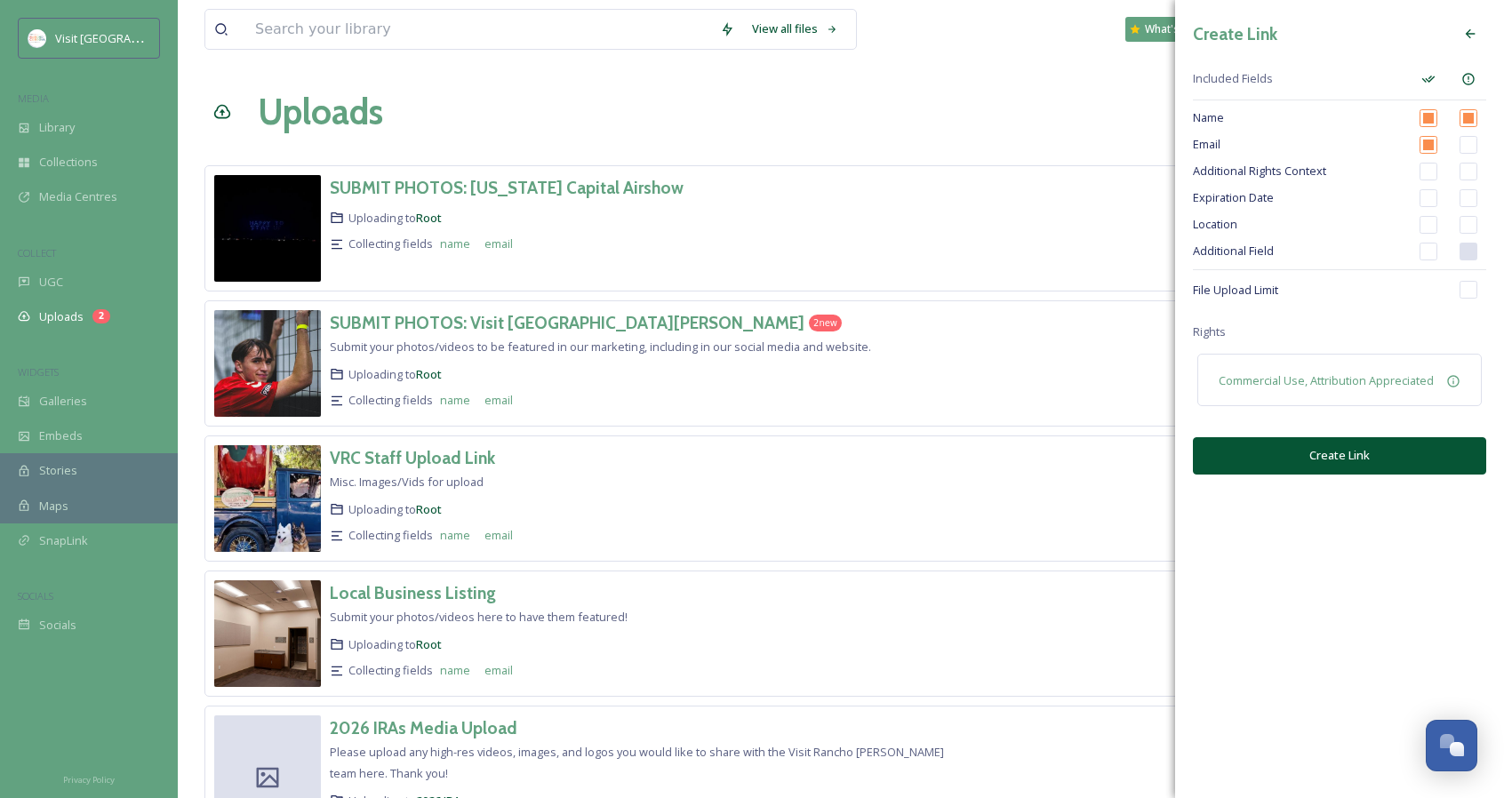
click at [1425, 147] on input "checkbox" at bounding box center [1428, 145] width 18 height 18
click at [1364, 440] on button "Create Link" at bounding box center [1339, 455] width 293 height 36
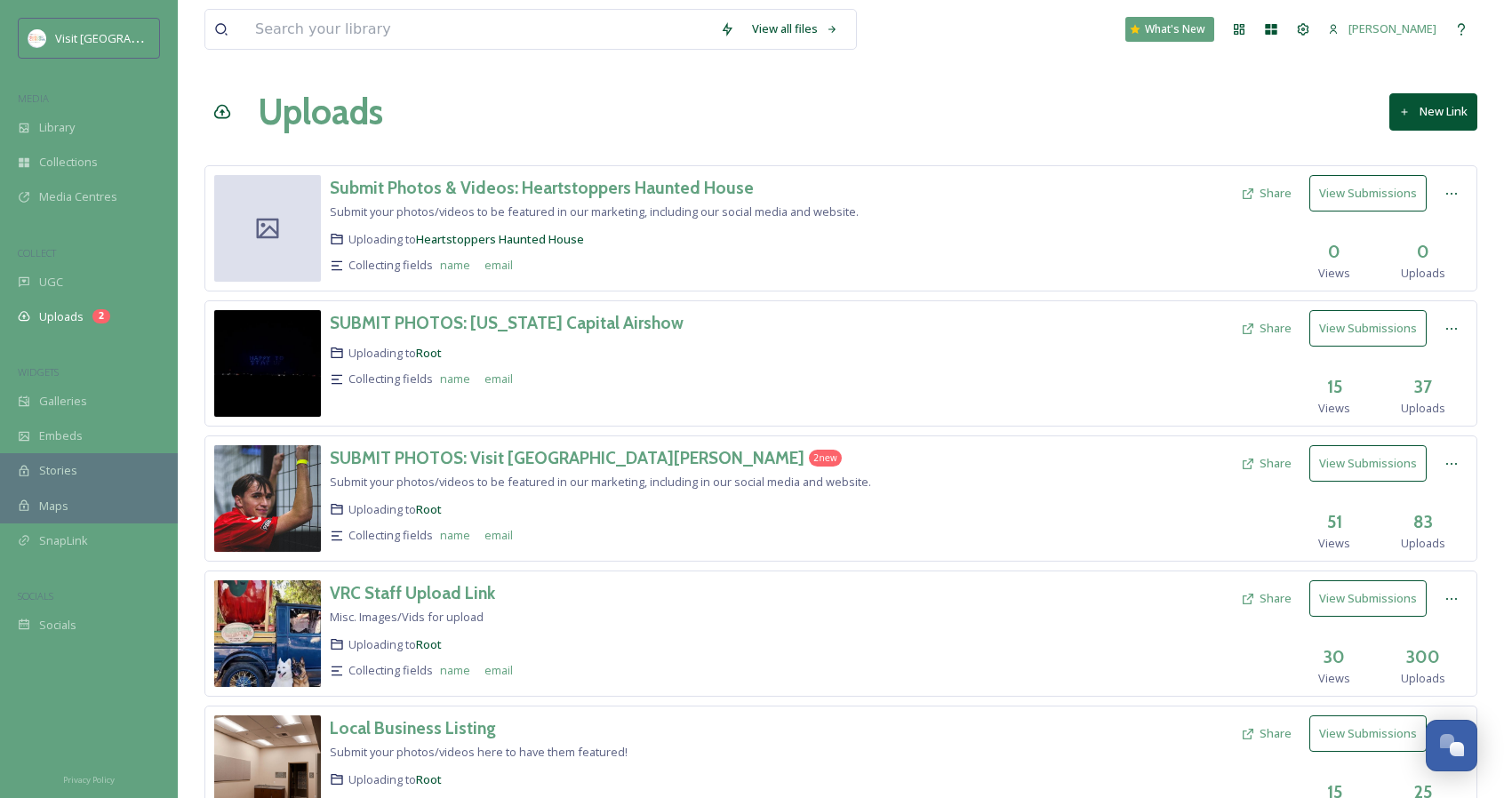
click at [272, 227] on icon at bounding box center [267, 228] width 27 height 27
click at [1457, 192] on icon at bounding box center [1451, 194] width 14 height 14
click at [1438, 273] on div "Edit" at bounding box center [1433, 267] width 68 height 35
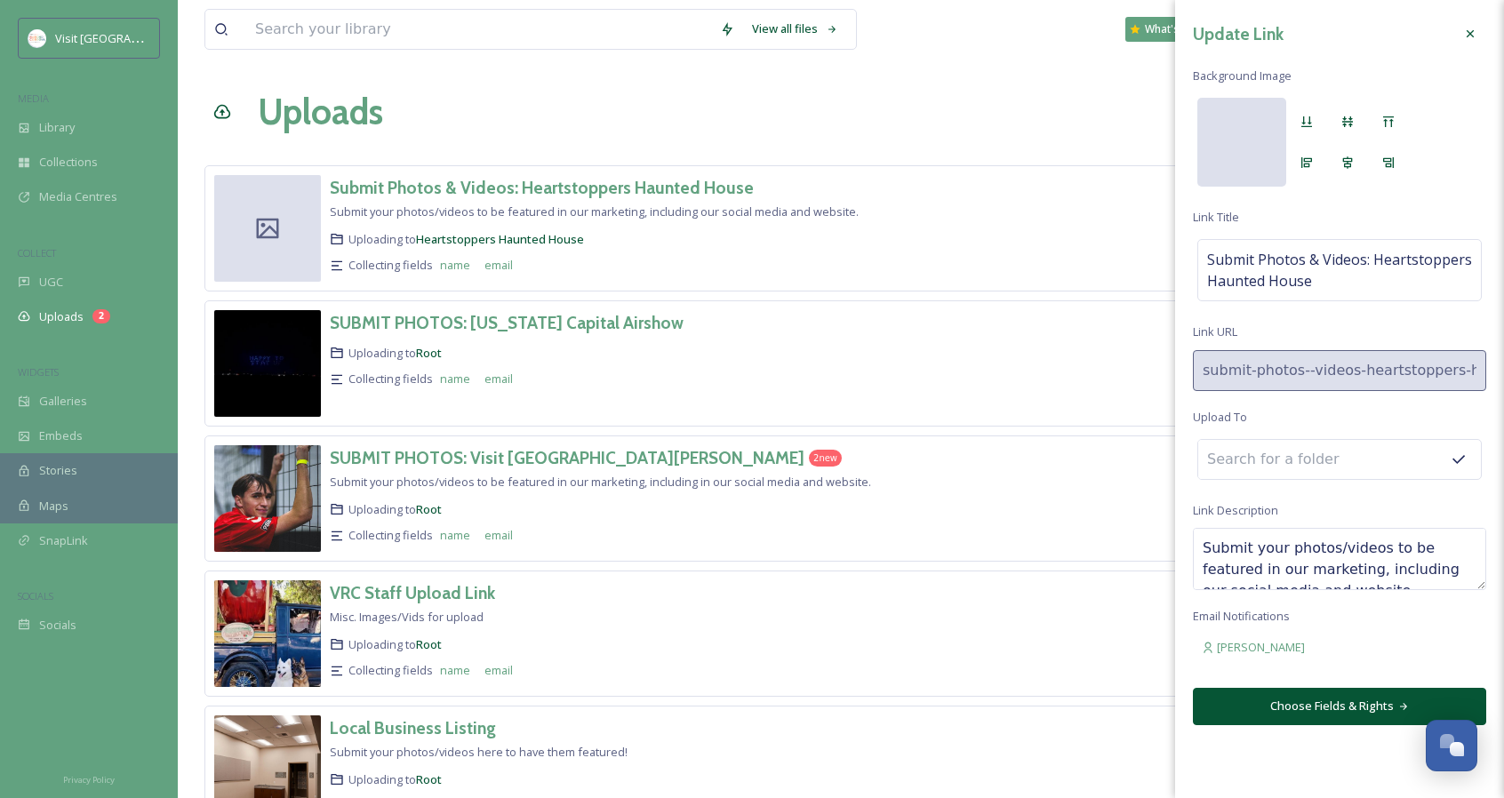
click at [1255, 145] on div at bounding box center [1241, 142] width 89 height 89
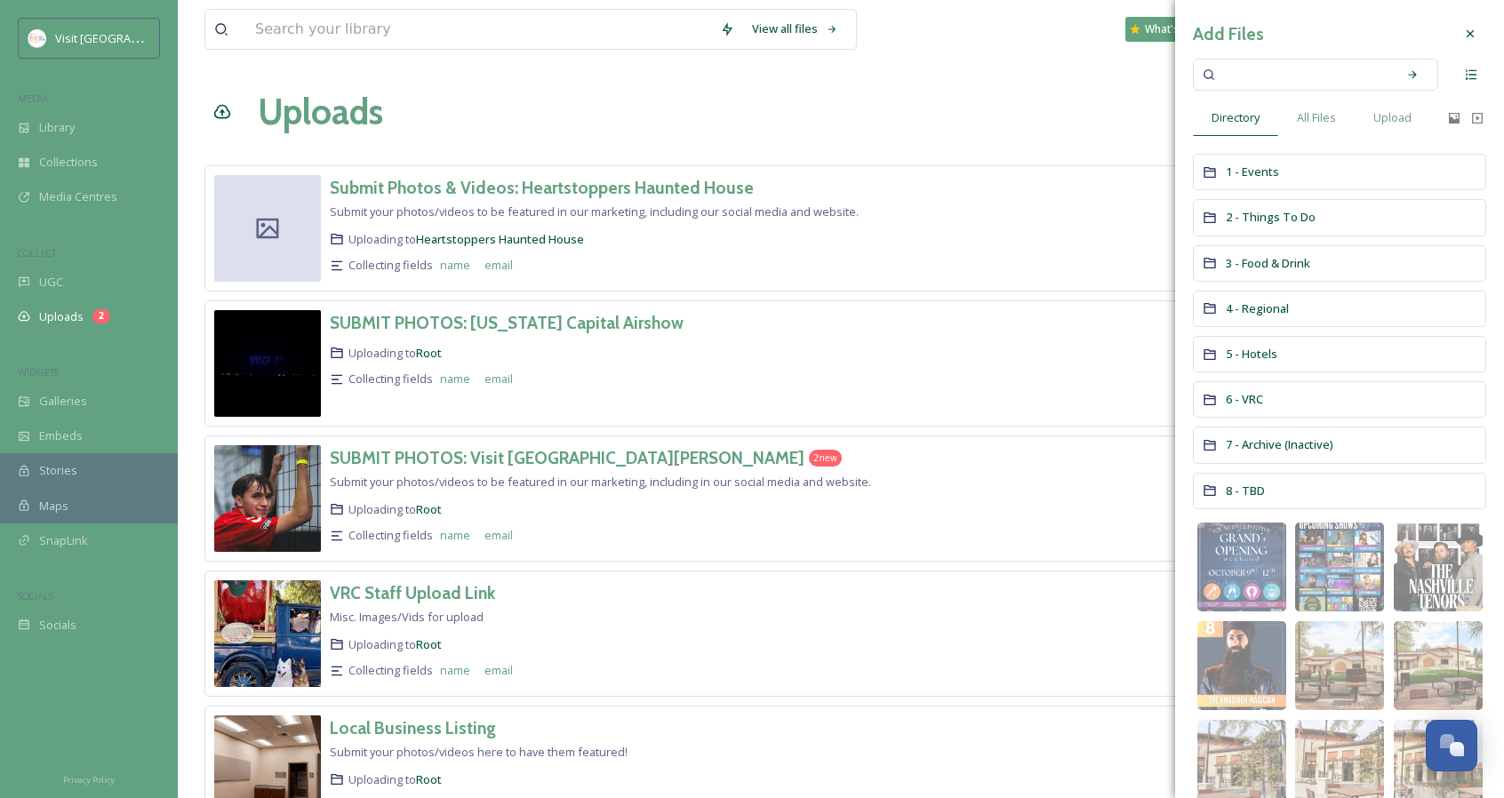
click at [1269, 79] on input at bounding box center [1303, 74] width 168 height 39
click at [1260, 173] on span "1 - Events" at bounding box center [1251, 172] width 53 height 16
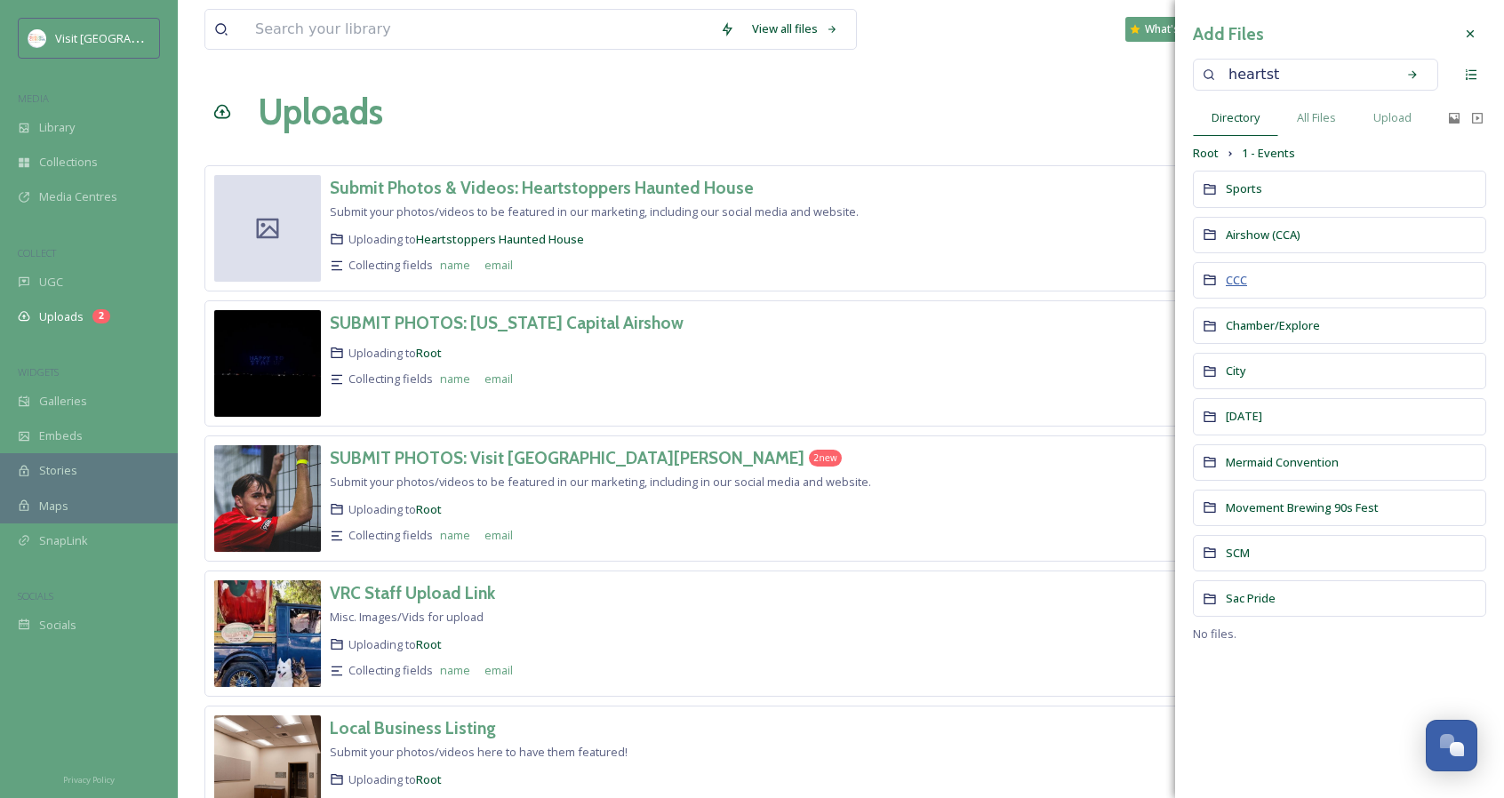
click at [1240, 276] on span "CCC" at bounding box center [1235, 280] width 21 height 16
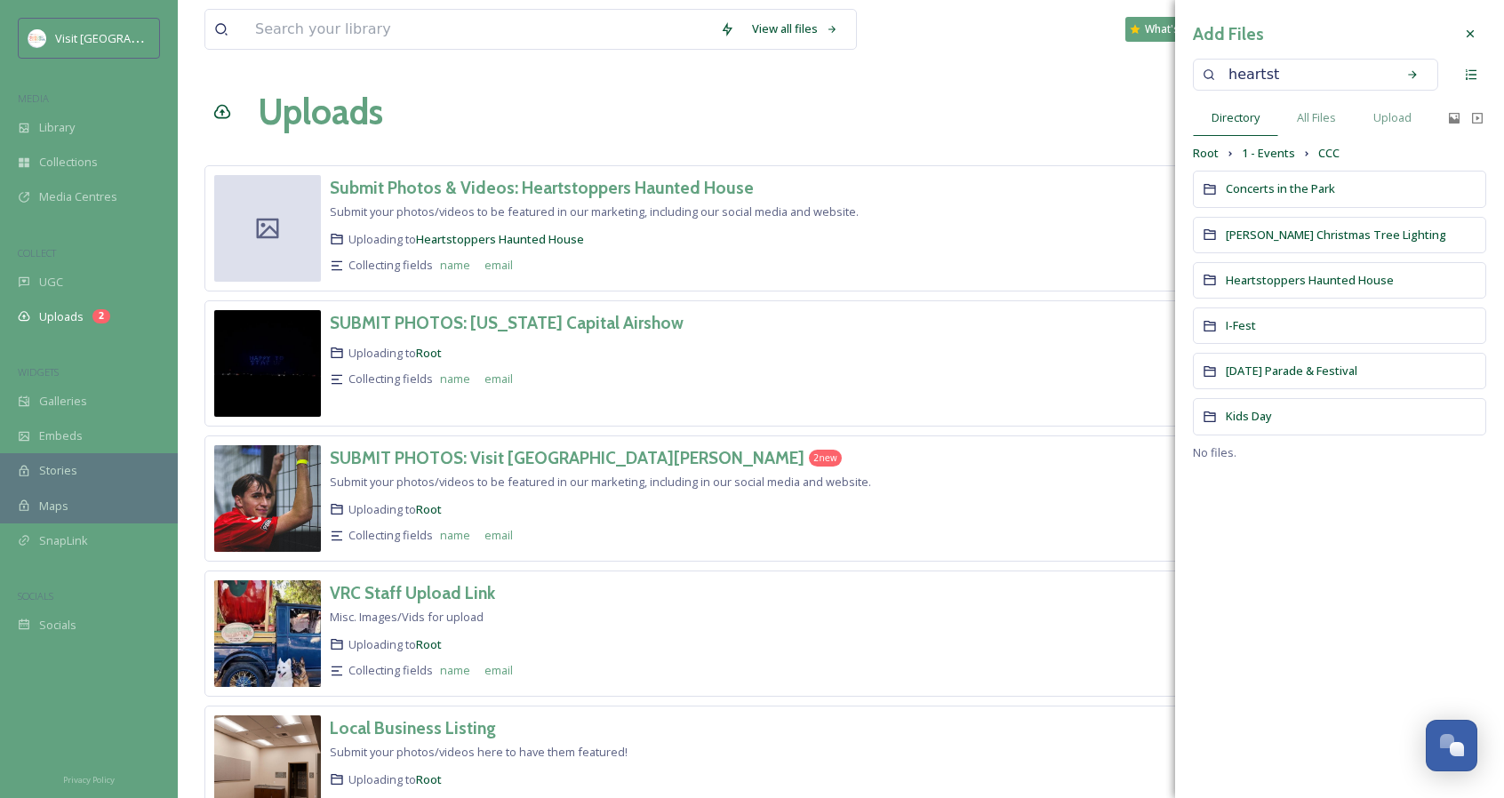
click at [1240, 276] on span "Heartstoppers Haunted House" at bounding box center [1309, 280] width 168 height 16
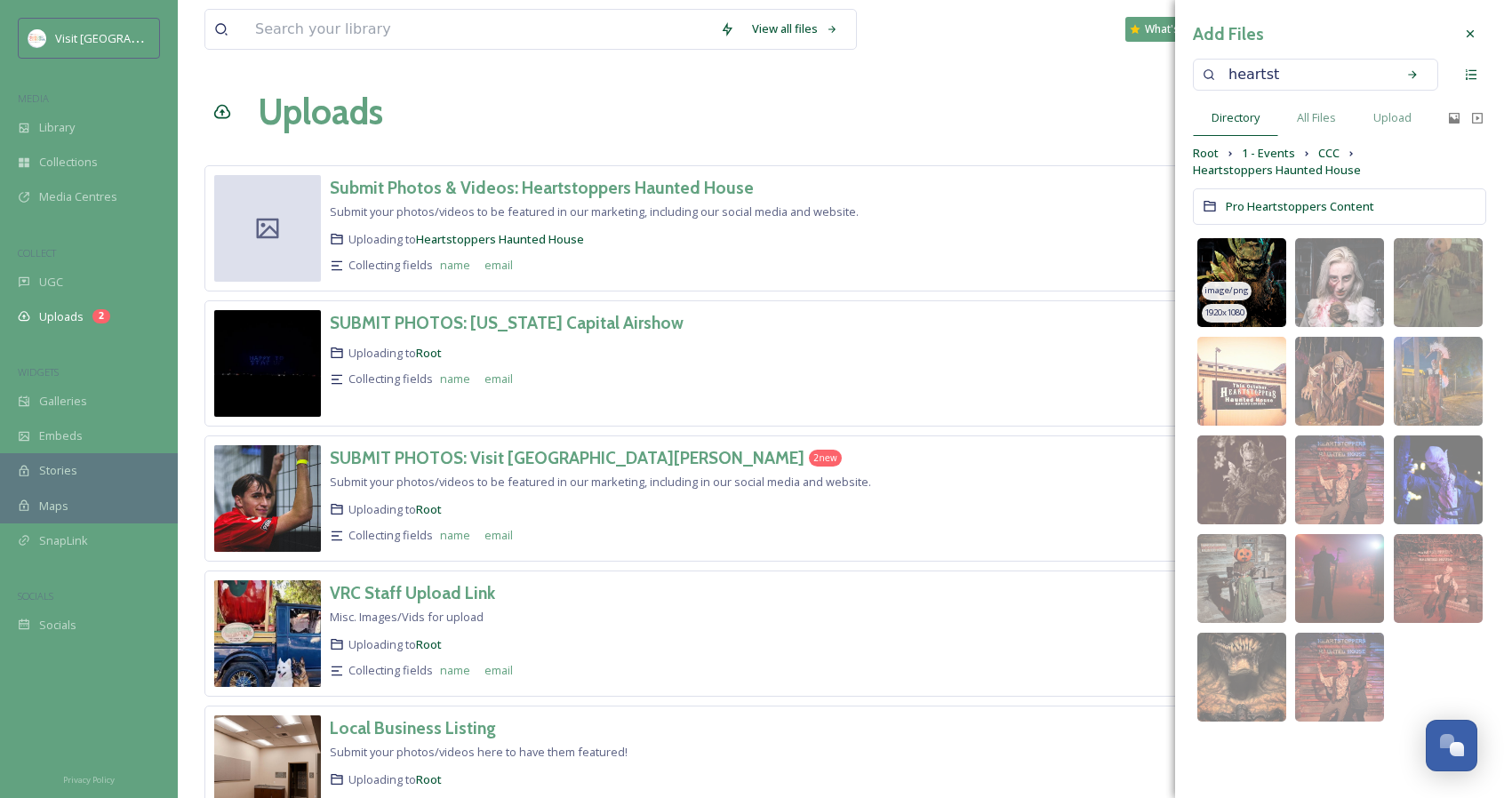
click at [1253, 268] on img at bounding box center [1241, 282] width 89 height 89
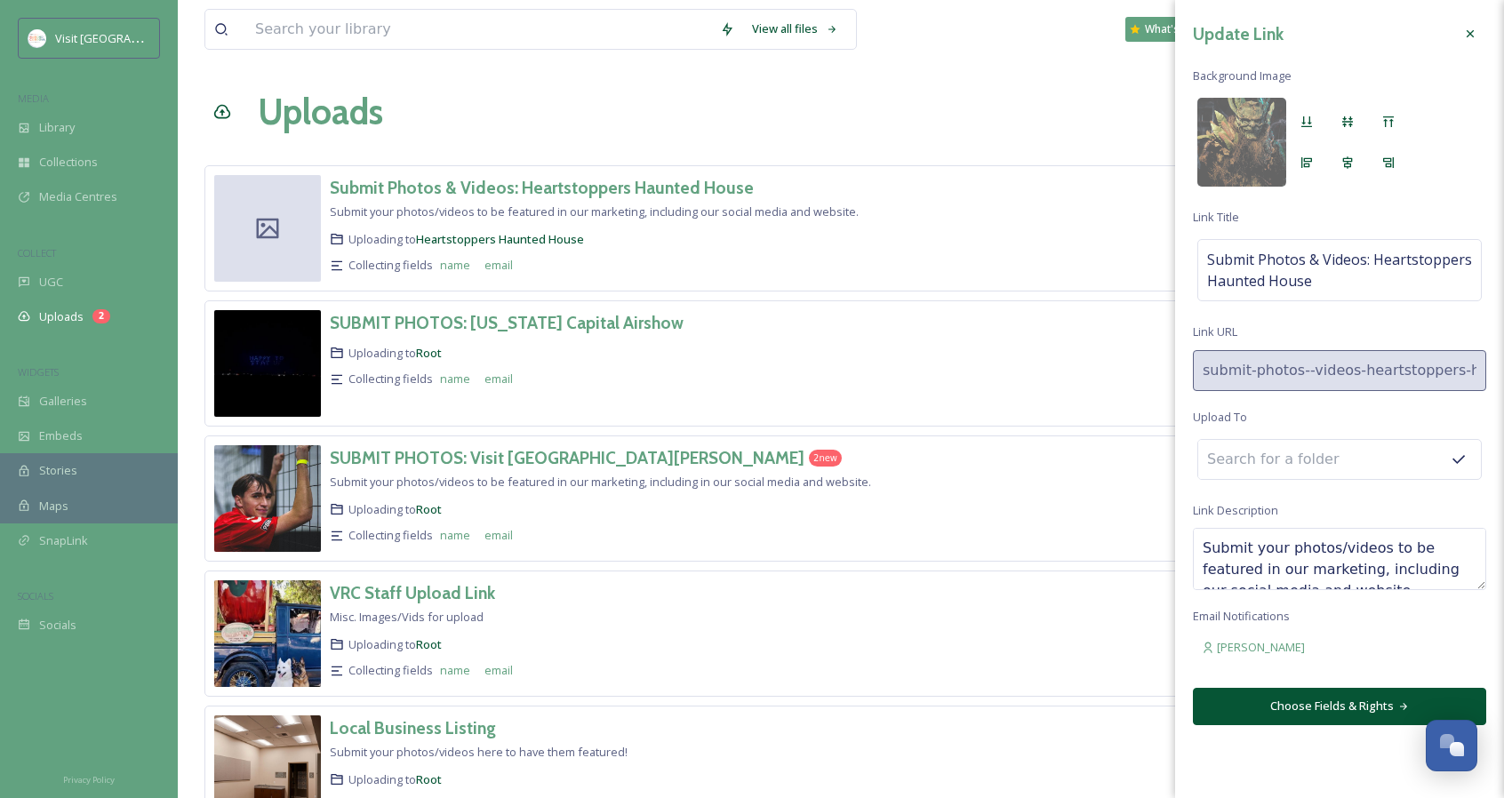
click at [1353, 690] on button "Choose Fields & Rights" at bounding box center [1339, 706] width 293 height 36
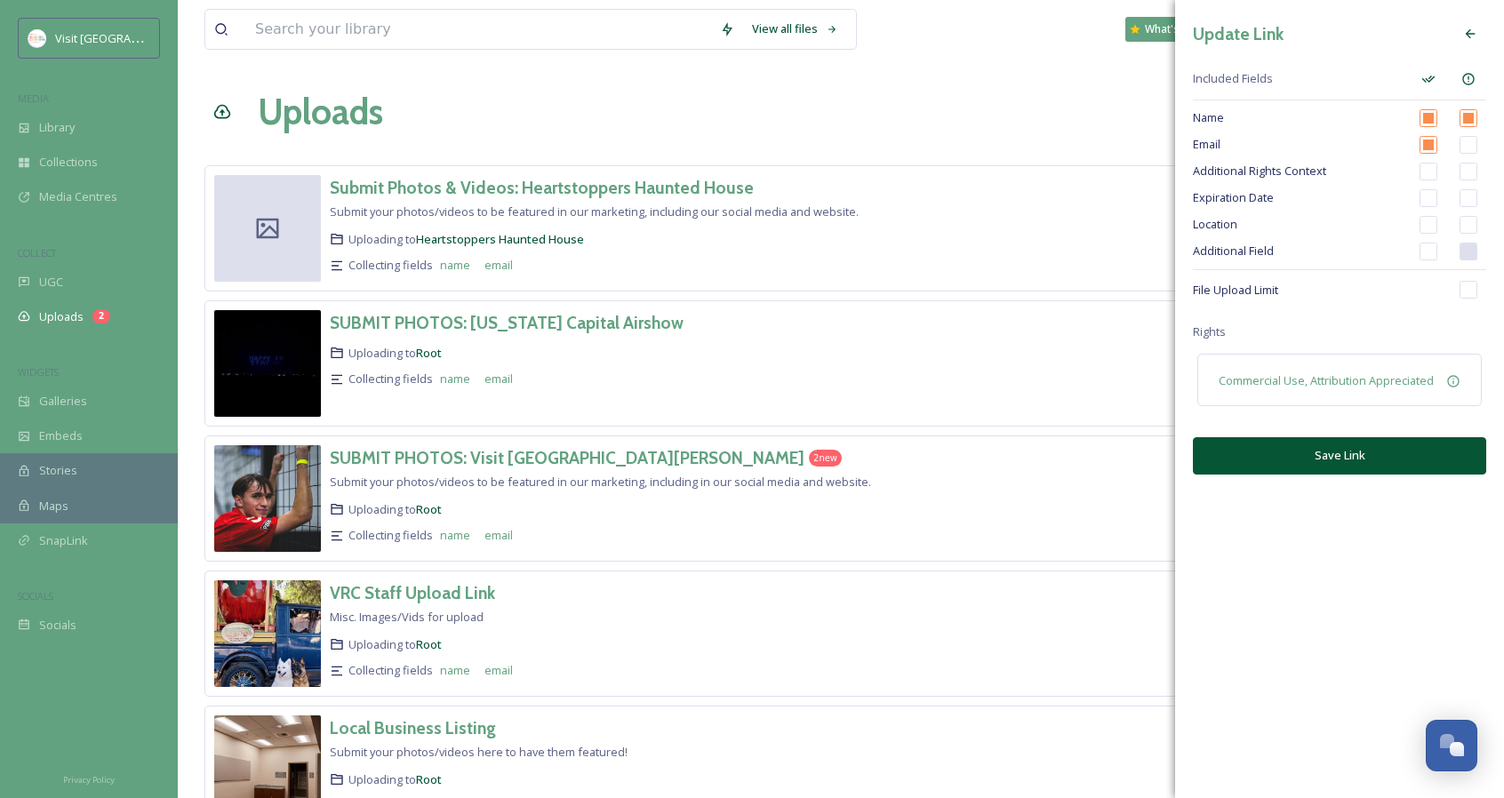
click at [1303, 442] on button "Save Link" at bounding box center [1339, 455] width 293 height 36
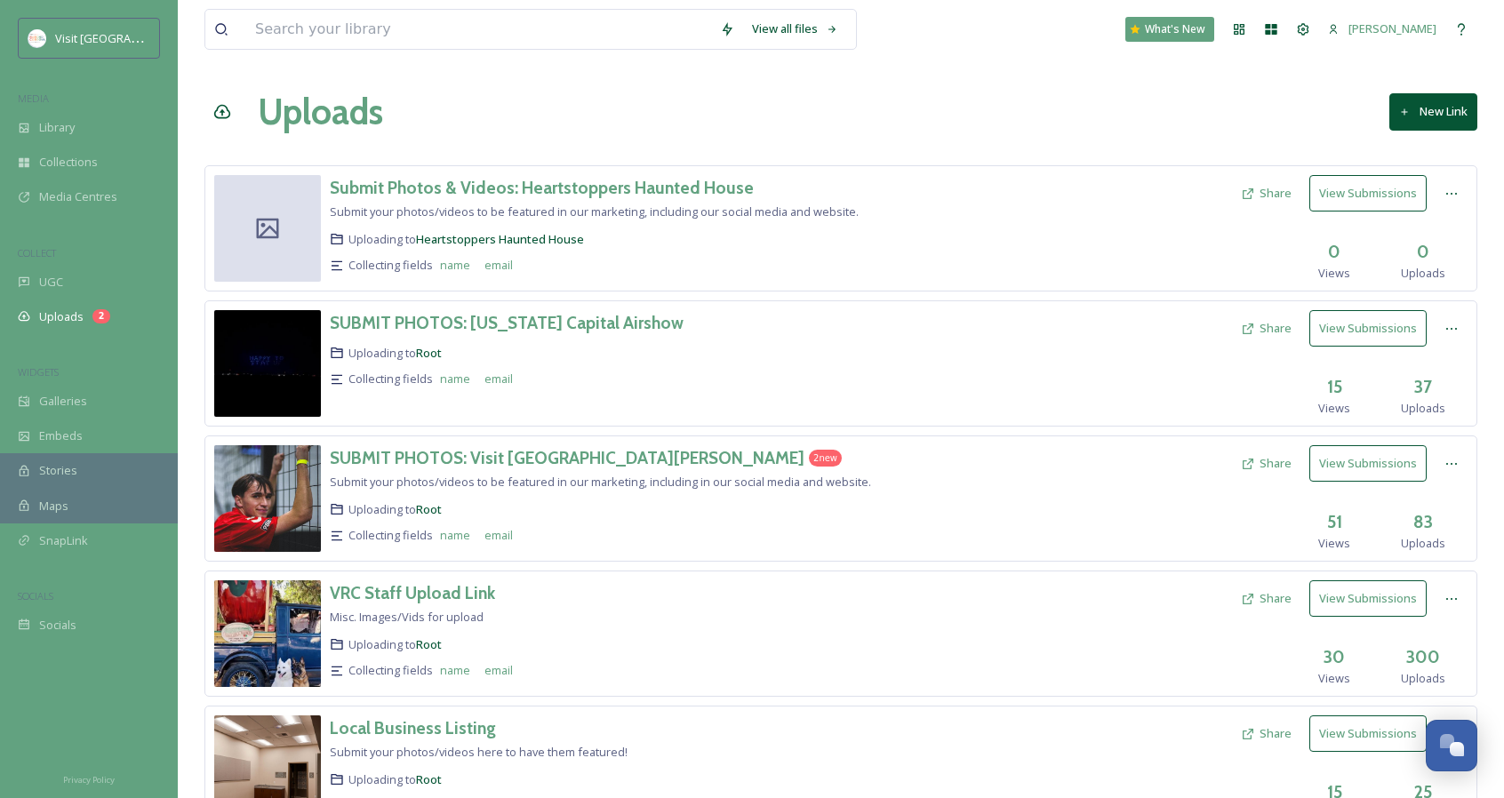
click at [1289, 191] on button "Share" at bounding box center [1266, 193] width 68 height 35
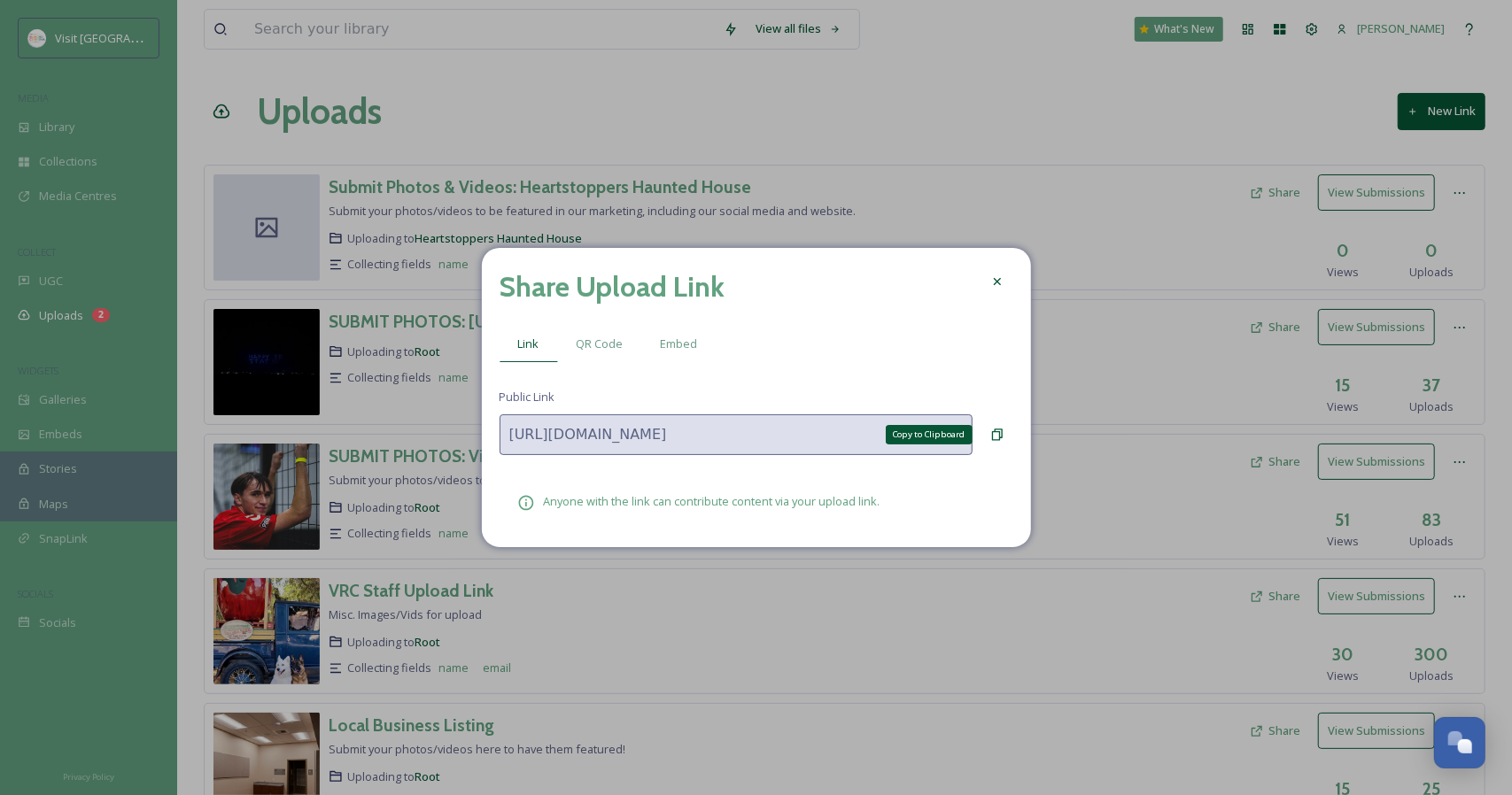
click at [1004, 429] on icon at bounding box center [997, 434] width 14 height 14
